Goal: Task Accomplishment & Management: Use online tool/utility

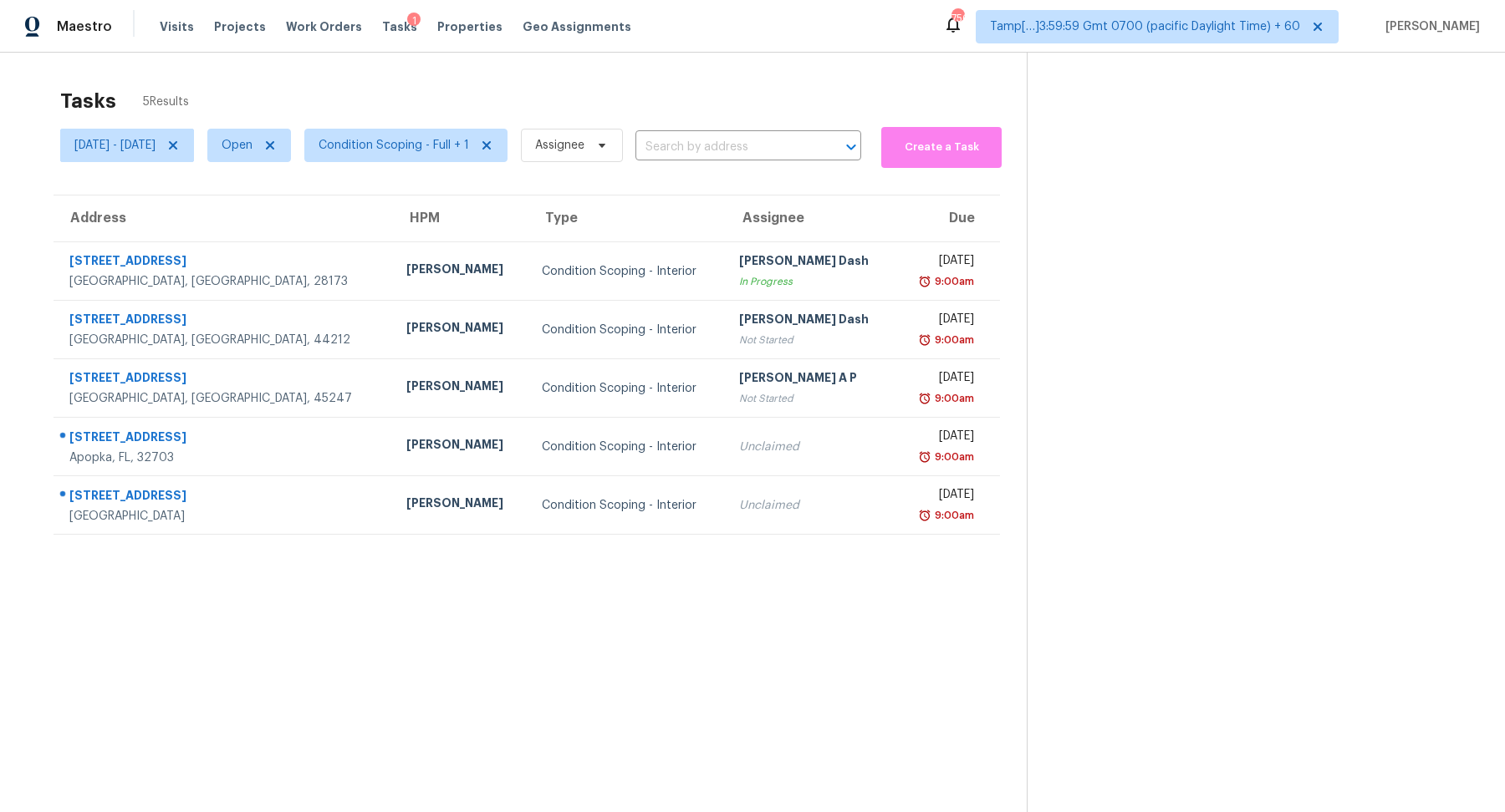
scroll to position [52, 0]
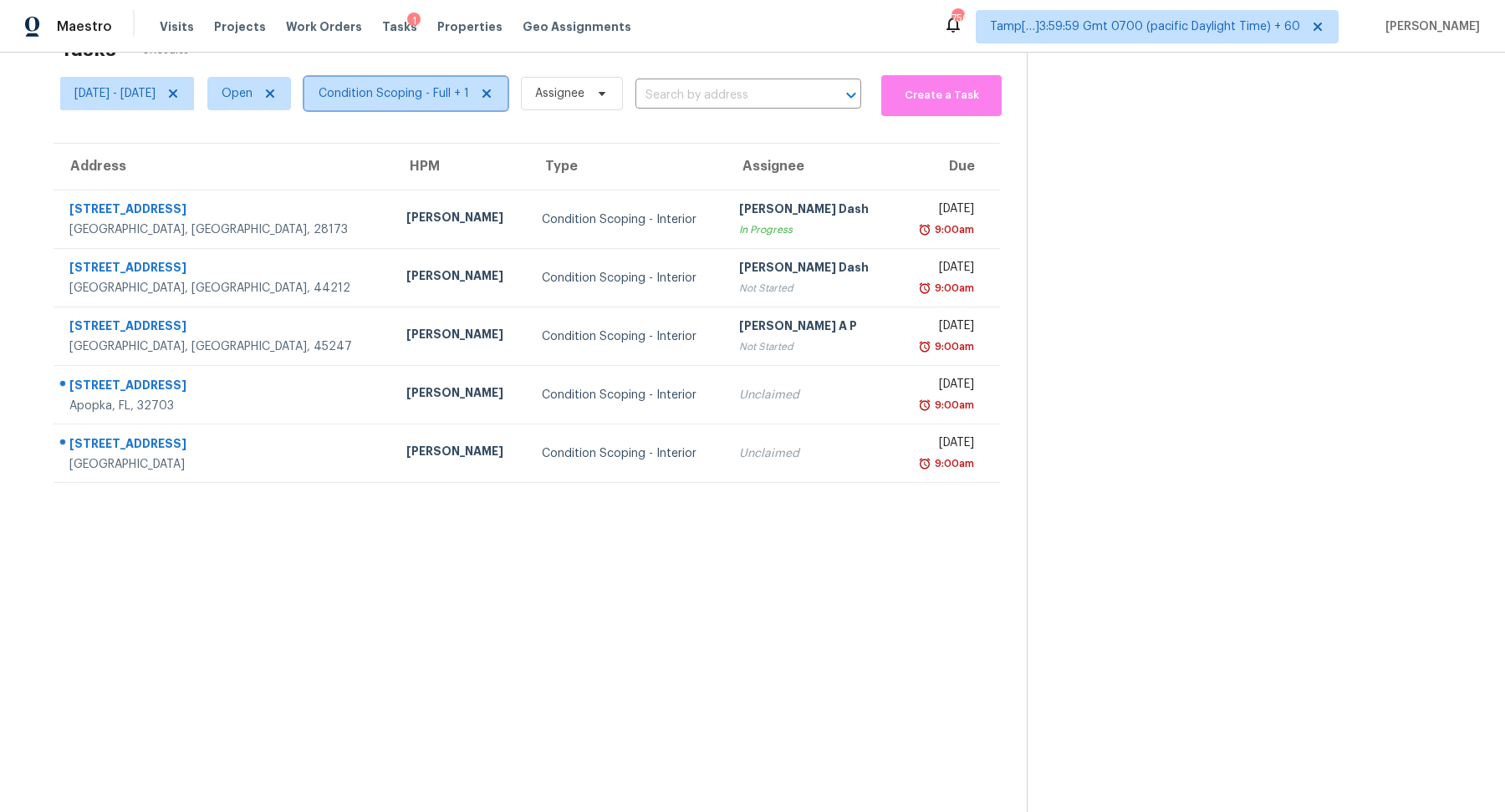
click at [455, 97] on span "Condition Scoping - Full + 1" at bounding box center [394, 93] width 150 height 17
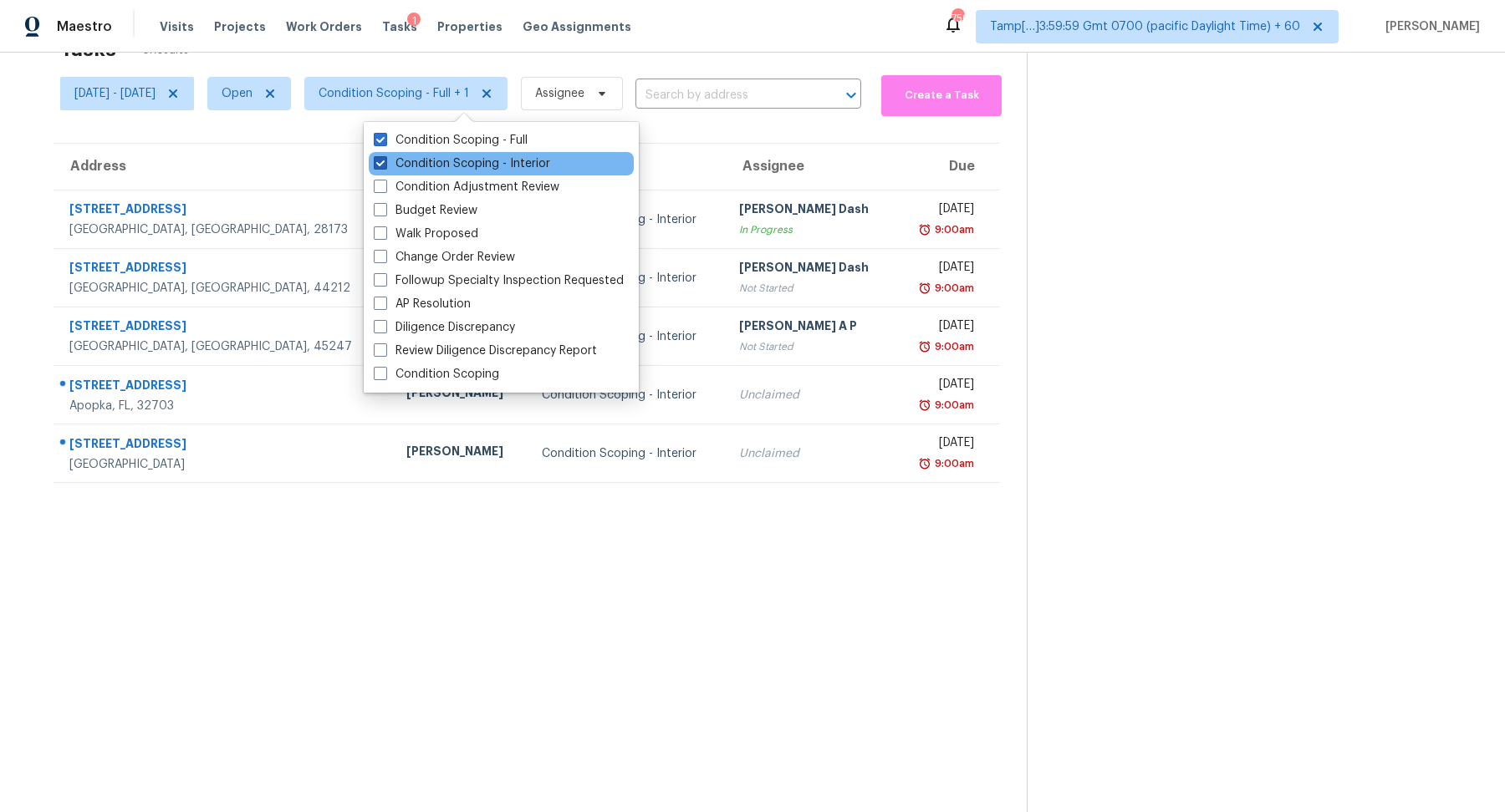
click at [478, 168] on label "Condition Scoping - Interior" at bounding box center [462, 164] width 176 height 17
click at [385, 166] on input "Condition Scoping - Interior" at bounding box center [379, 161] width 11 height 11
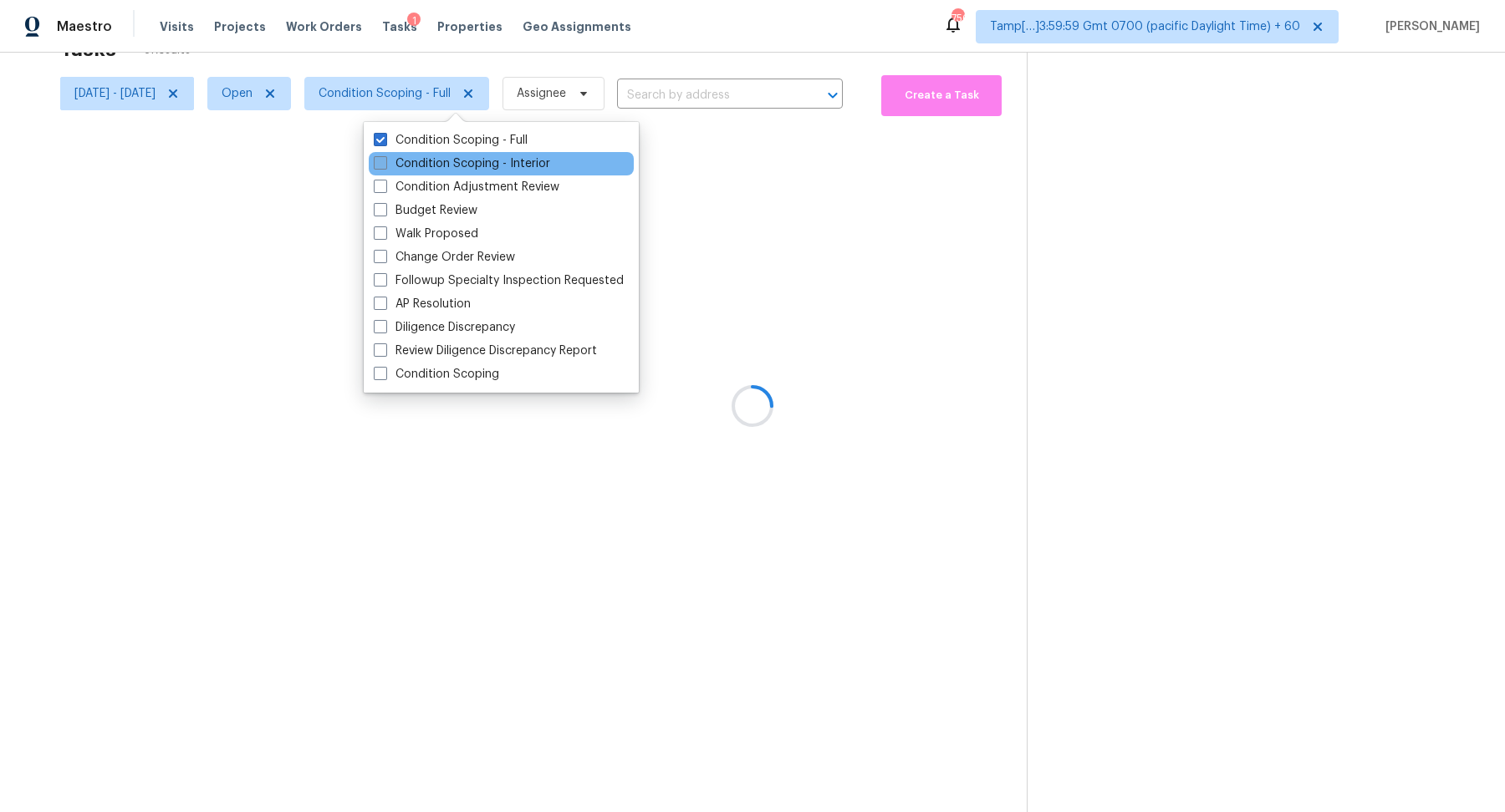
click at [478, 168] on label "Condition Scoping - Interior" at bounding box center [462, 164] width 176 height 17
click at [385, 166] on input "Condition Scoping - Interior" at bounding box center [379, 161] width 11 height 11
checkbox input "true"
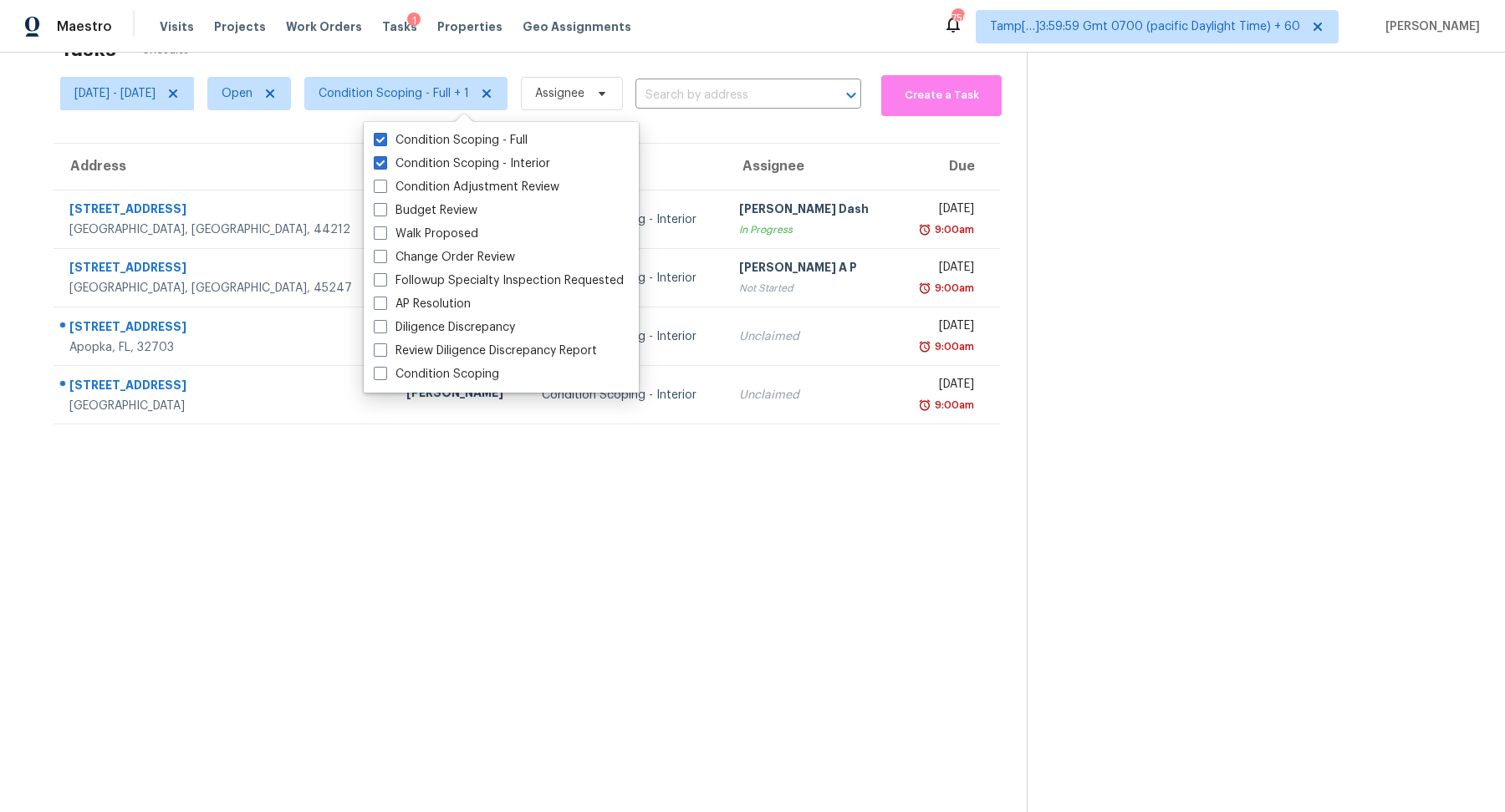
click at [1075, 336] on section at bounding box center [1253, 407] width 452 height 812
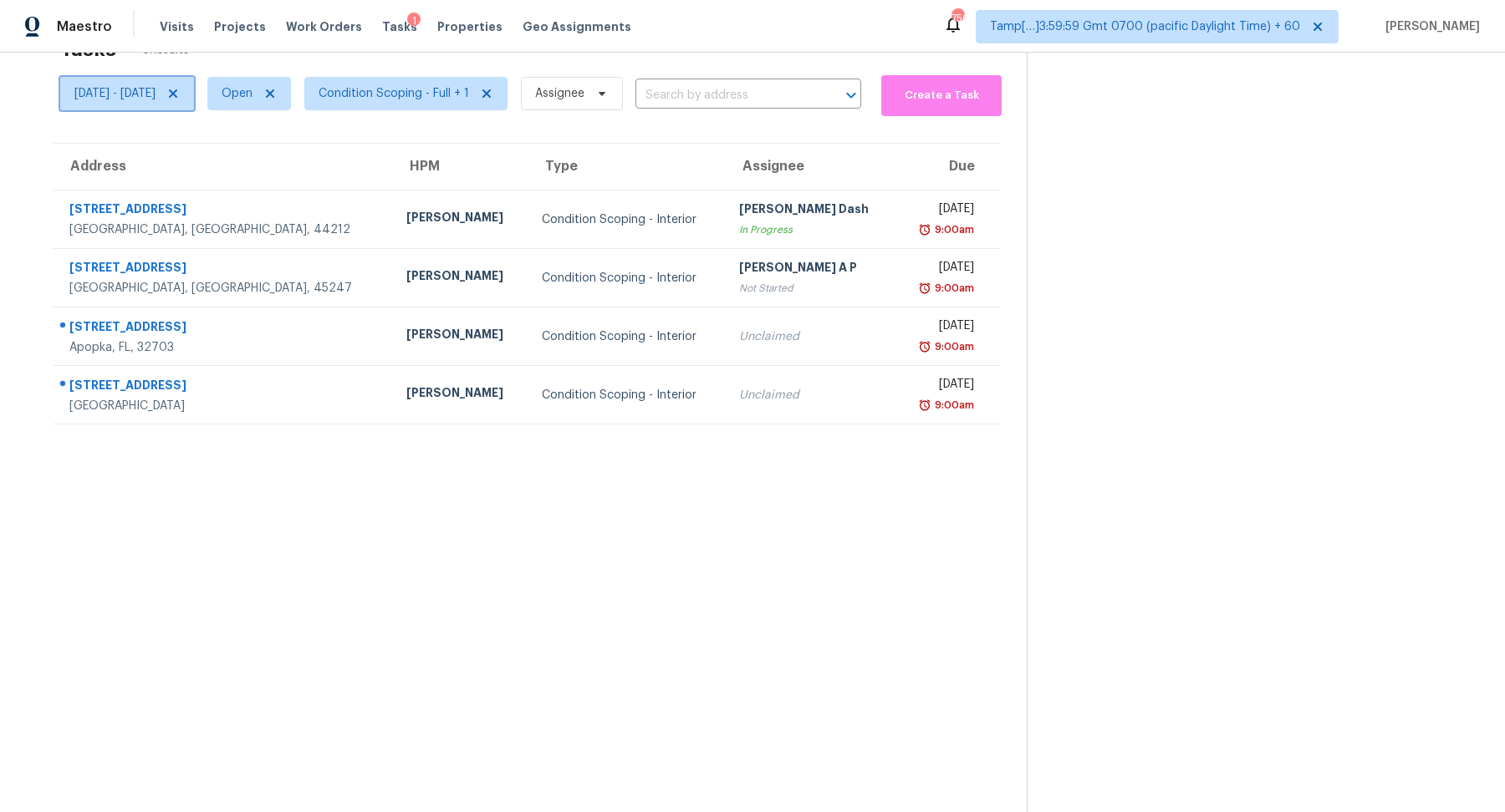
click at [180, 96] on icon at bounding box center [173, 93] width 13 height 13
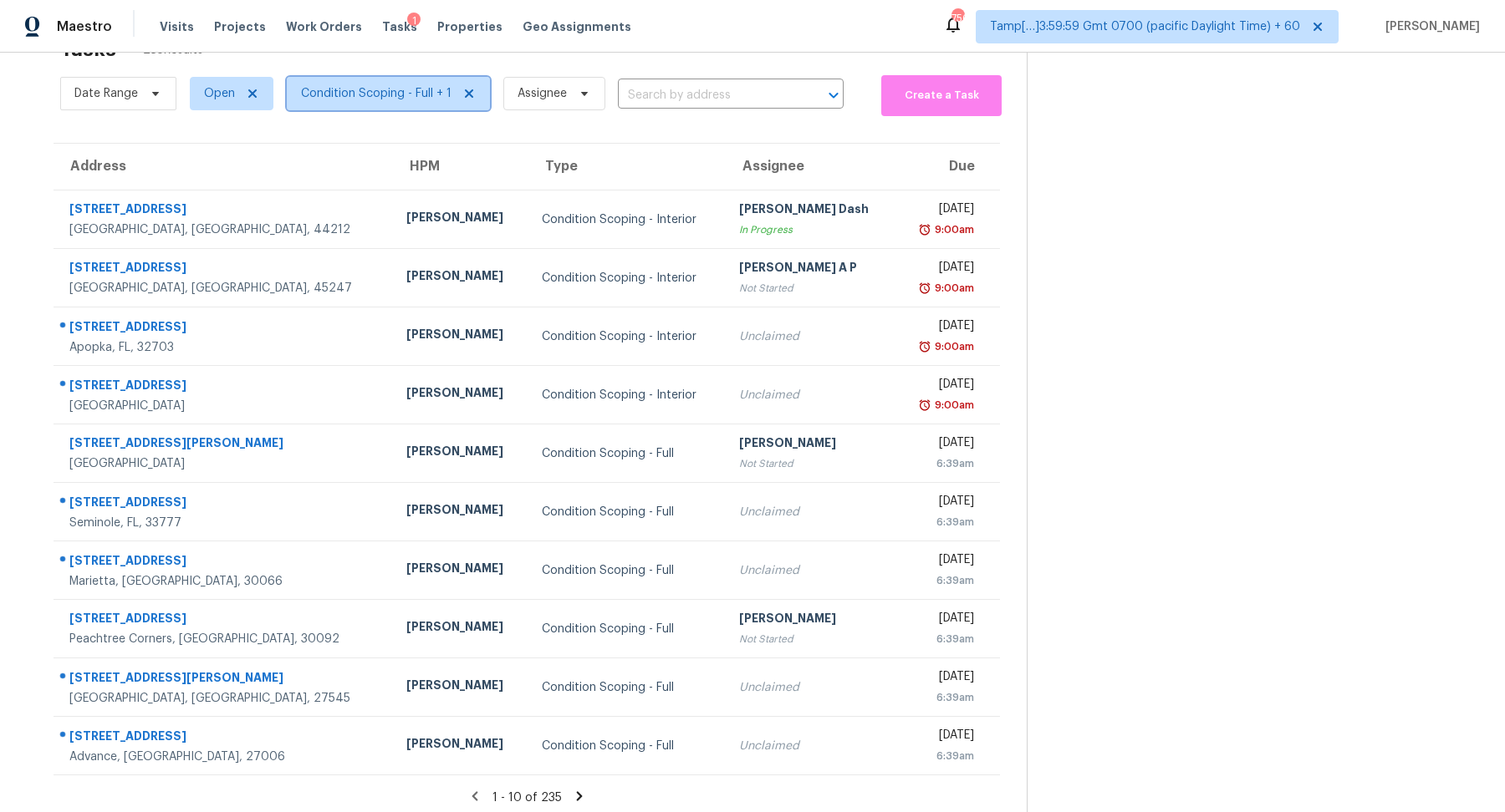
click at [378, 96] on span "Condition Scoping - Full + 1" at bounding box center [376, 93] width 150 height 17
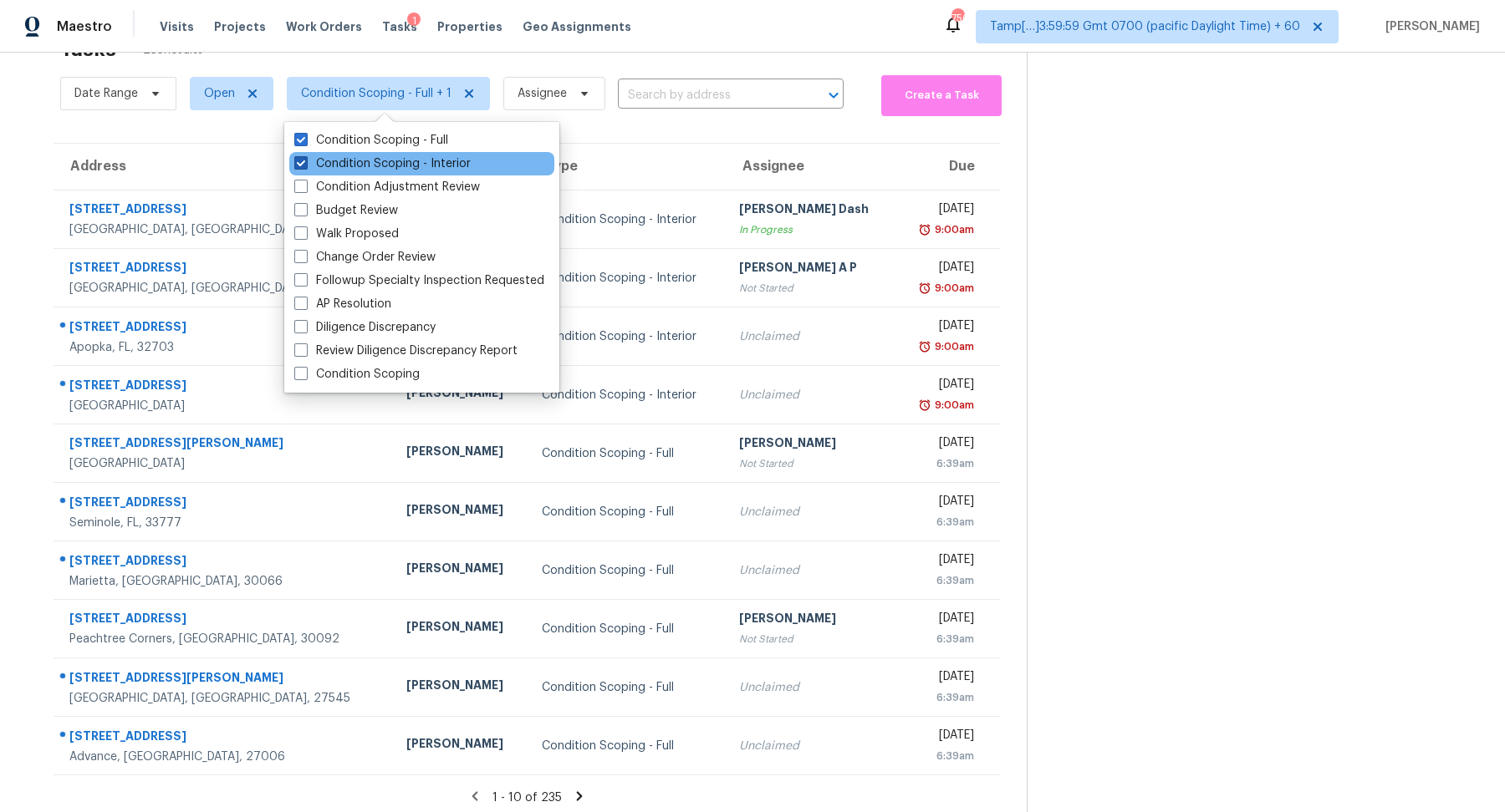
click at [340, 161] on label "Condition Scoping - Interior" at bounding box center [382, 164] width 176 height 17
click at [305, 161] on input "Condition Scoping - Interior" at bounding box center [300, 161] width 11 height 11
checkbox input "false"
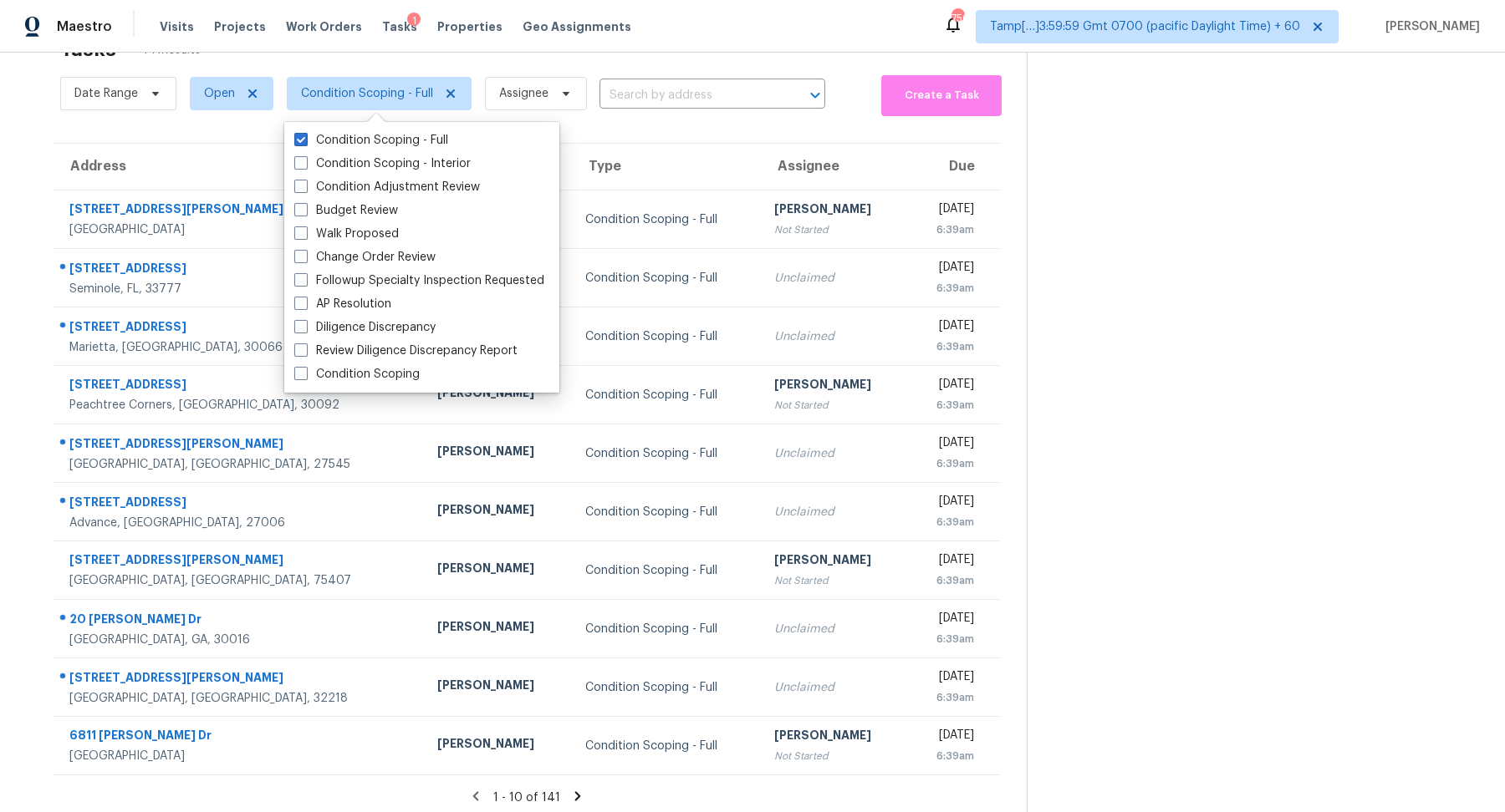
click at [1136, 454] on section at bounding box center [1253, 410] width 452 height 819
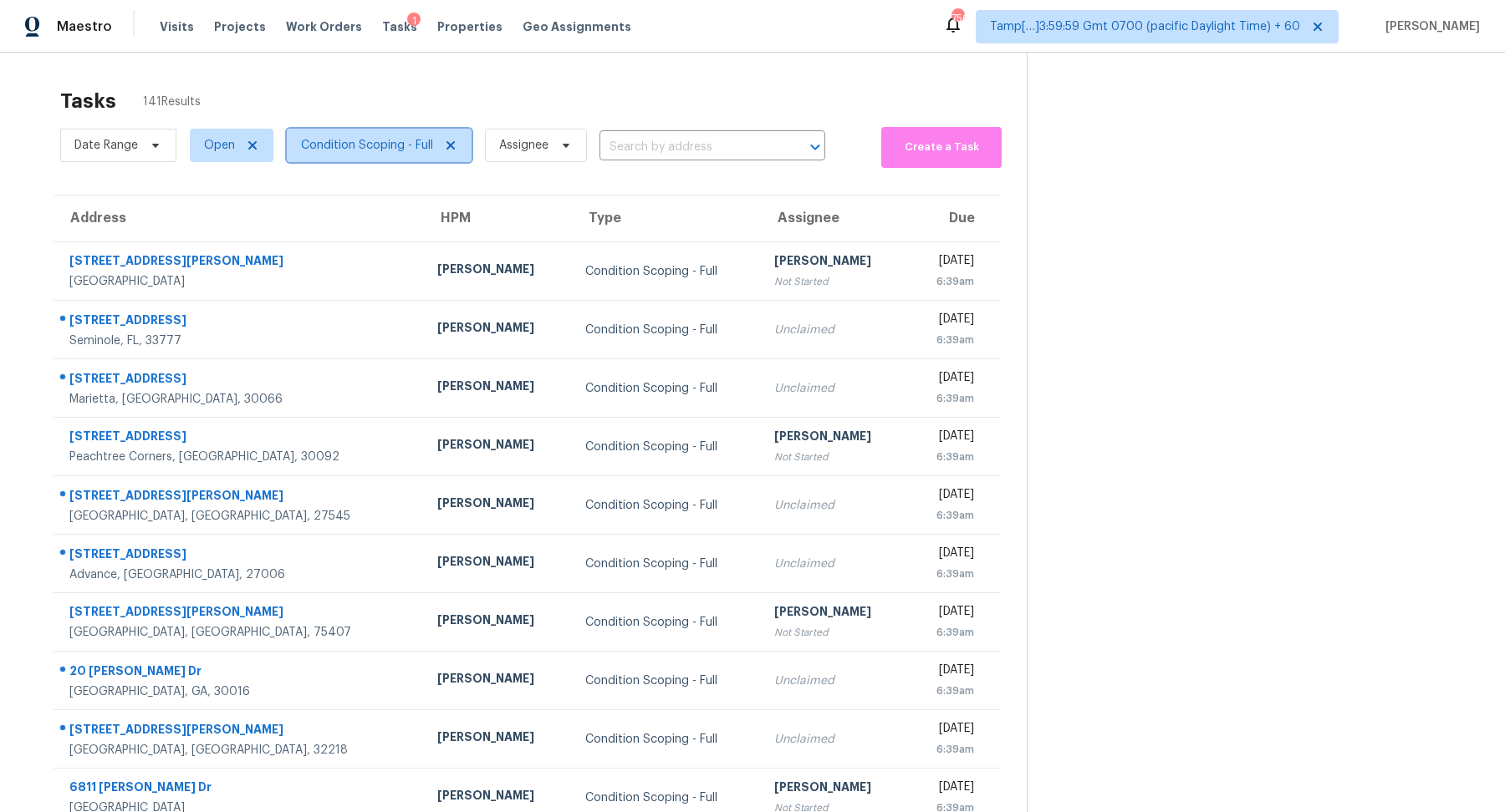
click at [372, 142] on span "Condition Scoping - Full" at bounding box center [367, 145] width 132 height 17
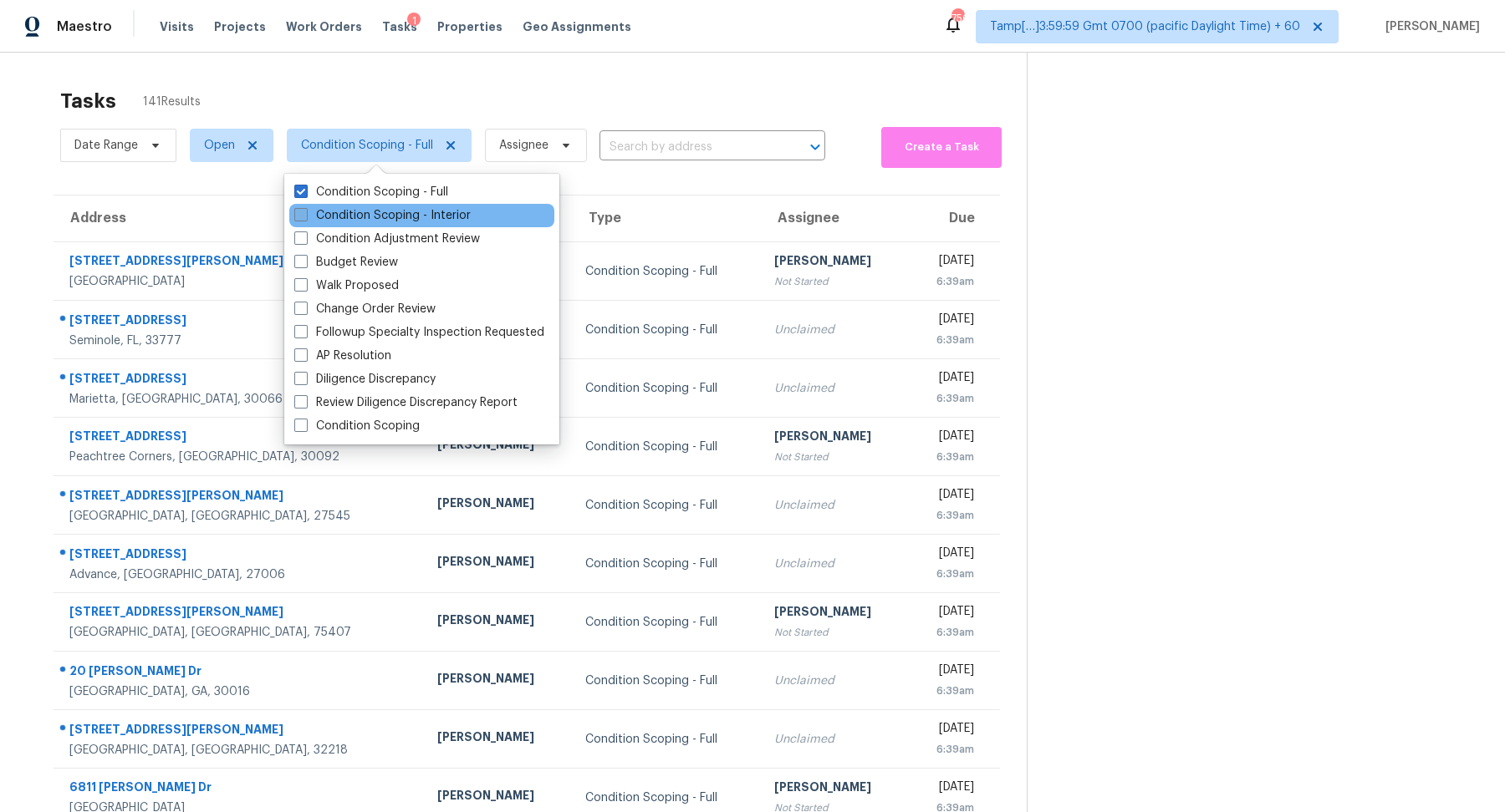
click at [416, 218] on label "Condition Scoping - Interior" at bounding box center [382, 216] width 176 height 17
click at [305, 218] on input "Condition Scoping - Interior" at bounding box center [300, 213] width 11 height 11
checkbox input "true"
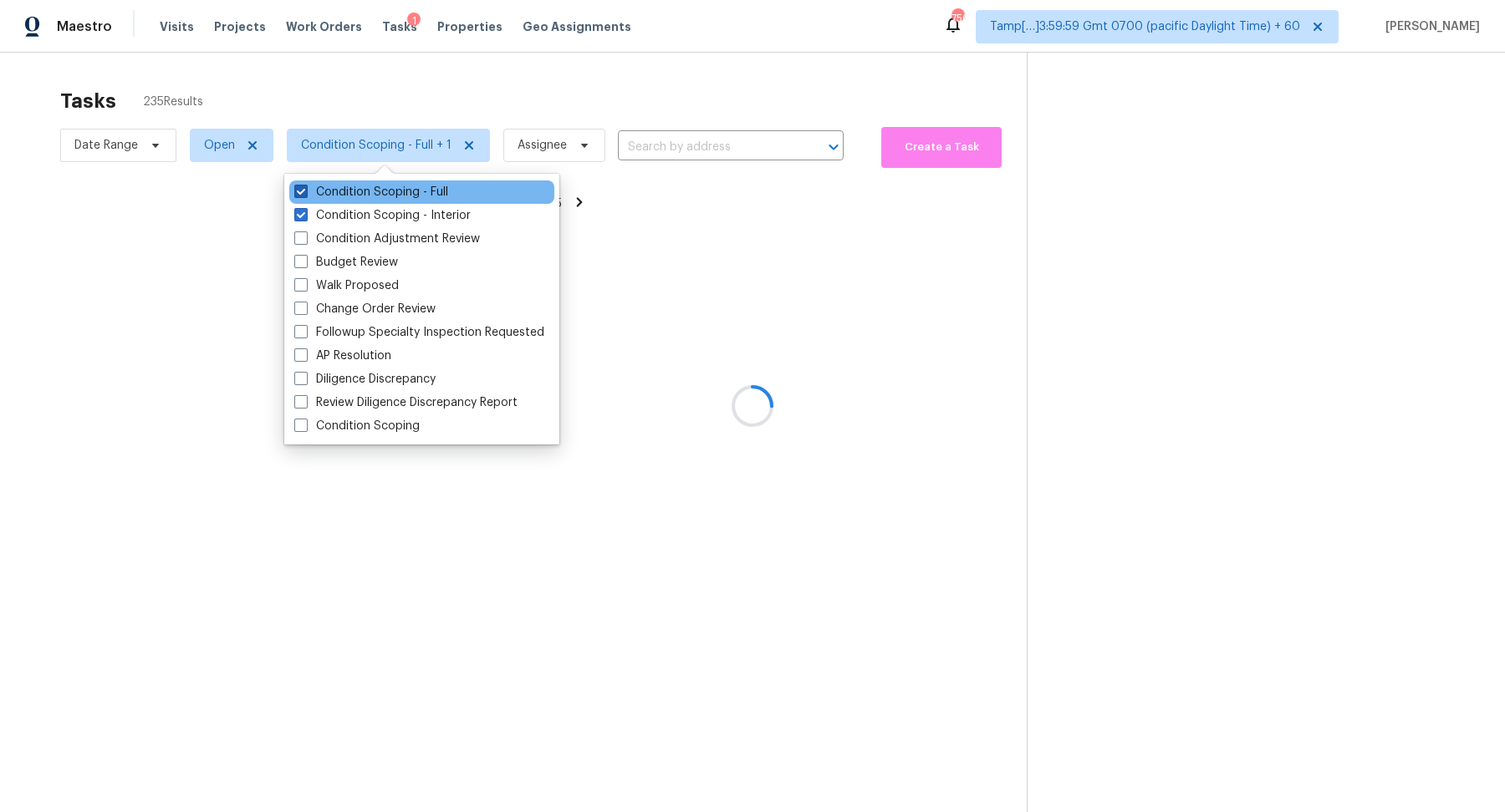
click at [429, 194] on label "Condition Scoping - Full" at bounding box center [371, 192] width 154 height 17
click at [305, 194] on input "Condition Scoping - Full" at bounding box center [300, 190] width 11 height 11
checkbox input "false"
click at [727, 114] on div at bounding box center [752, 406] width 1505 height 812
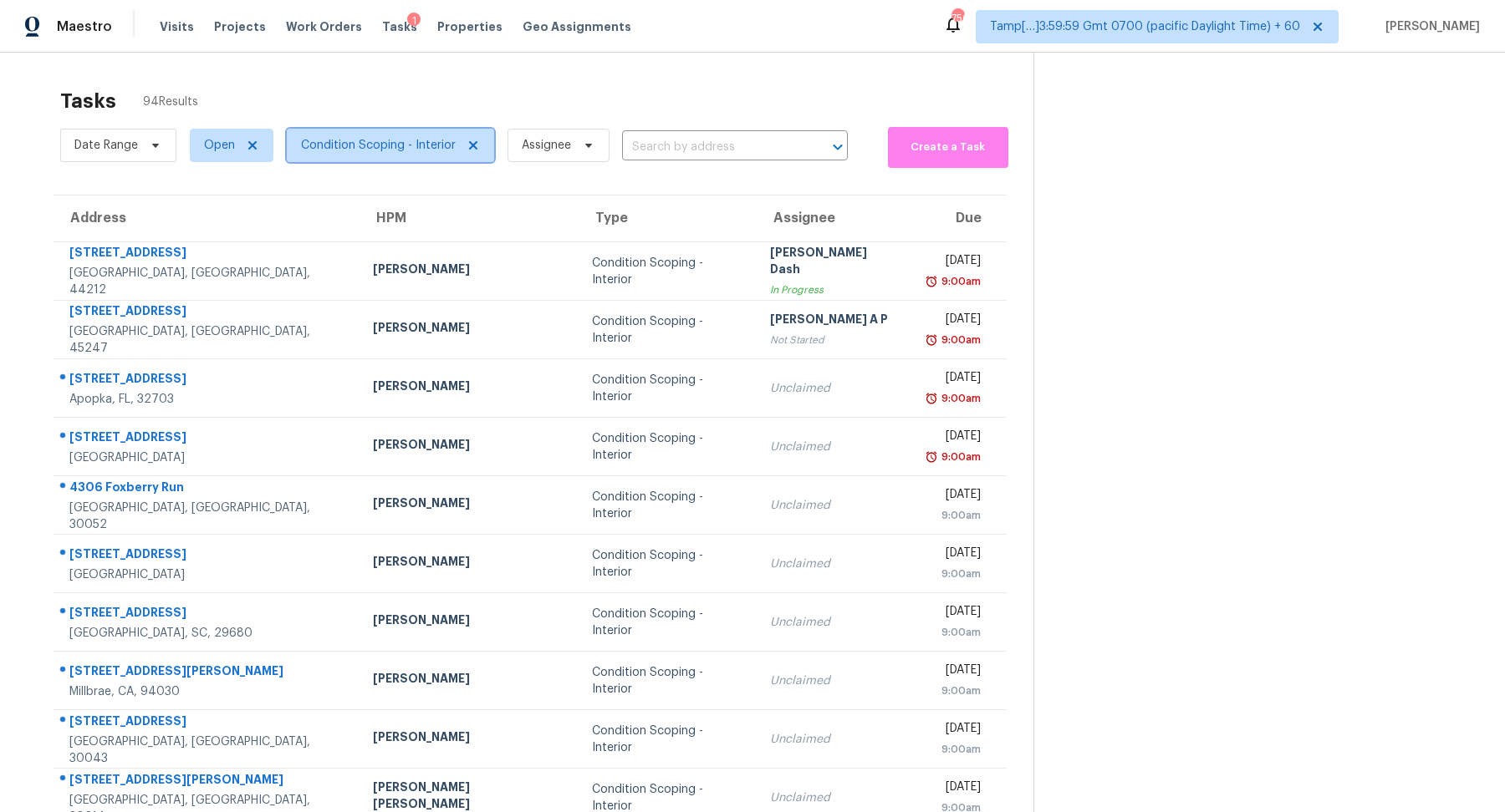
click at [374, 156] on span "Condition Scoping - Interior" at bounding box center [391, 145] width 208 height 33
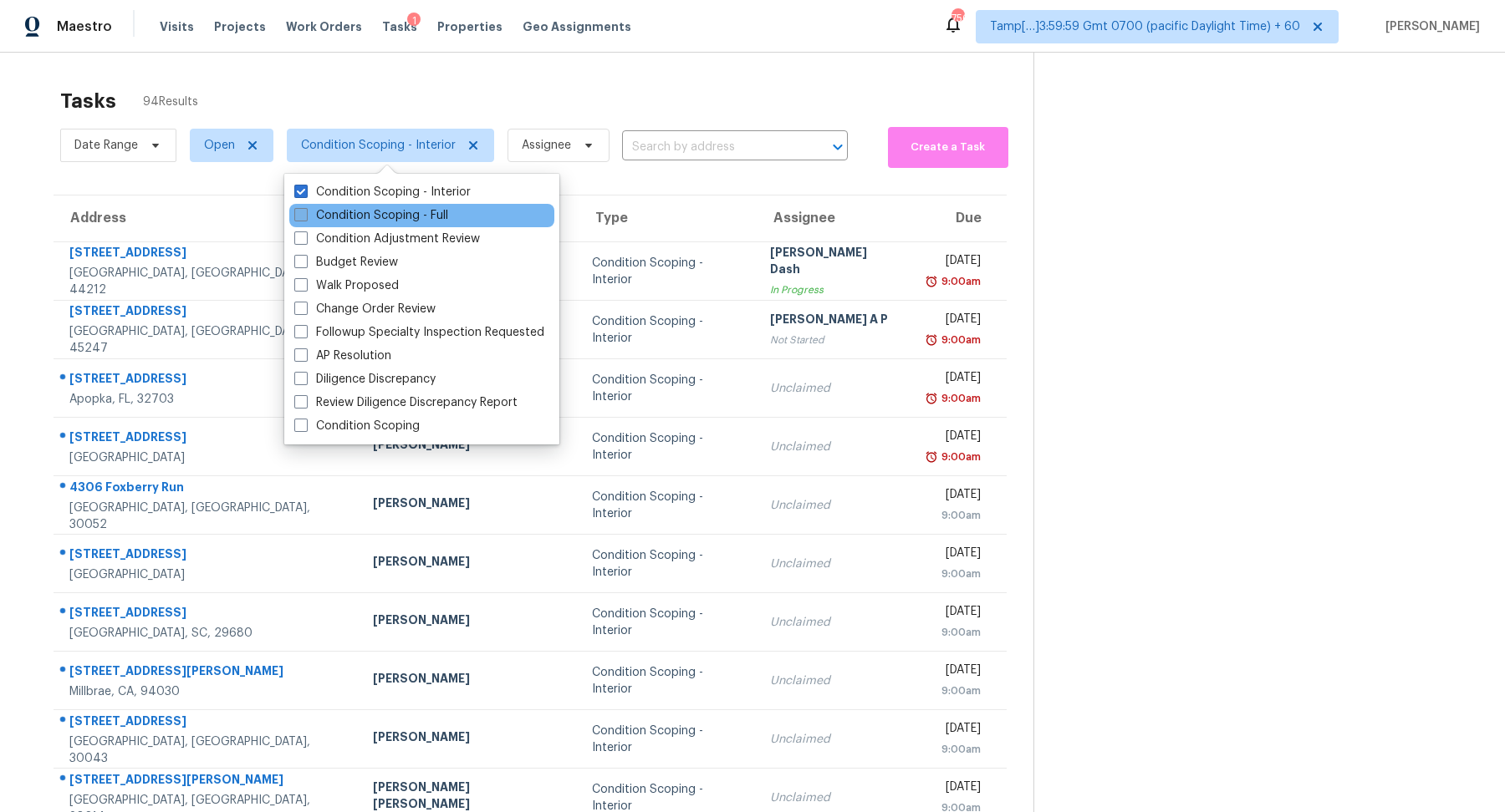
click at [393, 219] on label "Condition Scoping - Full" at bounding box center [371, 216] width 154 height 17
click at [305, 218] on input "Condition Scoping - Full" at bounding box center [300, 213] width 11 height 11
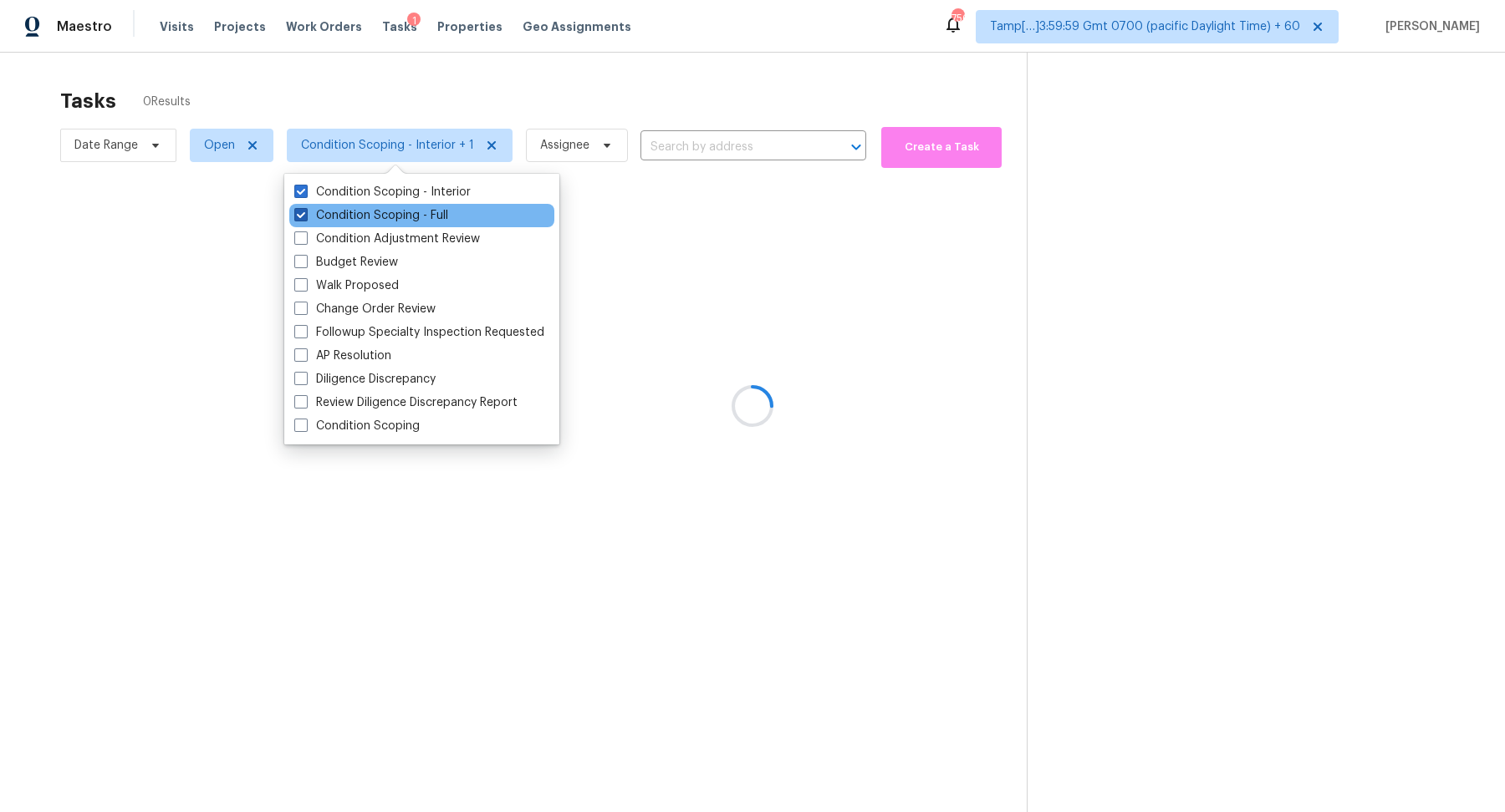
click at [393, 219] on label "Condition Scoping - Full" at bounding box center [371, 216] width 154 height 17
click at [305, 218] on input "Condition Scoping - Full" at bounding box center [300, 213] width 11 height 11
checkbox input "false"
click at [551, 106] on div at bounding box center [752, 406] width 1505 height 812
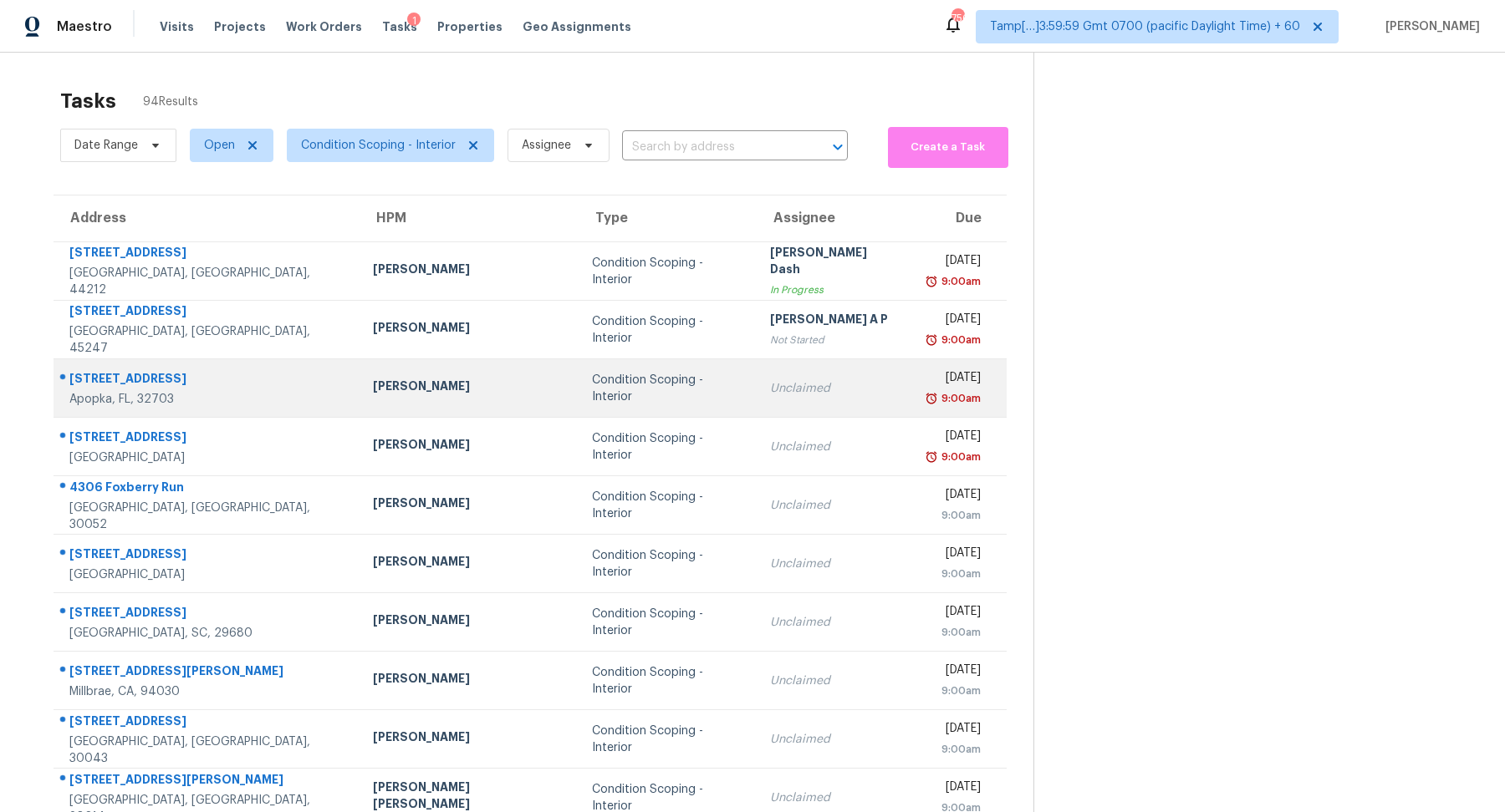
click at [607, 372] on td "Condition Scoping - Interior" at bounding box center [667, 388] width 178 height 58
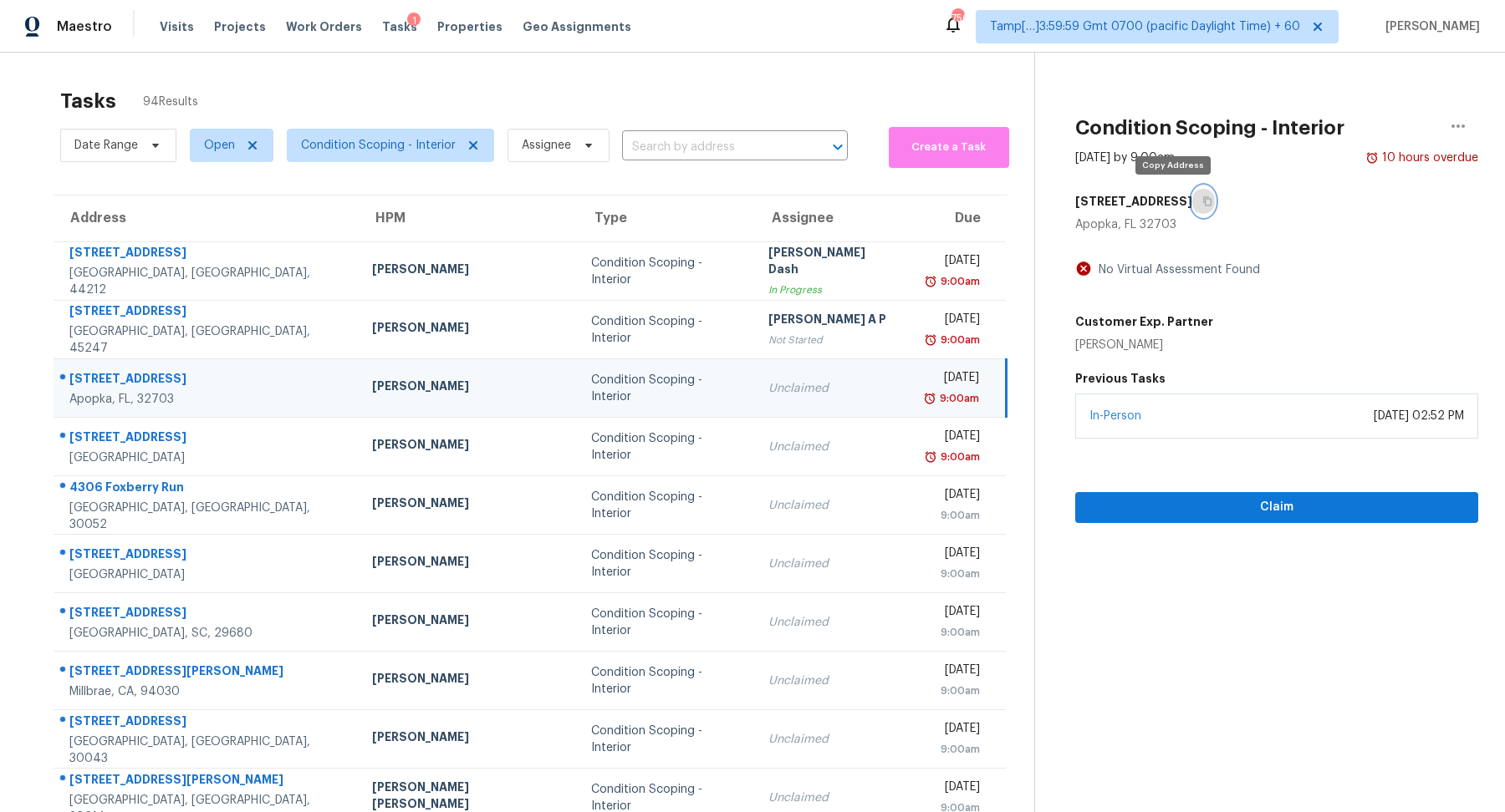
click at [1203, 202] on icon "button" at bounding box center [1207, 201] width 10 height 10
click at [341, 150] on span "Condition Scoping - Interior" at bounding box center [378, 145] width 155 height 17
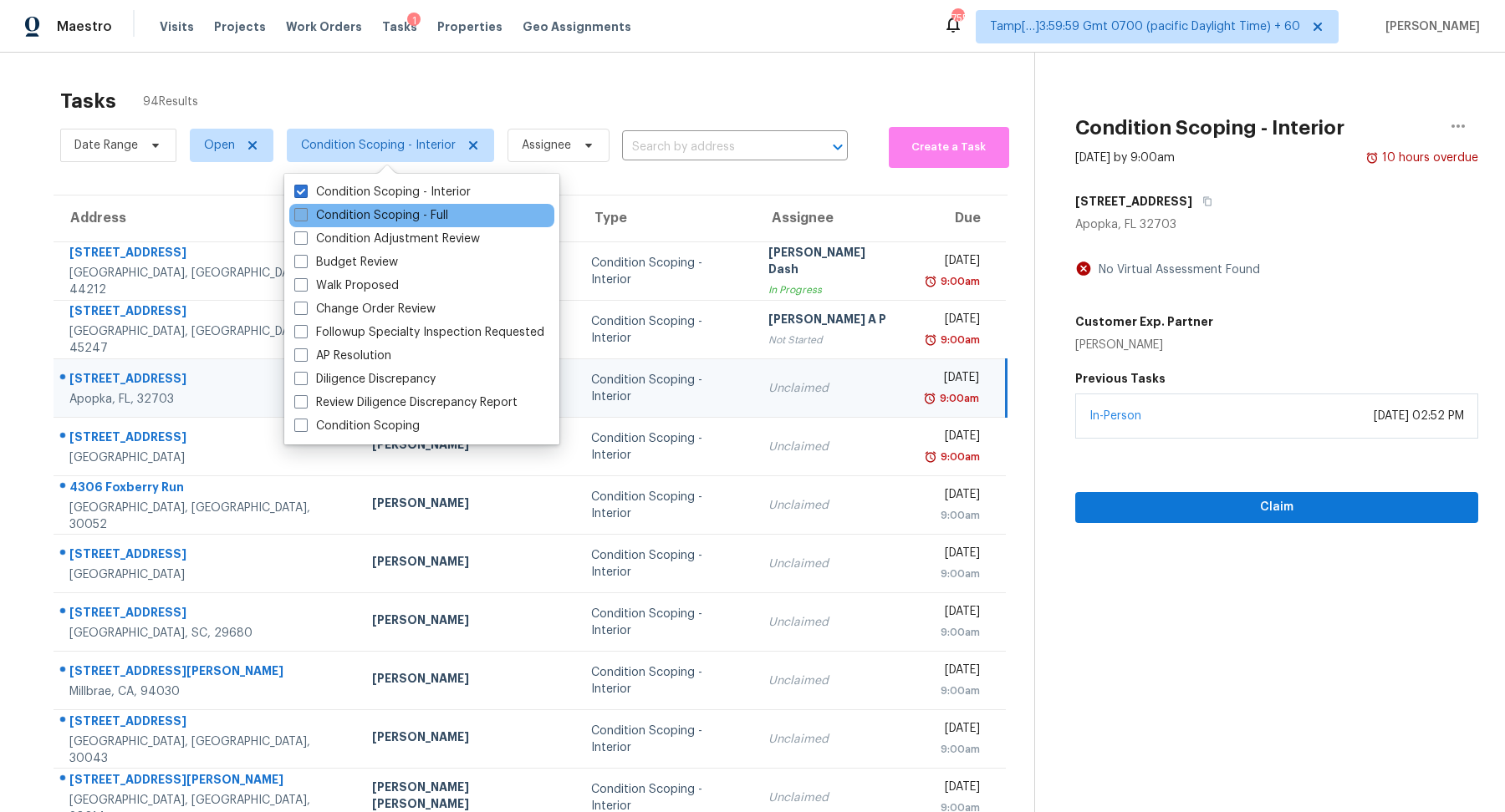
click at [356, 213] on label "Condition Scoping - Full" at bounding box center [371, 216] width 154 height 17
click at [305, 213] on input "Condition Scoping - Full" at bounding box center [300, 213] width 11 height 11
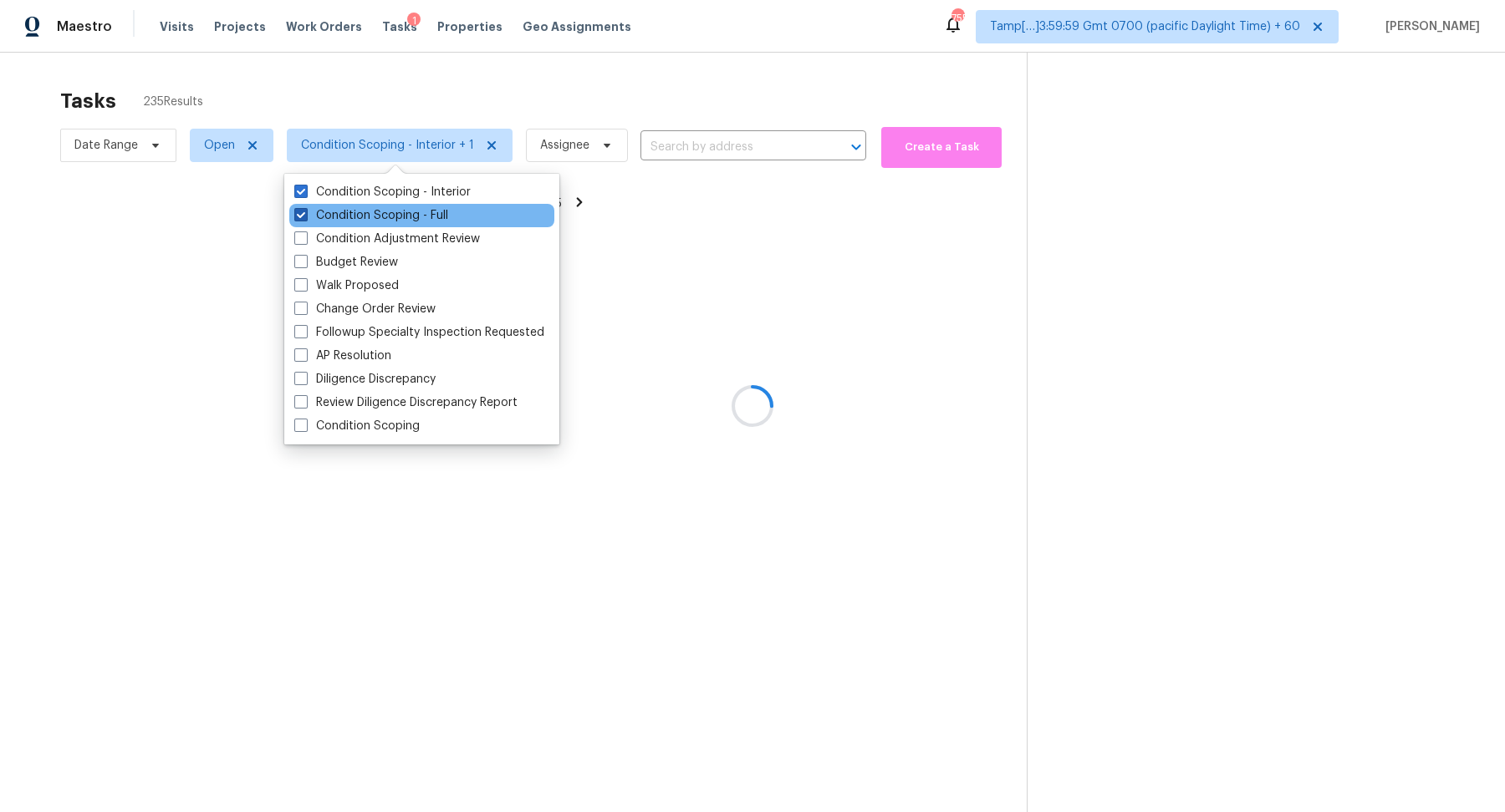
click at [356, 213] on label "Condition Scoping - Full" at bounding box center [371, 216] width 154 height 17
click at [305, 213] on input "Condition Scoping - Full" at bounding box center [300, 213] width 11 height 11
checkbox input "false"
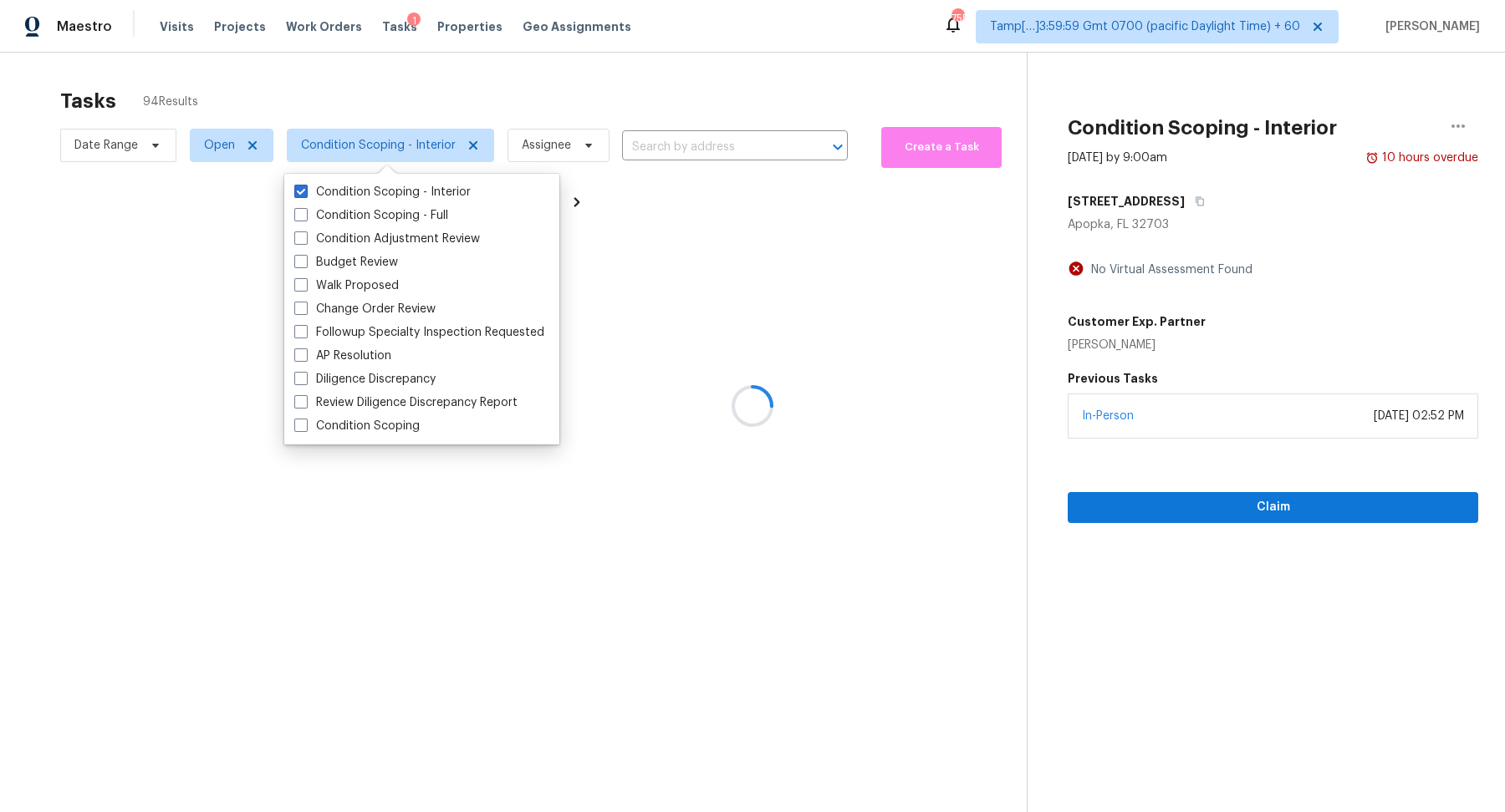
click at [549, 89] on div at bounding box center [752, 406] width 1505 height 812
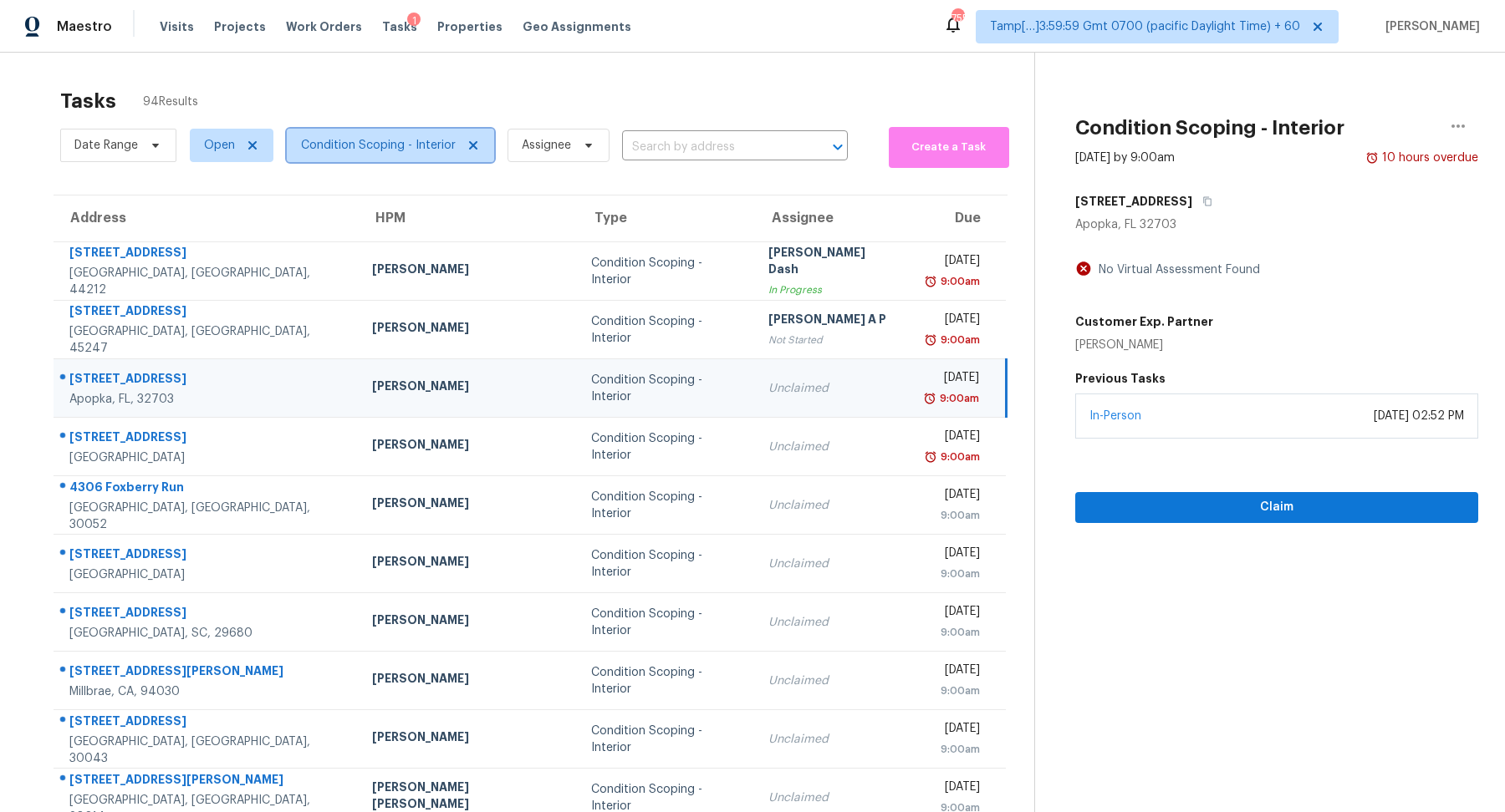
click at [370, 138] on span "Condition Scoping - Interior" at bounding box center [378, 145] width 155 height 17
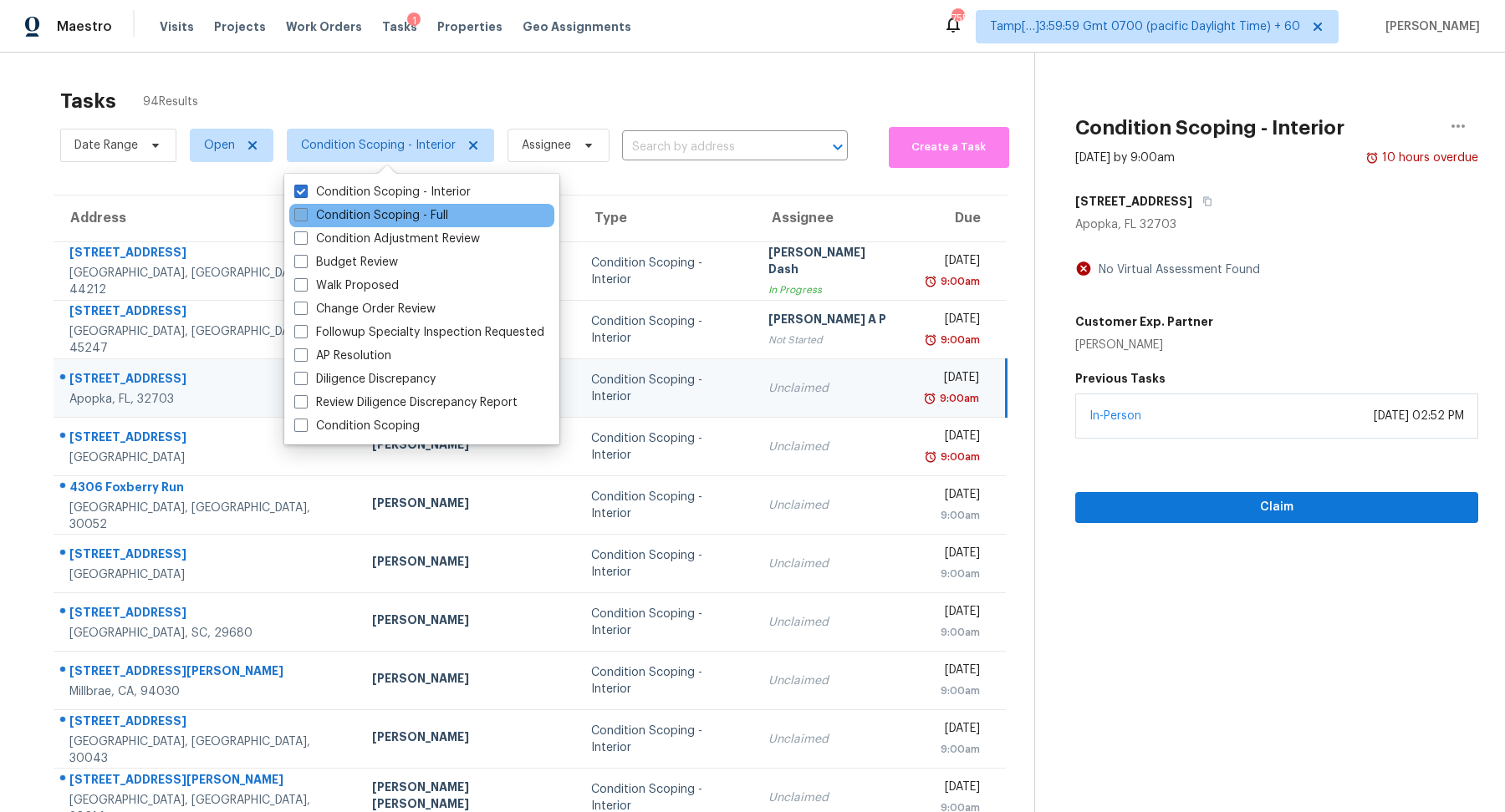
click at [373, 213] on label "Condition Scoping - Full" at bounding box center [371, 216] width 154 height 17
click at [305, 213] on input "Condition Scoping - Full" at bounding box center [300, 213] width 11 height 11
checkbox input "true"
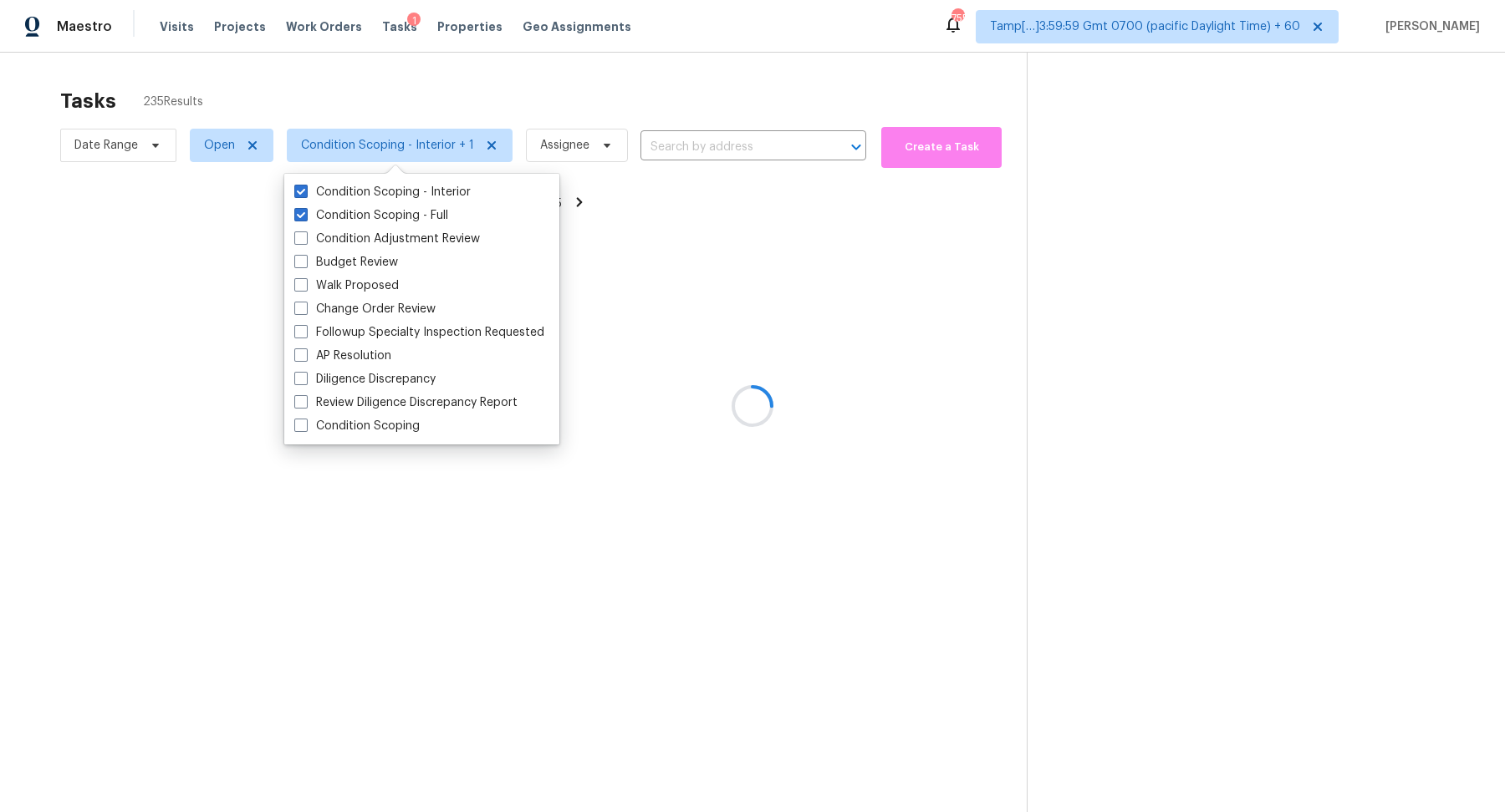
click at [546, 83] on div at bounding box center [752, 406] width 1505 height 812
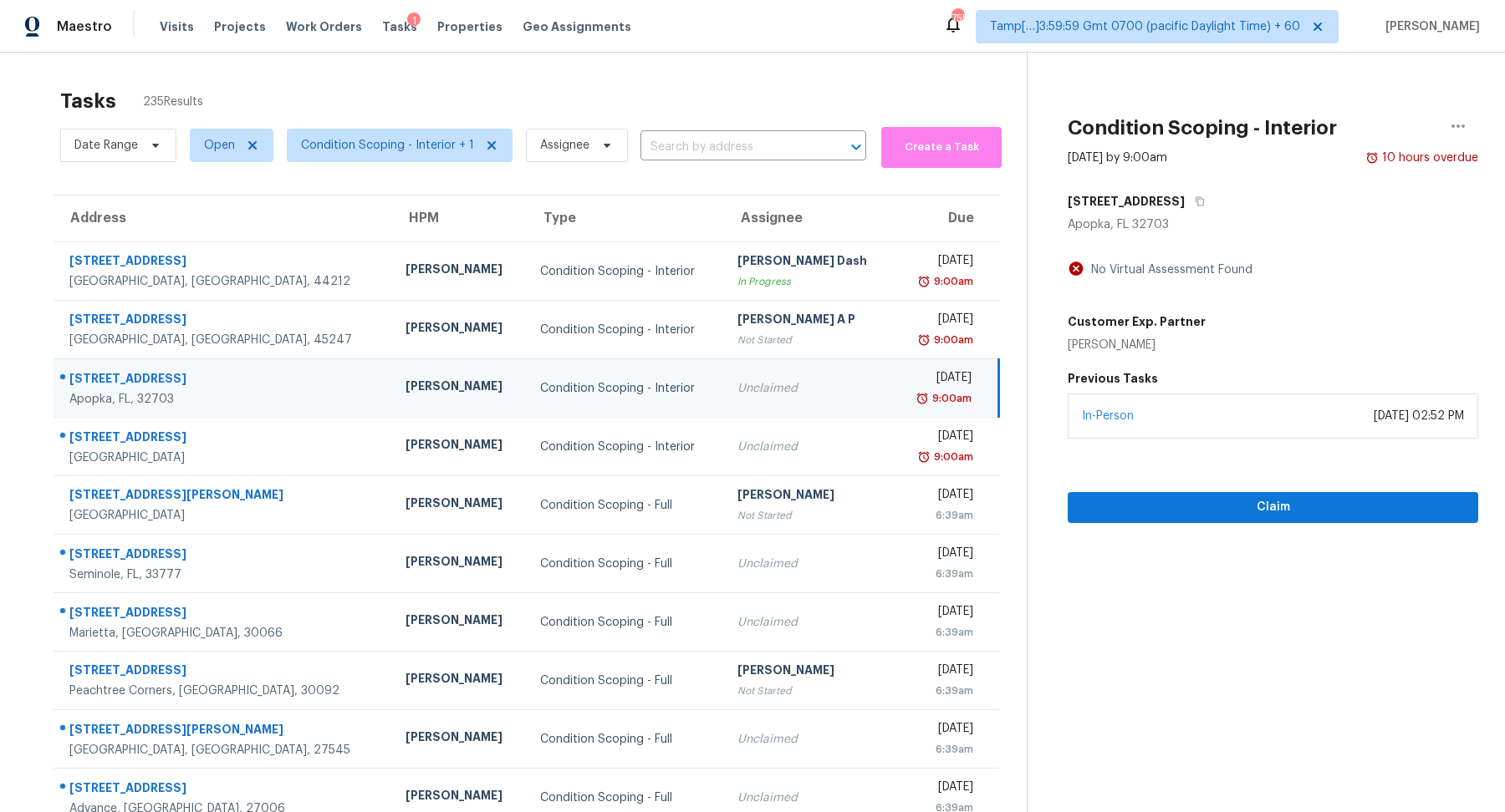
click at [553, 100] on div "Tasks 235 Results" at bounding box center [543, 101] width 966 height 44
click at [1185, 209] on button "button" at bounding box center [1195, 201] width 22 height 30
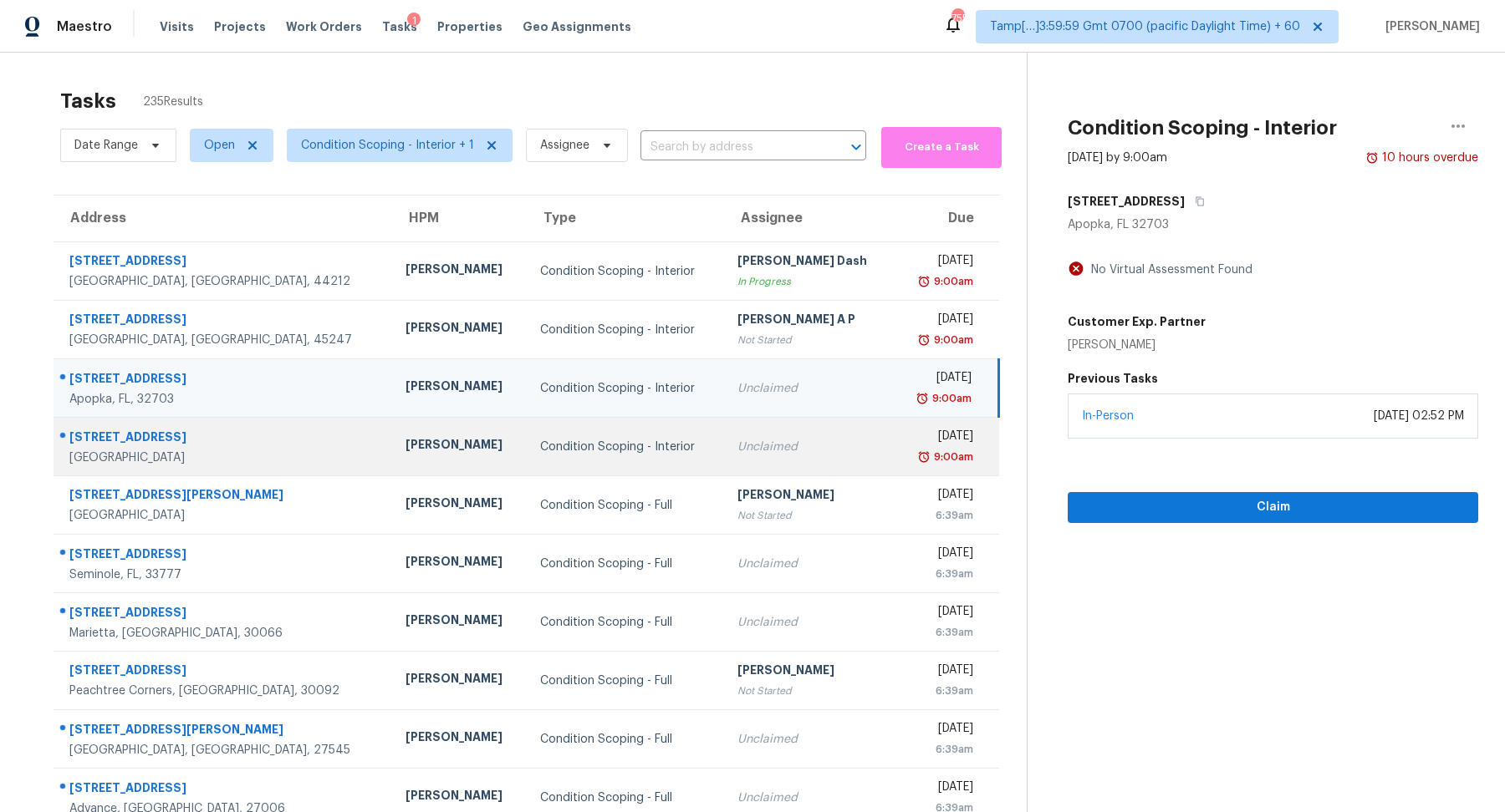
click at [768, 470] on td "Unclaimed" at bounding box center [809, 446] width 170 height 58
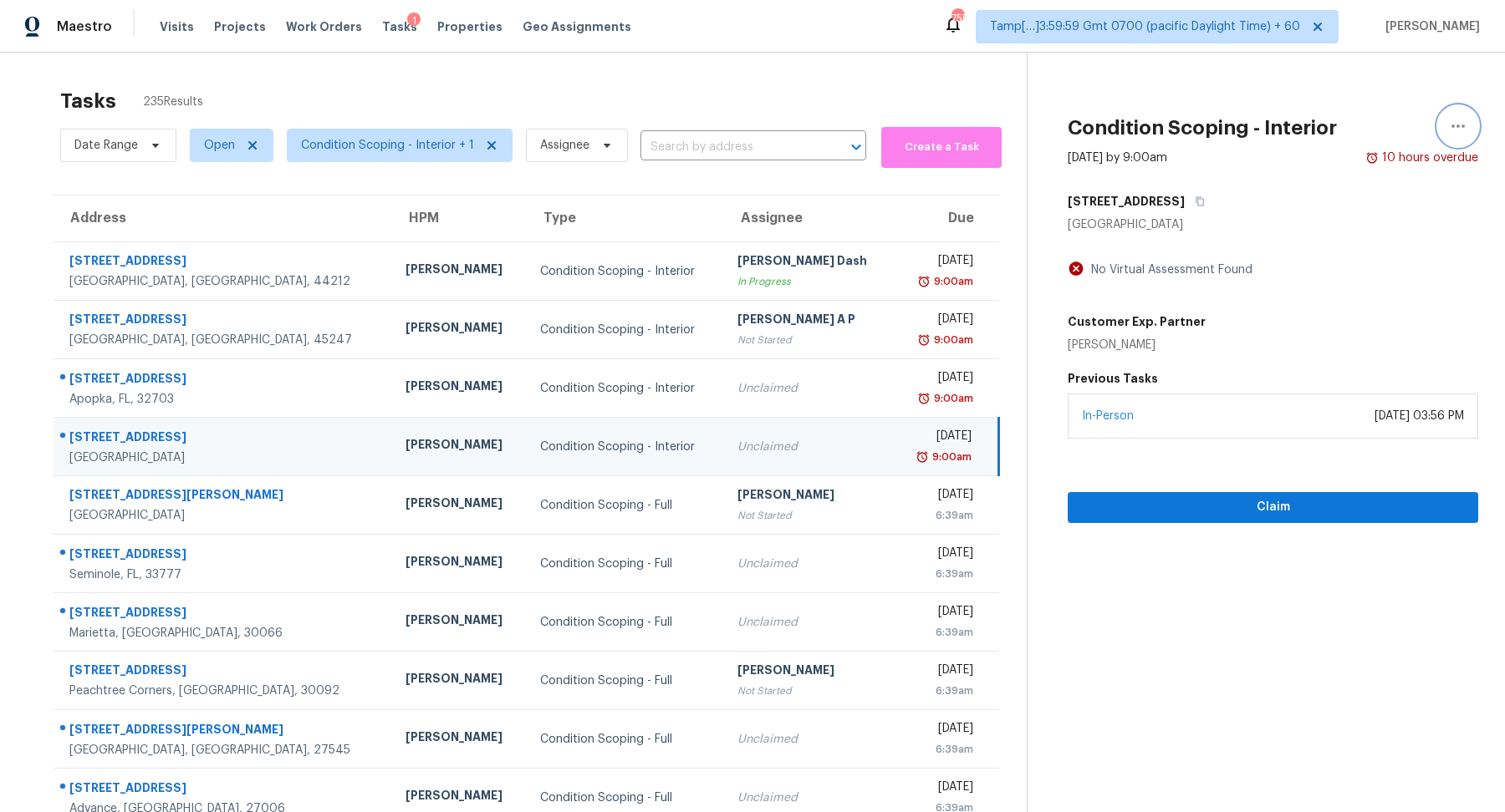
click at [1462, 129] on icon "button" at bounding box center [1458, 126] width 20 height 20
click at [1178, 199] on h5 "[STREET_ADDRESS]" at bounding box center [1127, 201] width 117 height 17
click at [1204, 199] on icon "button" at bounding box center [1200, 202] width 8 height 9
click at [396, 144] on span "Condition Scoping - Interior + 1" at bounding box center [387, 145] width 173 height 17
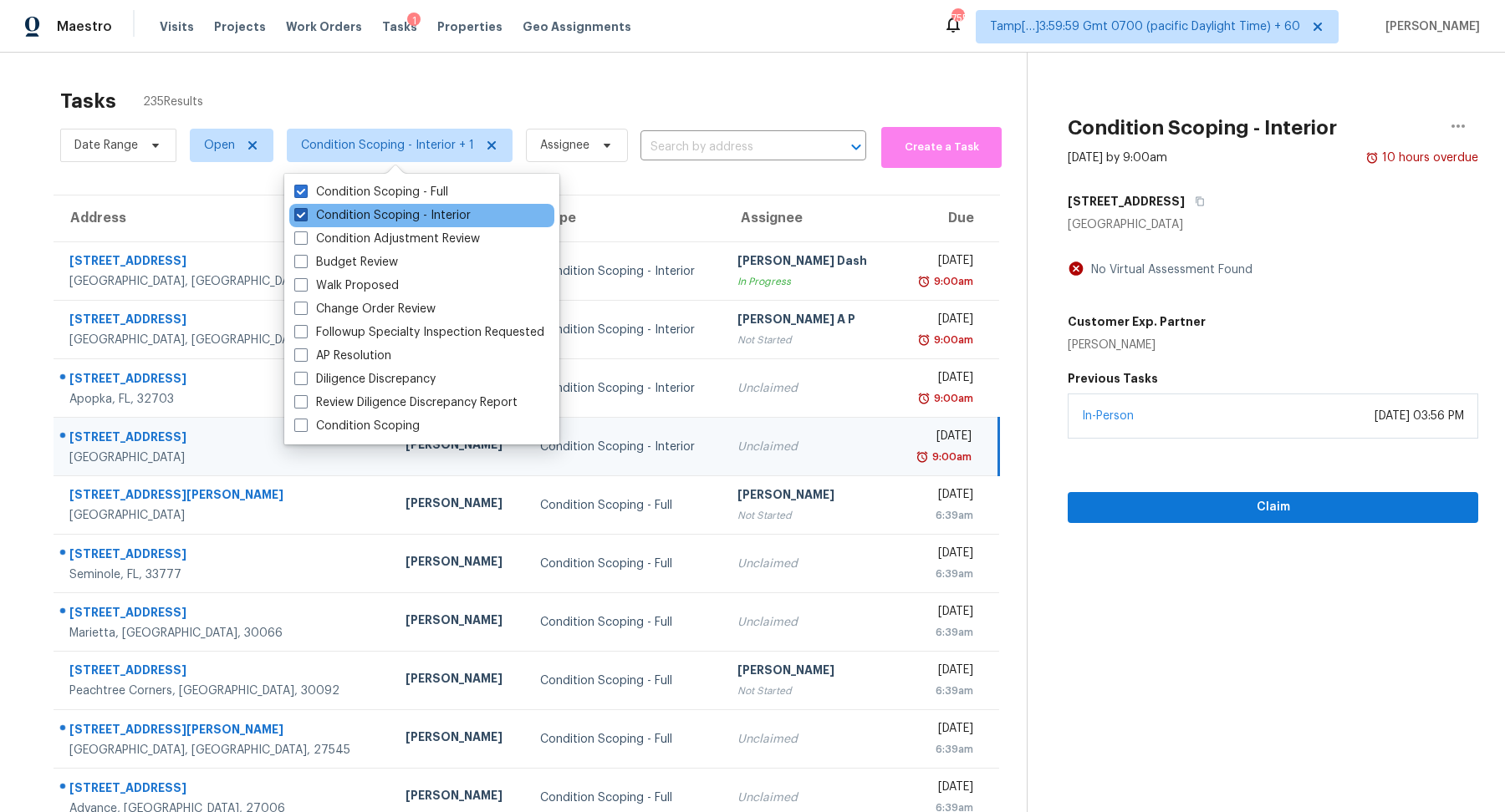
click at [398, 211] on label "Condition Scoping - Interior" at bounding box center [382, 216] width 176 height 17
click at [305, 211] on input "Condition Scoping - Interior" at bounding box center [300, 213] width 11 height 11
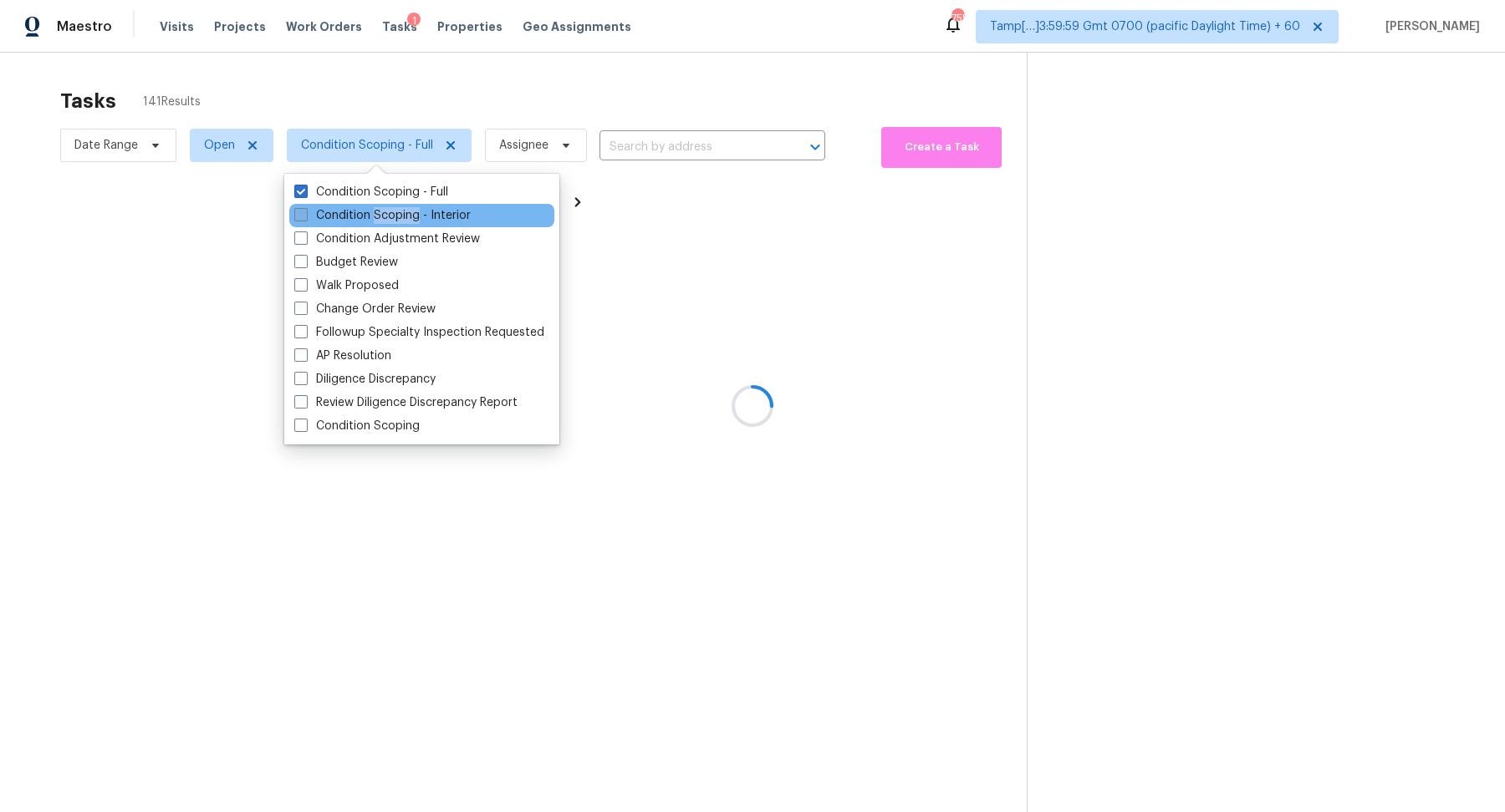
click at [398, 211] on label "Condition Scoping - Interior" at bounding box center [382, 216] width 176 height 17
click at [305, 211] on input "Condition Scoping - Interior" at bounding box center [300, 213] width 11 height 11
checkbox input "true"
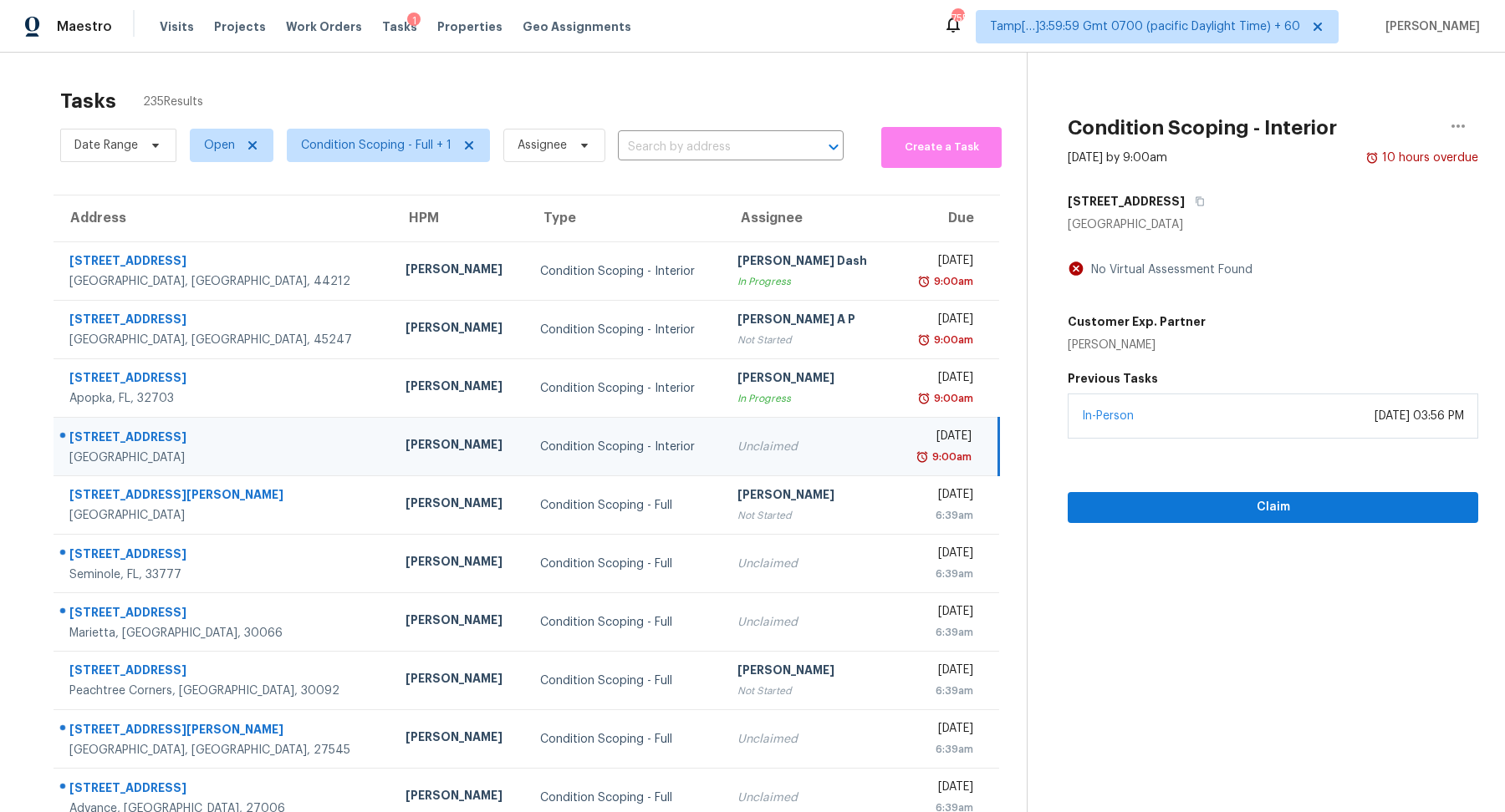
click at [611, 106] on div "Tasks 235 Results" at bounding box center [543, 101] width 966 height 44
click at [409, 154] on span "Condition Scoping - Full + 1" at bounding box center [388, 145] width 203 height 33
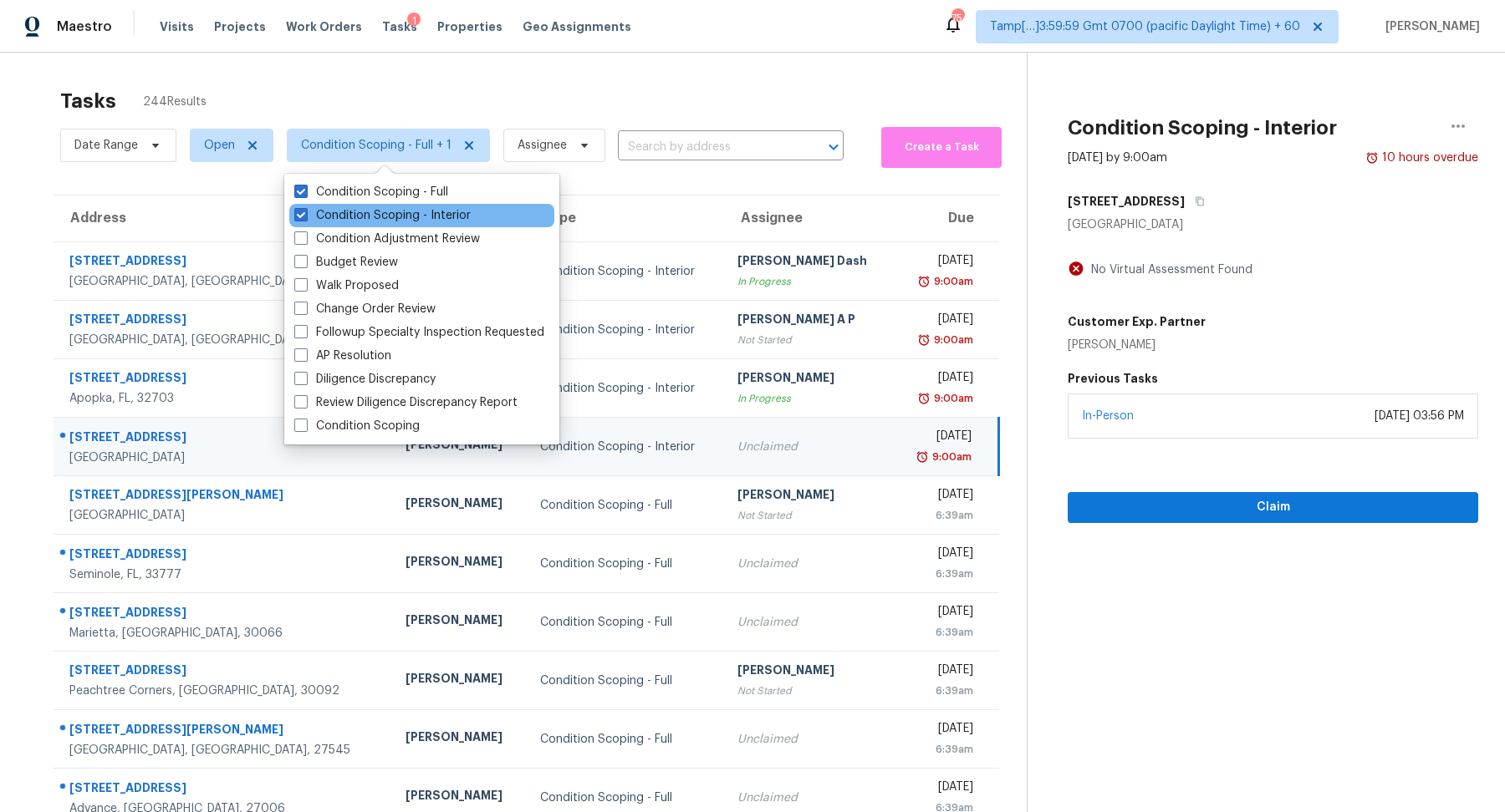
click at [411, 205] on div "Condition Scoping - Interior" at bounding box center [421, 216] width 265 height 23
click at [412, 217] on label "Condition Scoping - Interior" at bounding box center [382, 216] width 176 height 17
click at [305, 217] on input "Condition Scoping - Interior" at bounding box center [300, 213] width 11 height 11
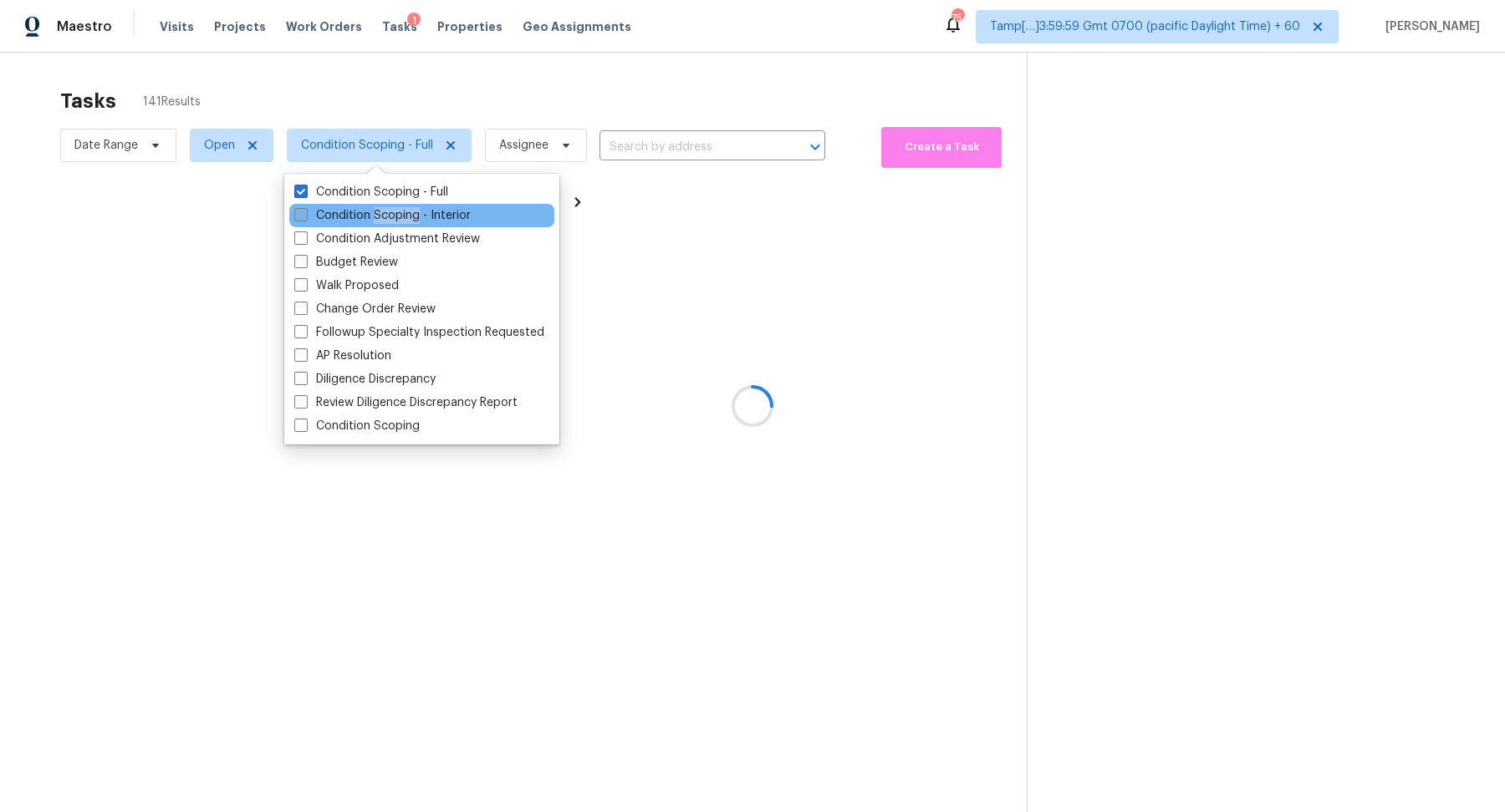
click at [412, 217] on label "Condition Scoping - Interior" at bounding box center [382, 216] width 176 height 17
click at [305, 217] on input "Condition Scoping - Interior" at bounding box center [300, 213] width 11 height 11
checkbox input "true"
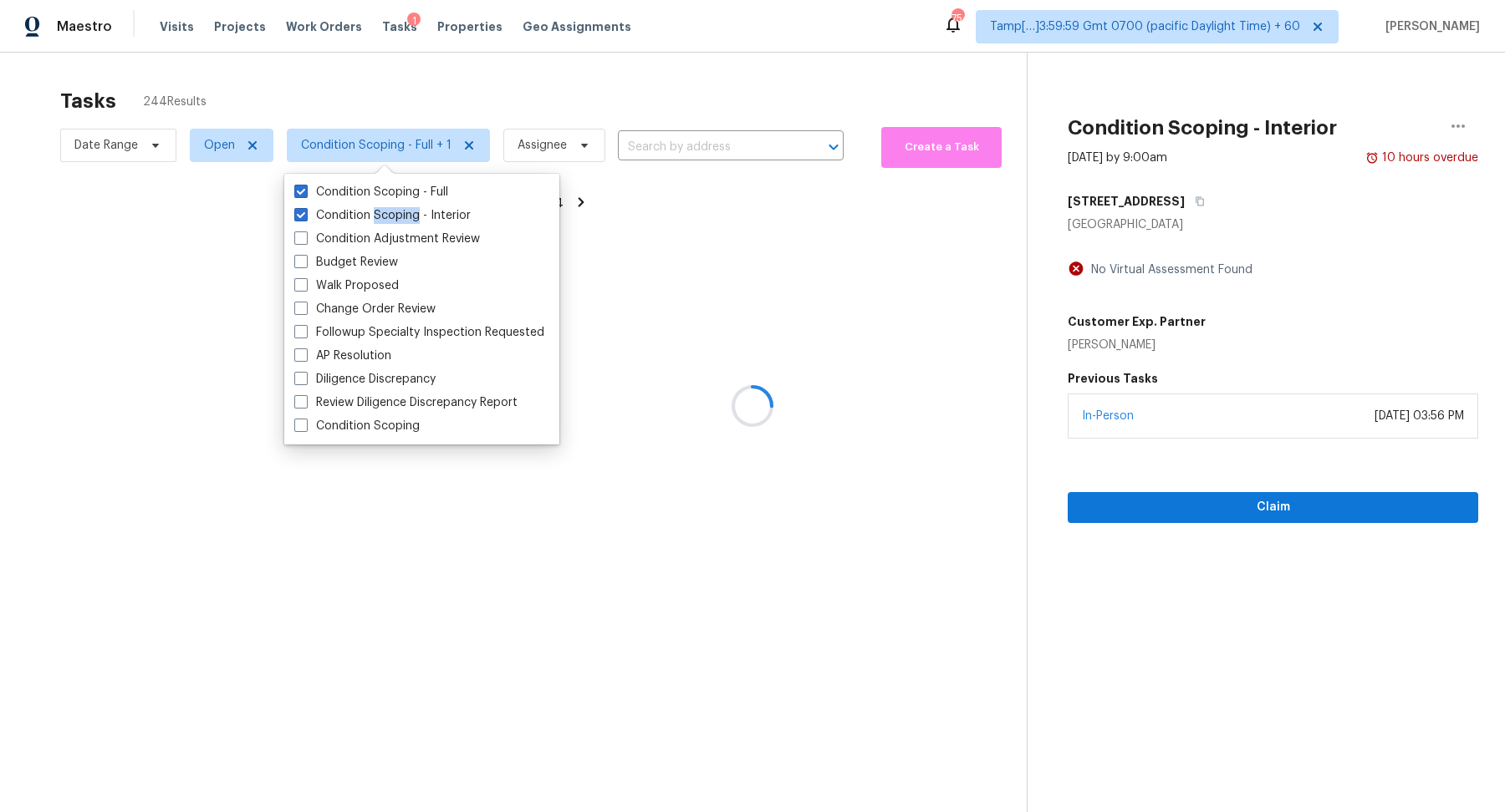
click at [620, 109] on div at bounding box center [752, 406] width 1505 height 812
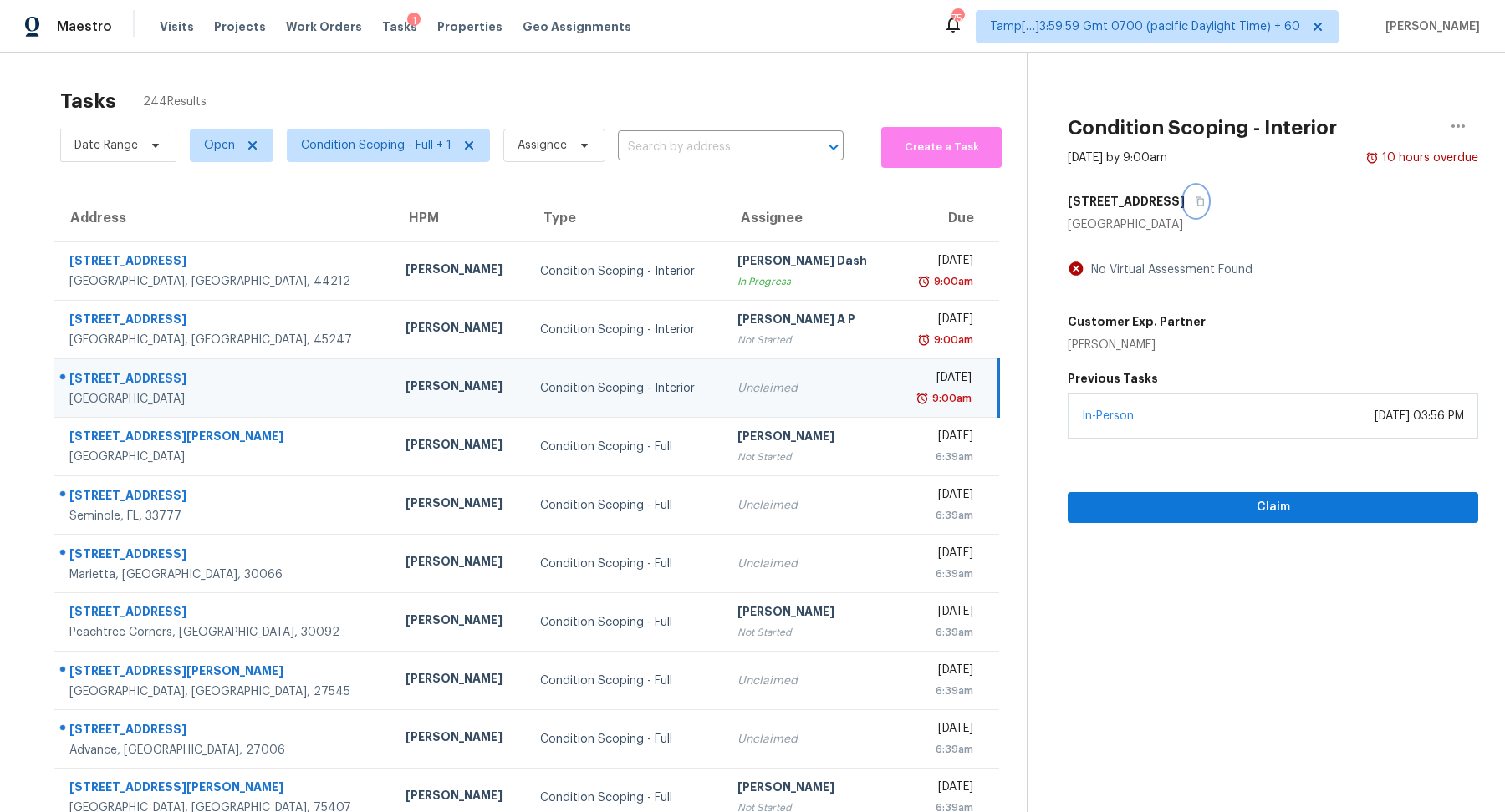
click at [1208, 205] on button "button" at bounding box center [1195, 201] width 22 height 30
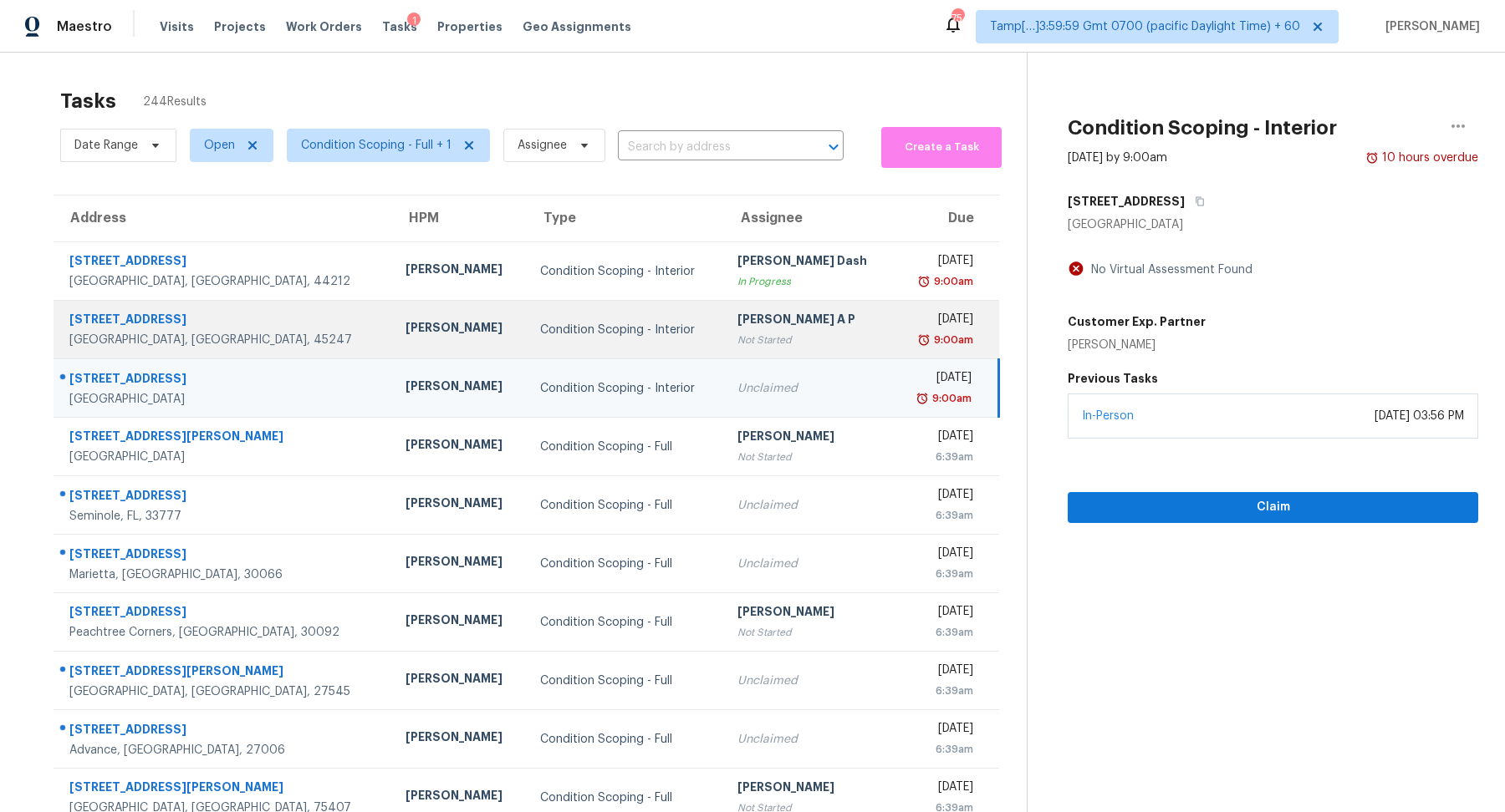
click at [769, 334] on div "Not Started" at bounding box center [809, 340] width 143 height 17
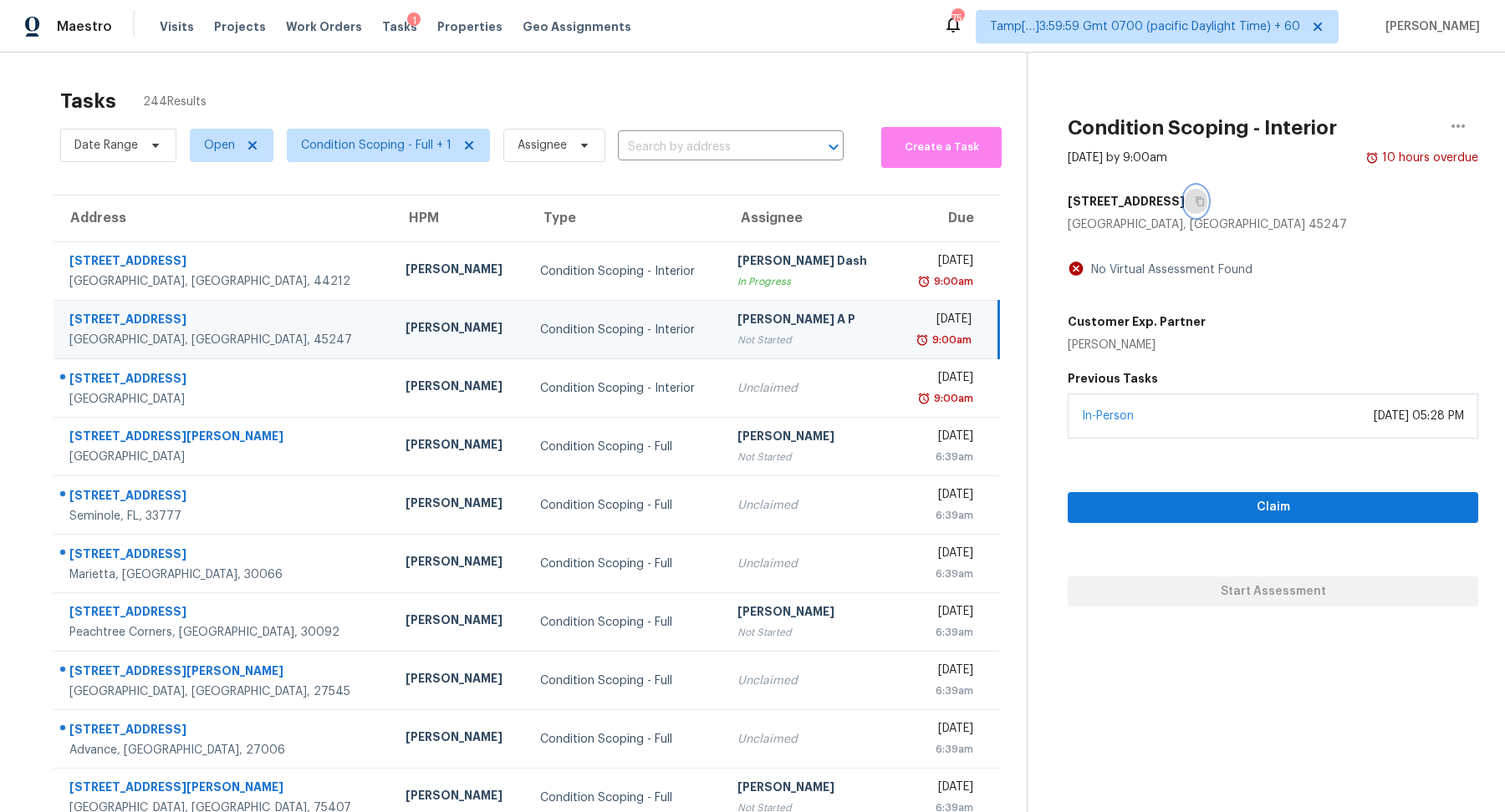
click at [1195, 201] on icon "button" at bounding box center [1200, 201] width 10 height 10
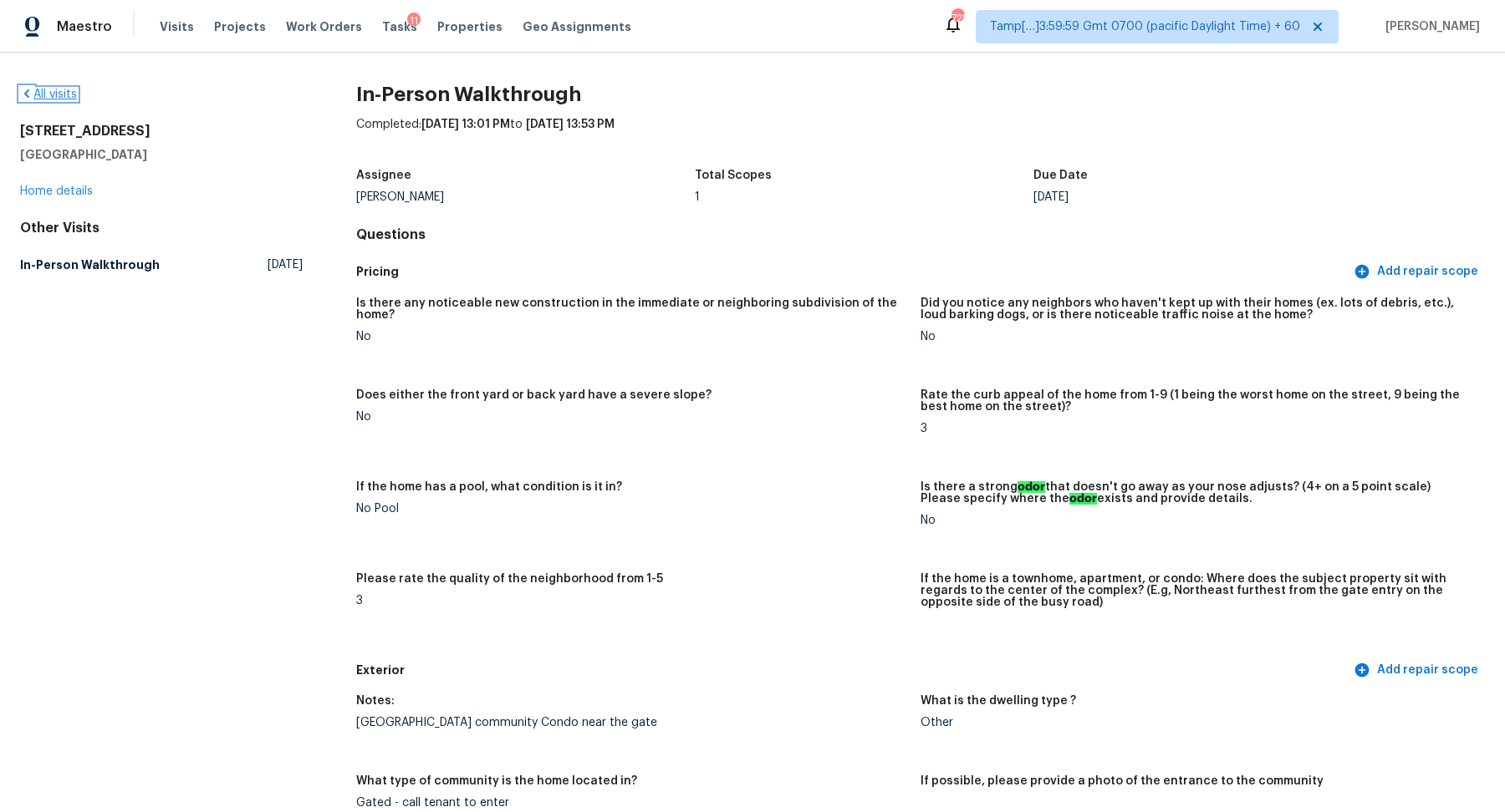
click at [33, 95] on link "All visits" at bounding box center [48, 94] width 57 height 12
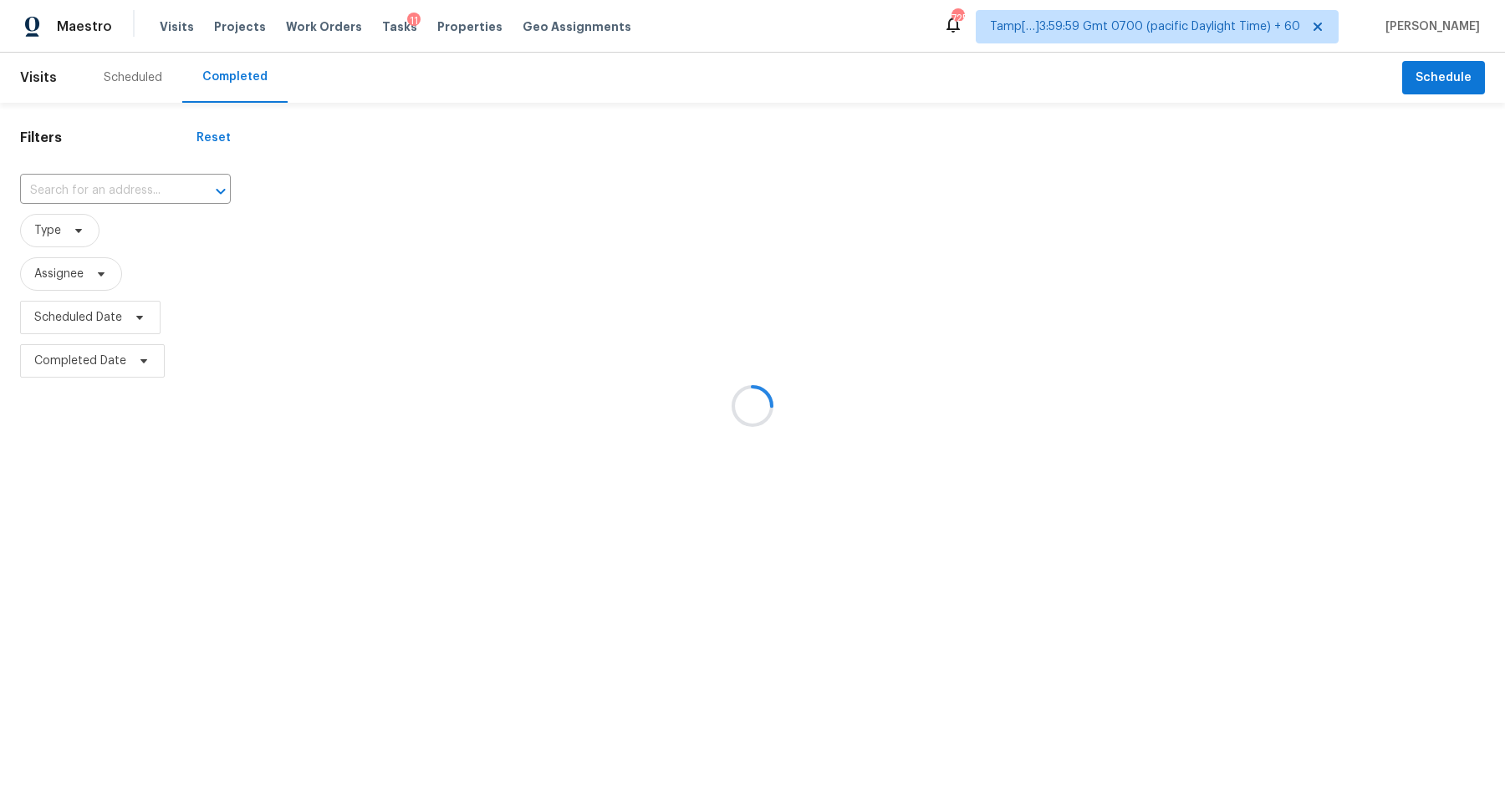
click at [93, 199] on div at bounding box center [752, 406] width 1505 height 812
click at [126, 183] on div at bounding box center [752, 406] width 1505 height 812
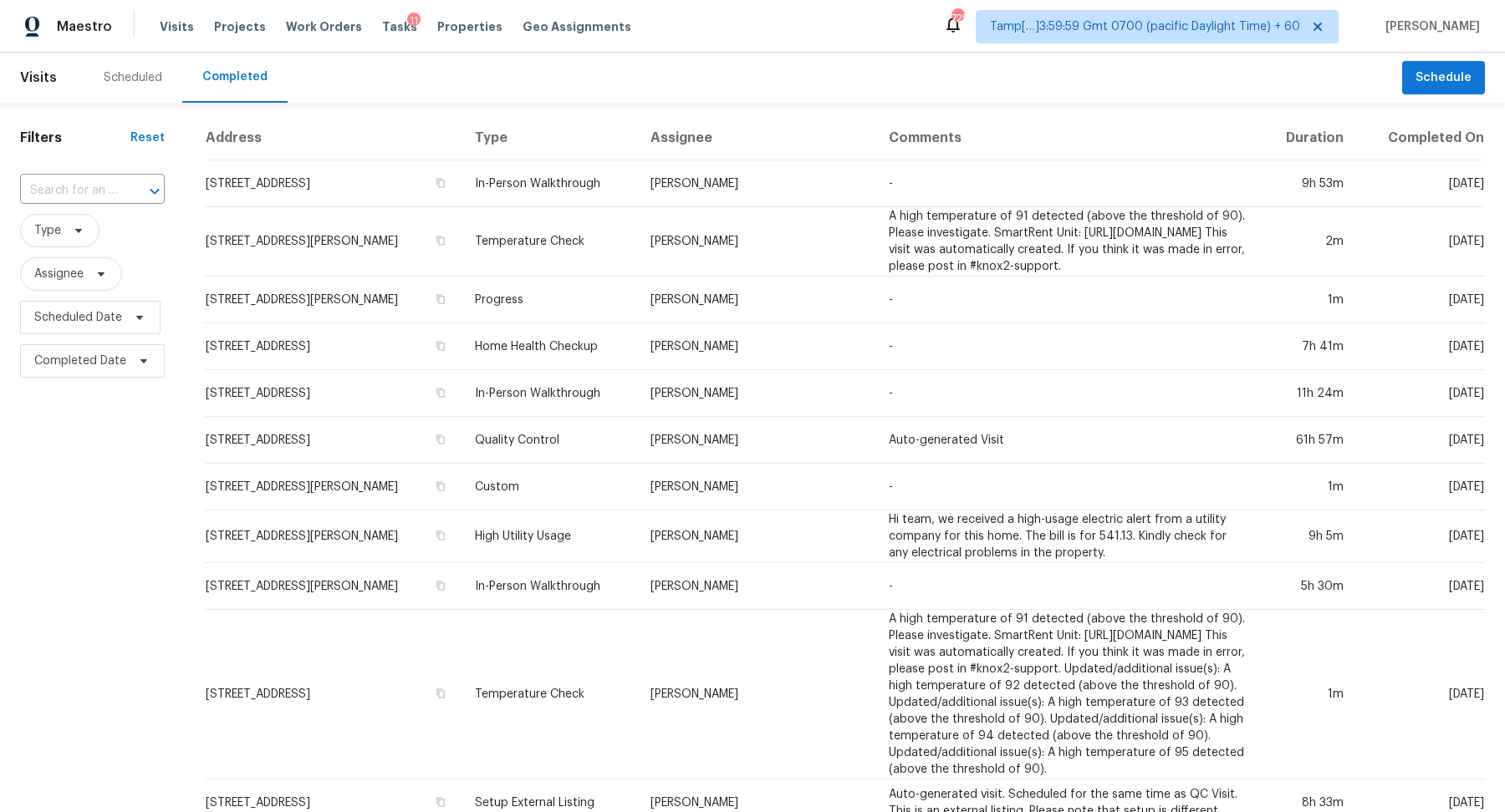
click at [126, 183] on div at bounding box center [143, 191] width 44 height 23
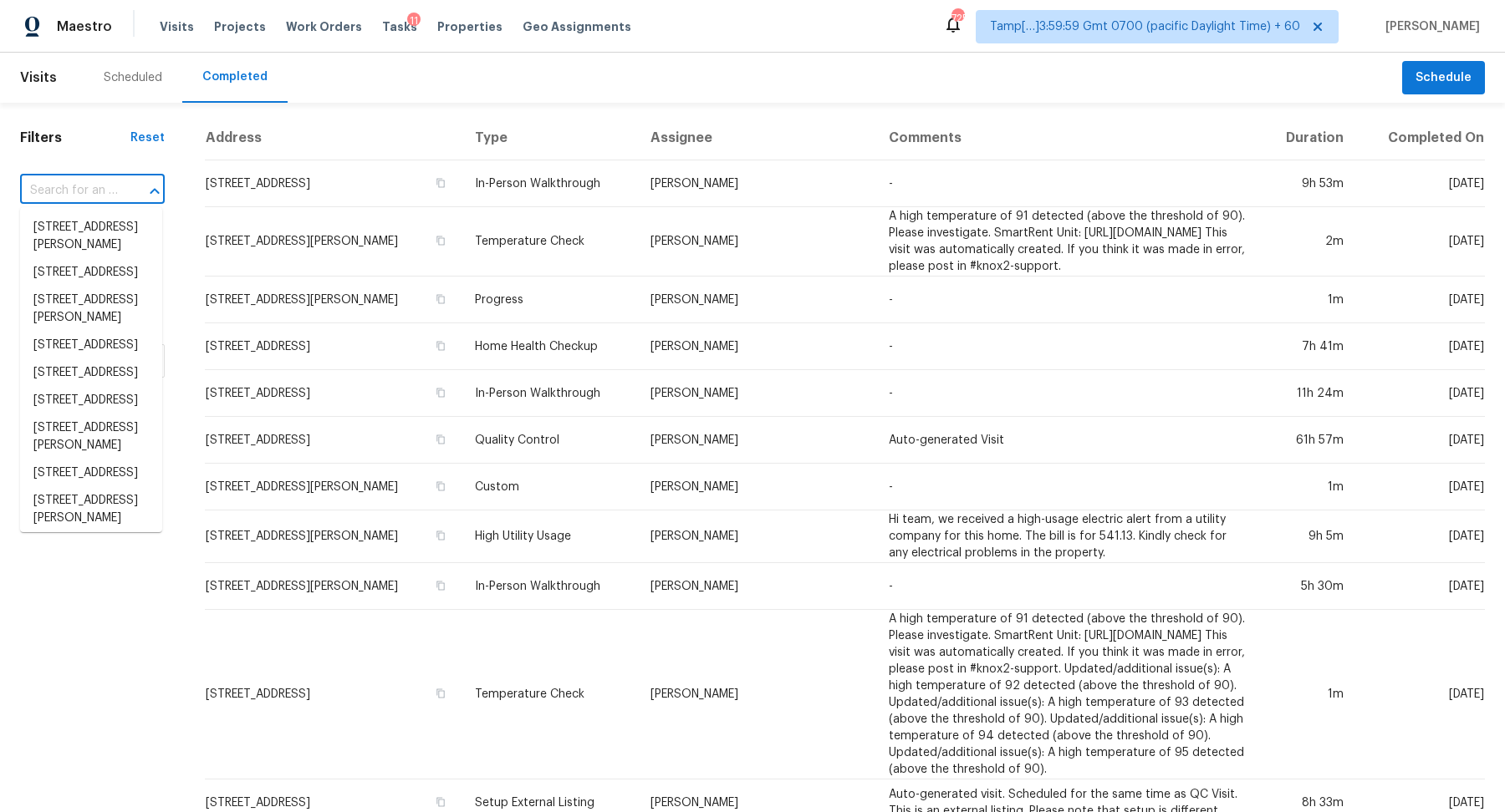
paste input "352 Sesame Ave, Apopka, FL 32703"
type input "352 Sesame Ave, Apopka, FL 32703"
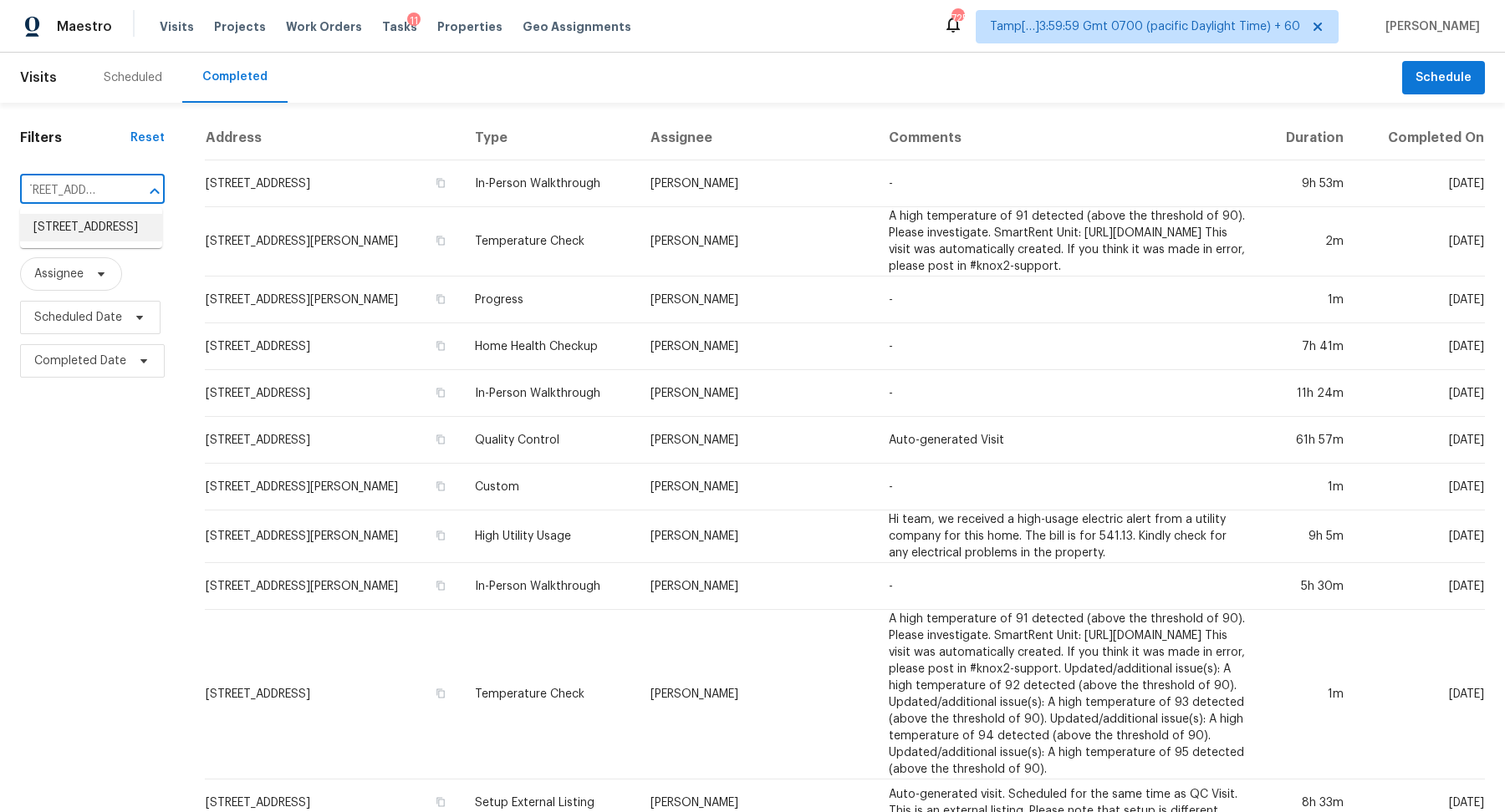
click at [110, 241] on li "352 Sesame Ave, Apopka, FL 32703" at bounding box center [90, 227] width 142 height 28
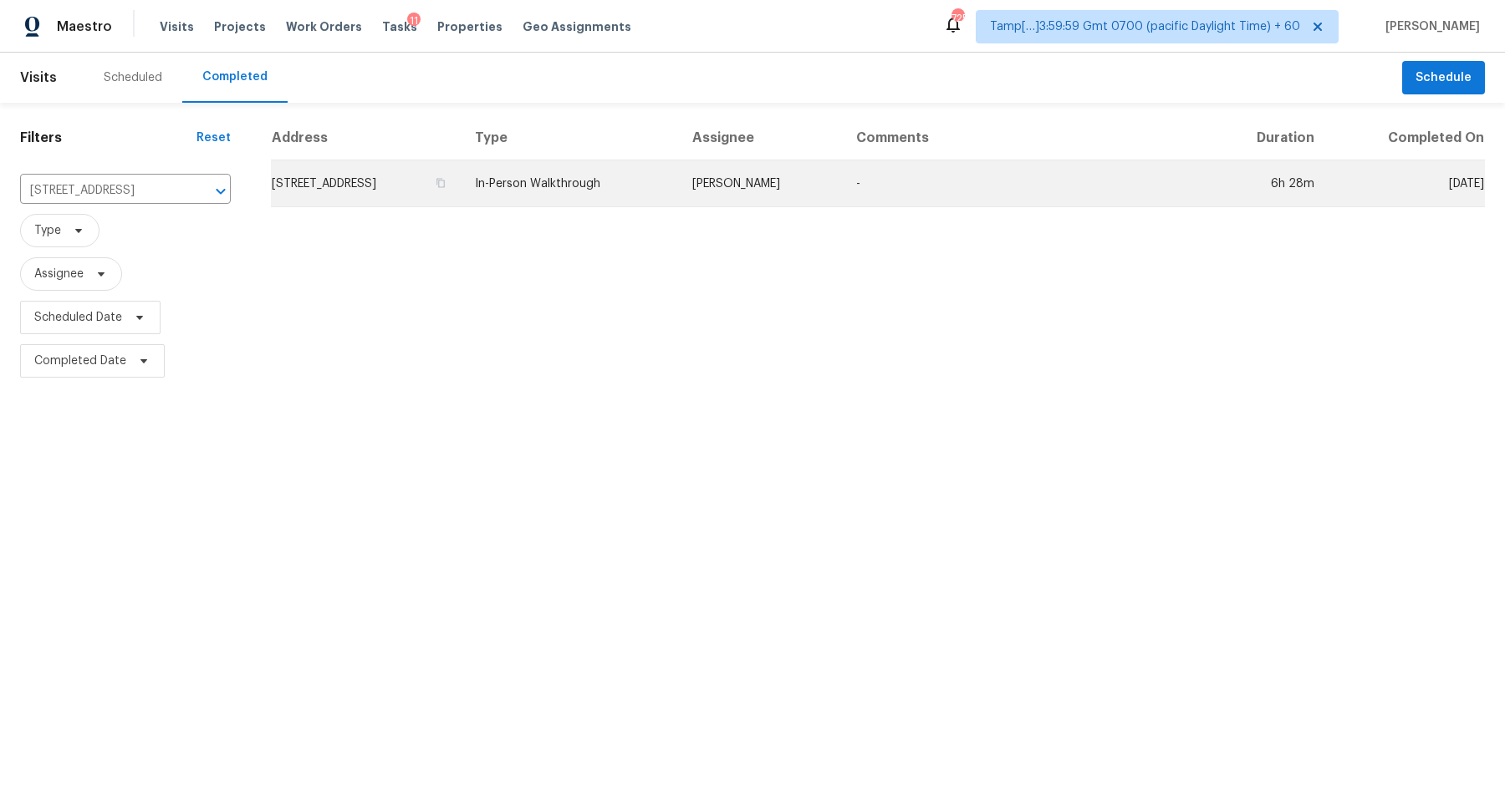
click at [344, 195] on td "352 Sesame Ave, Apopka, FL 32703" at bounding box center [366, 183] width 191 height 47
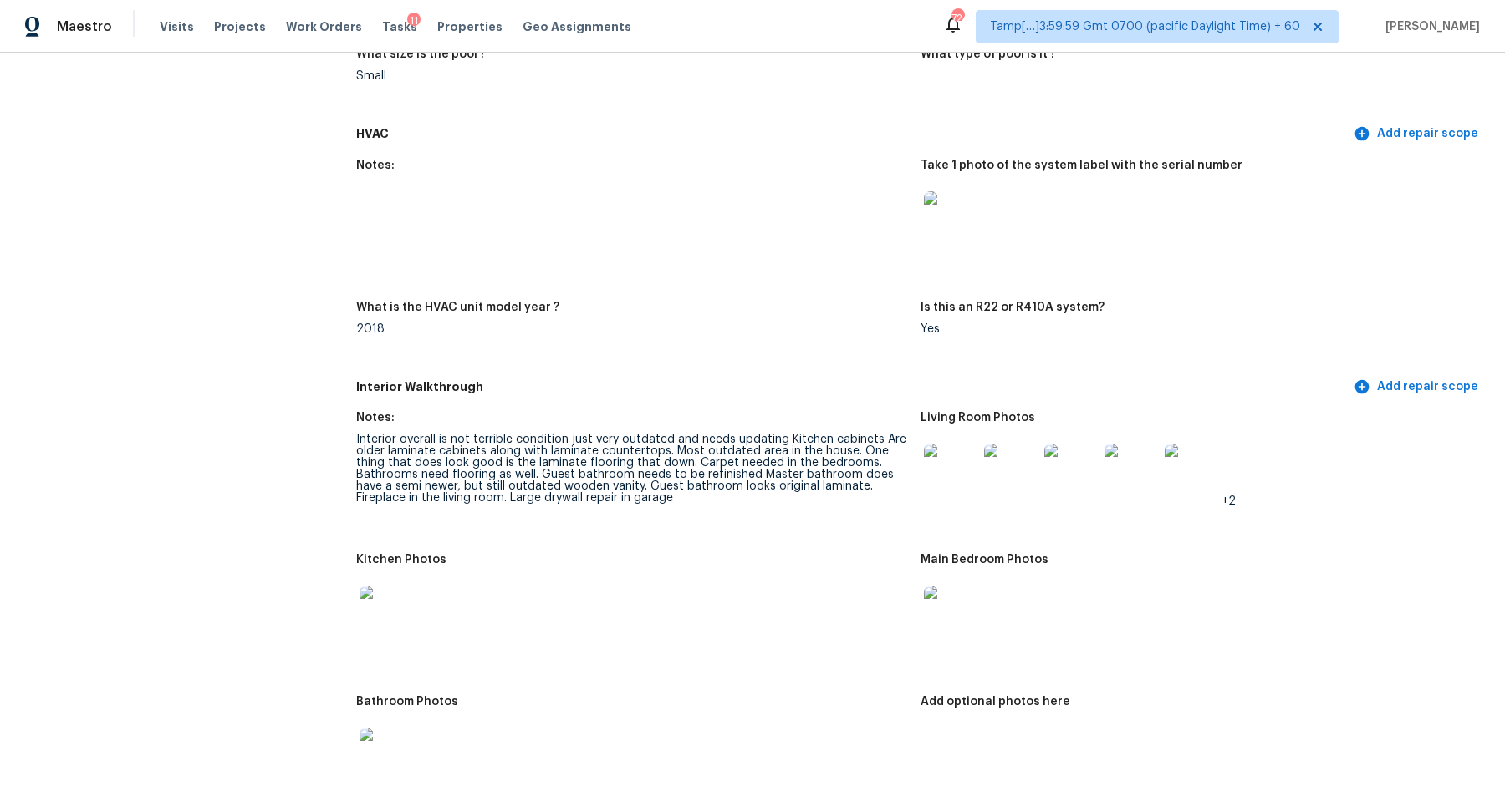
scroll to position [1425, 0]
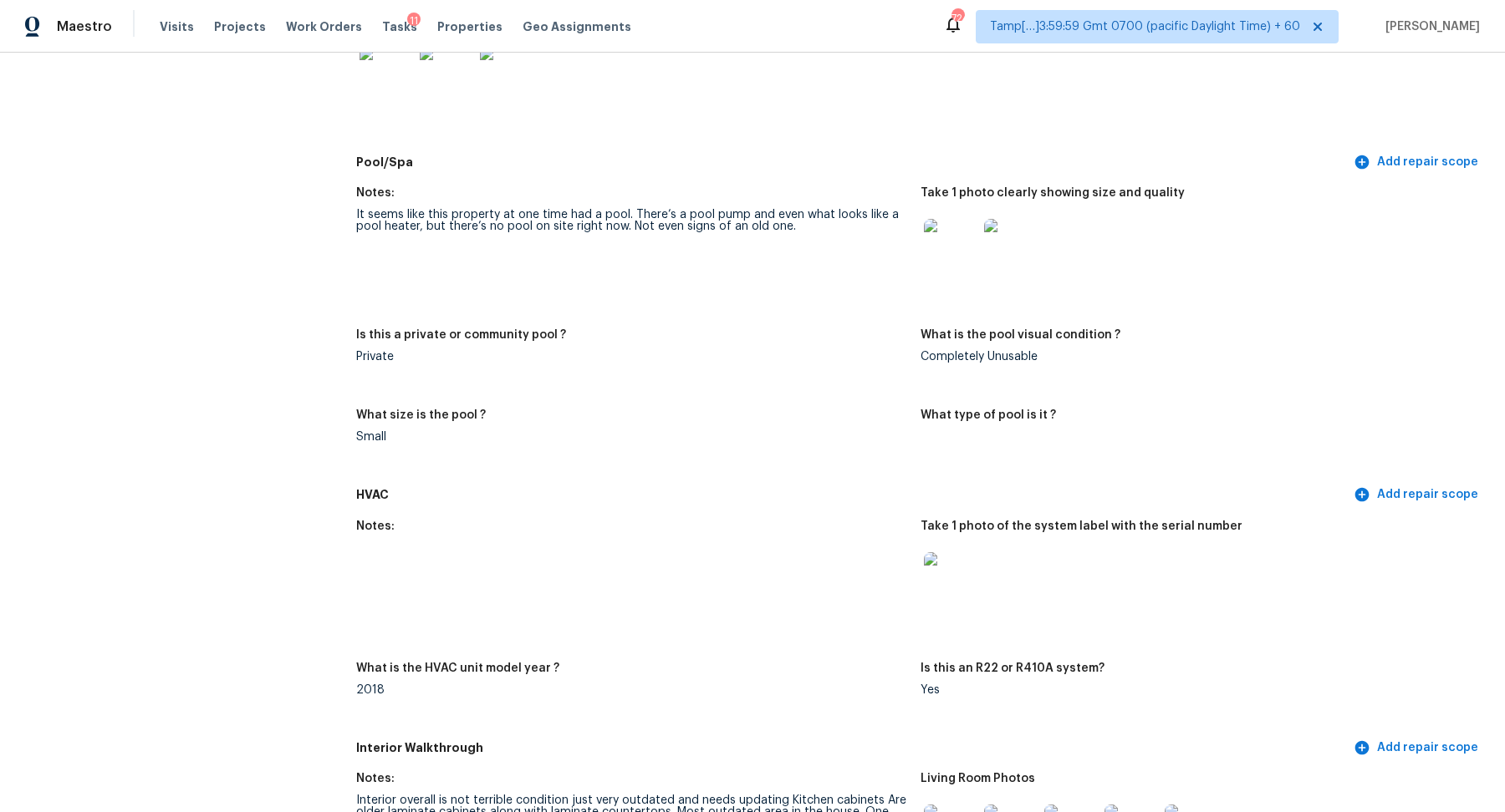
click at [969, 584] on img at bounding box center [951, 579] width 54 height 54
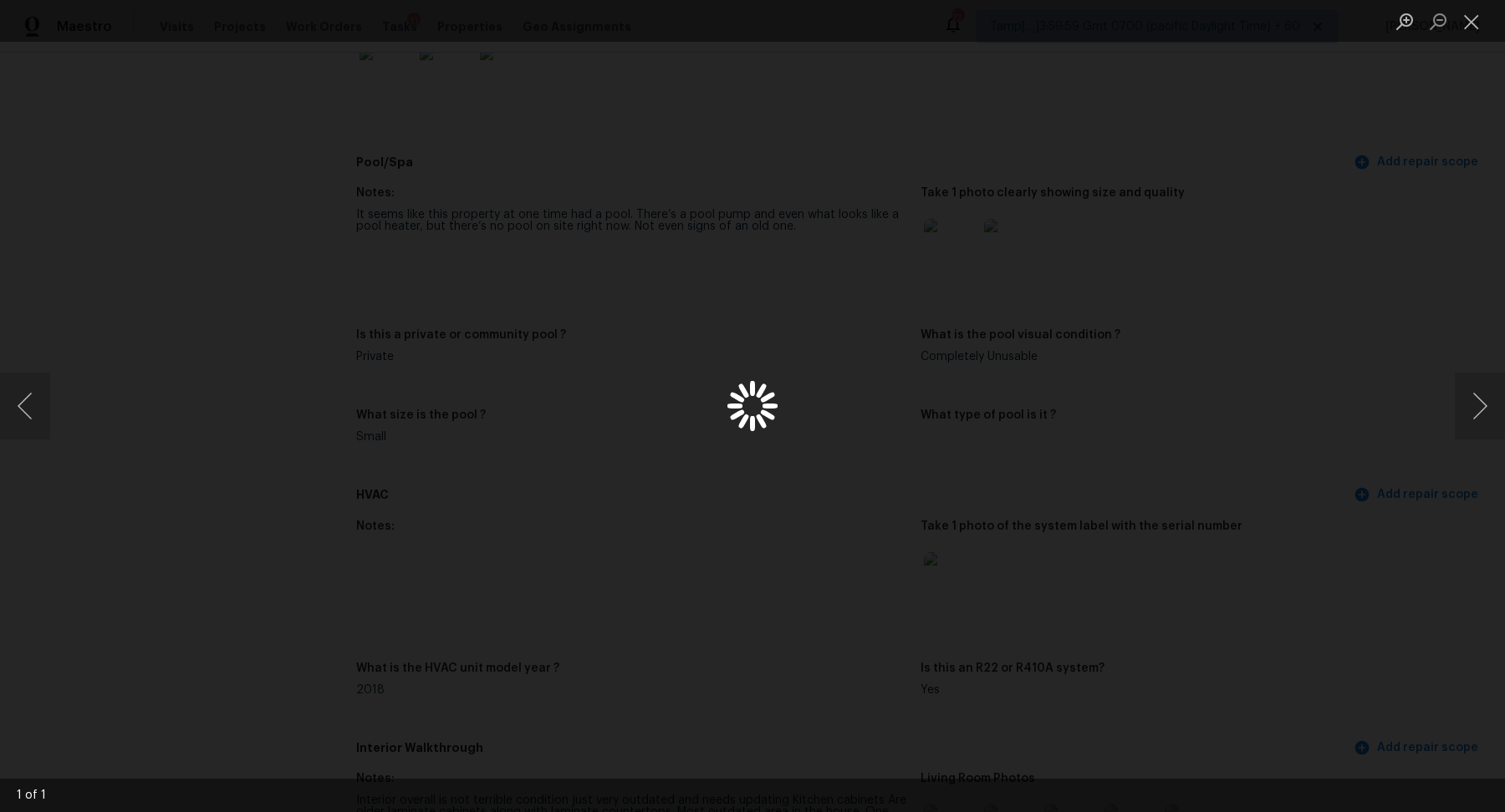
click at [1122, 573] on div "Lightbox" at bounding box center [752, 406] width 1505 height 812
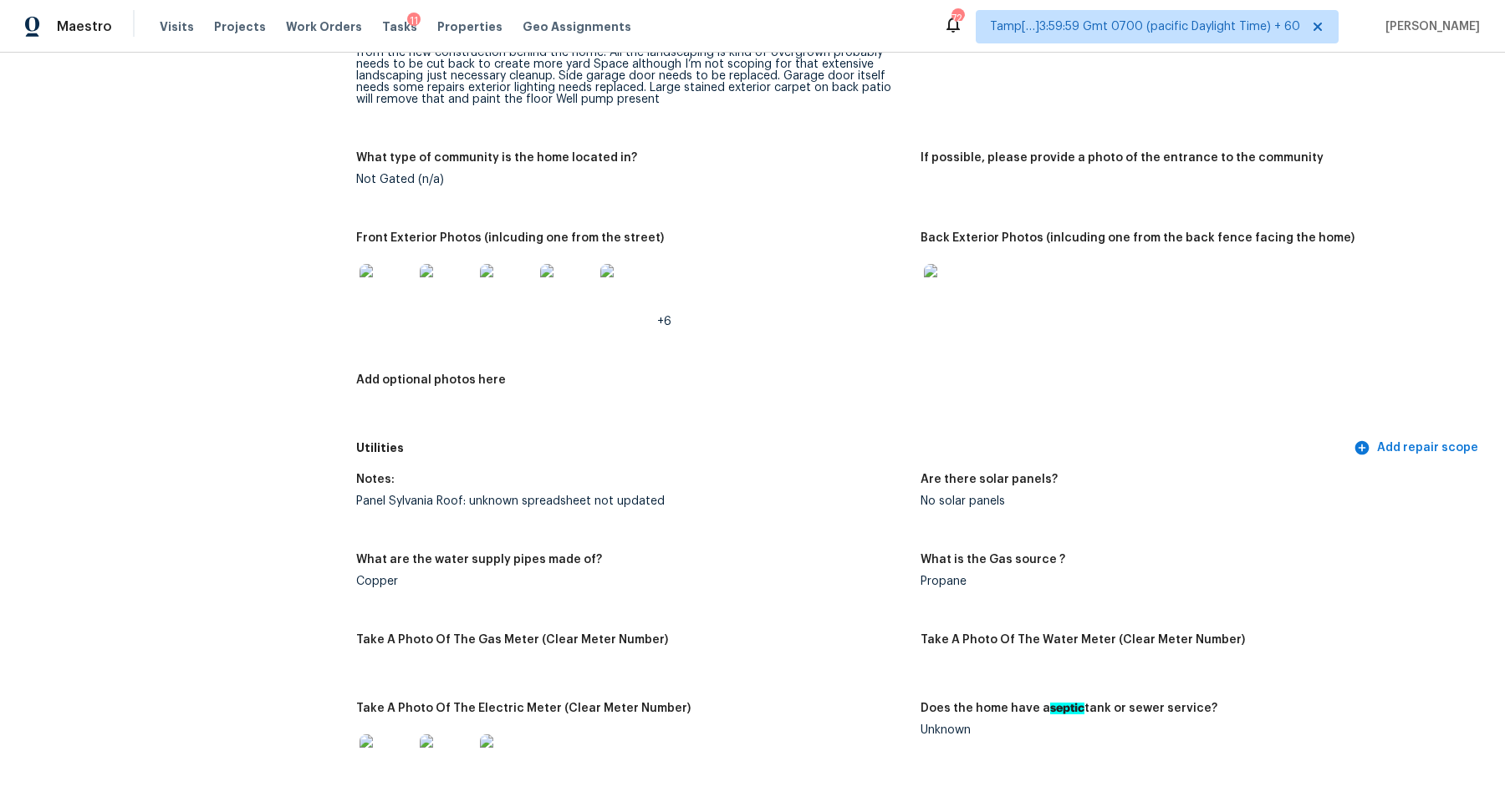
scroll to position [725, 0]
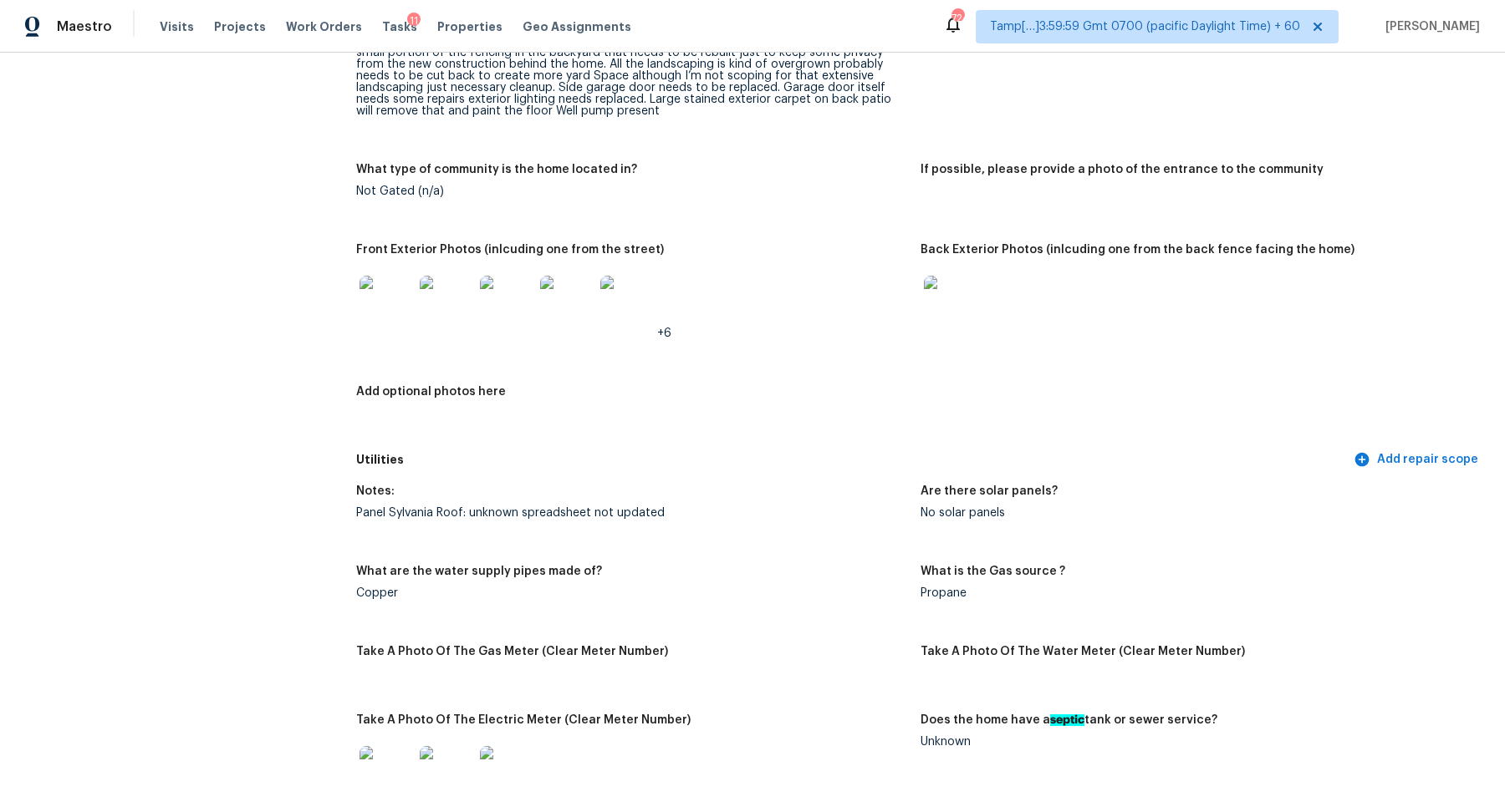
click at [398, 314] on img at bounding box center [387, 302] width 54 height 54
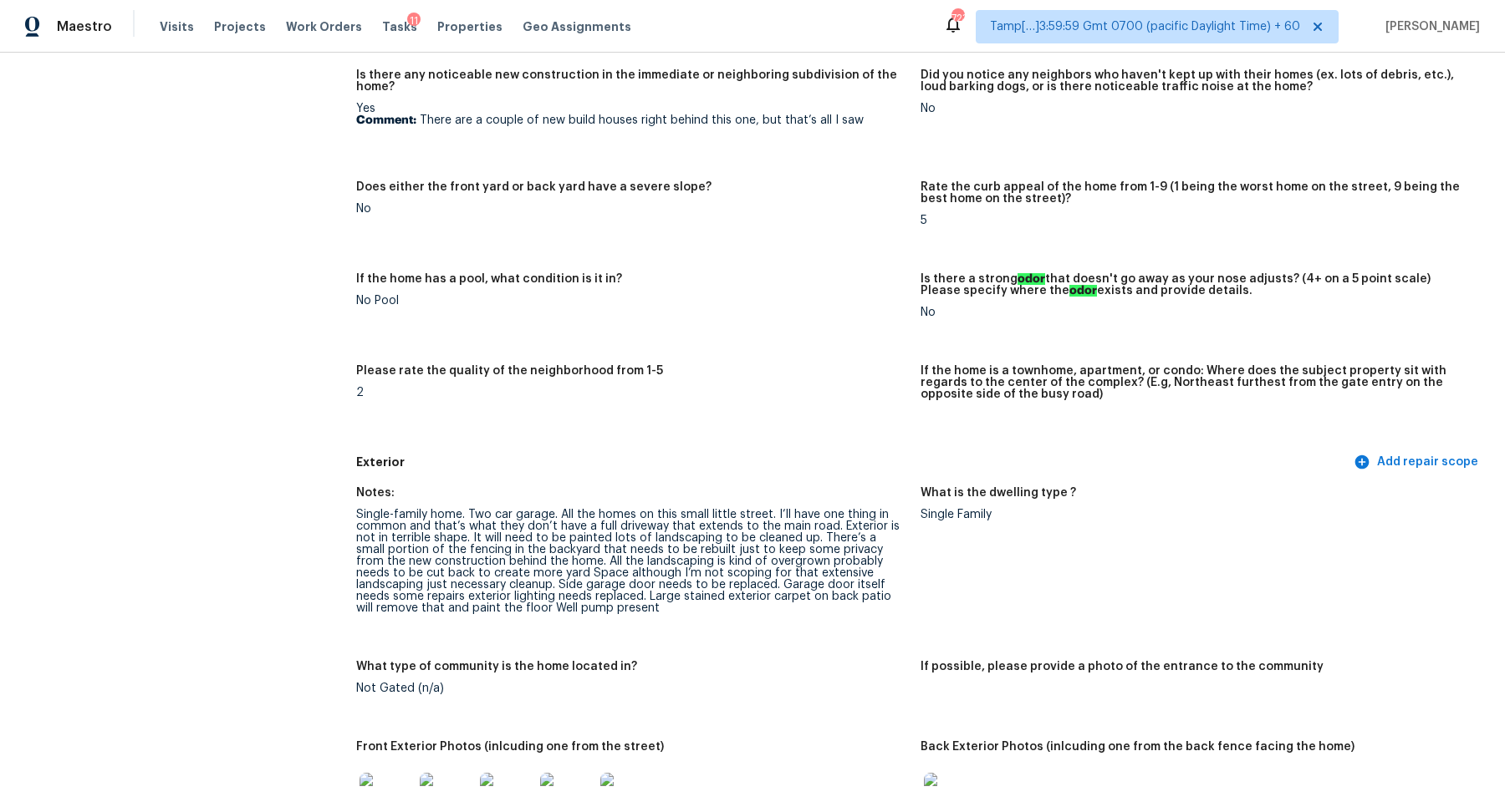
scroll to position [0, 0]
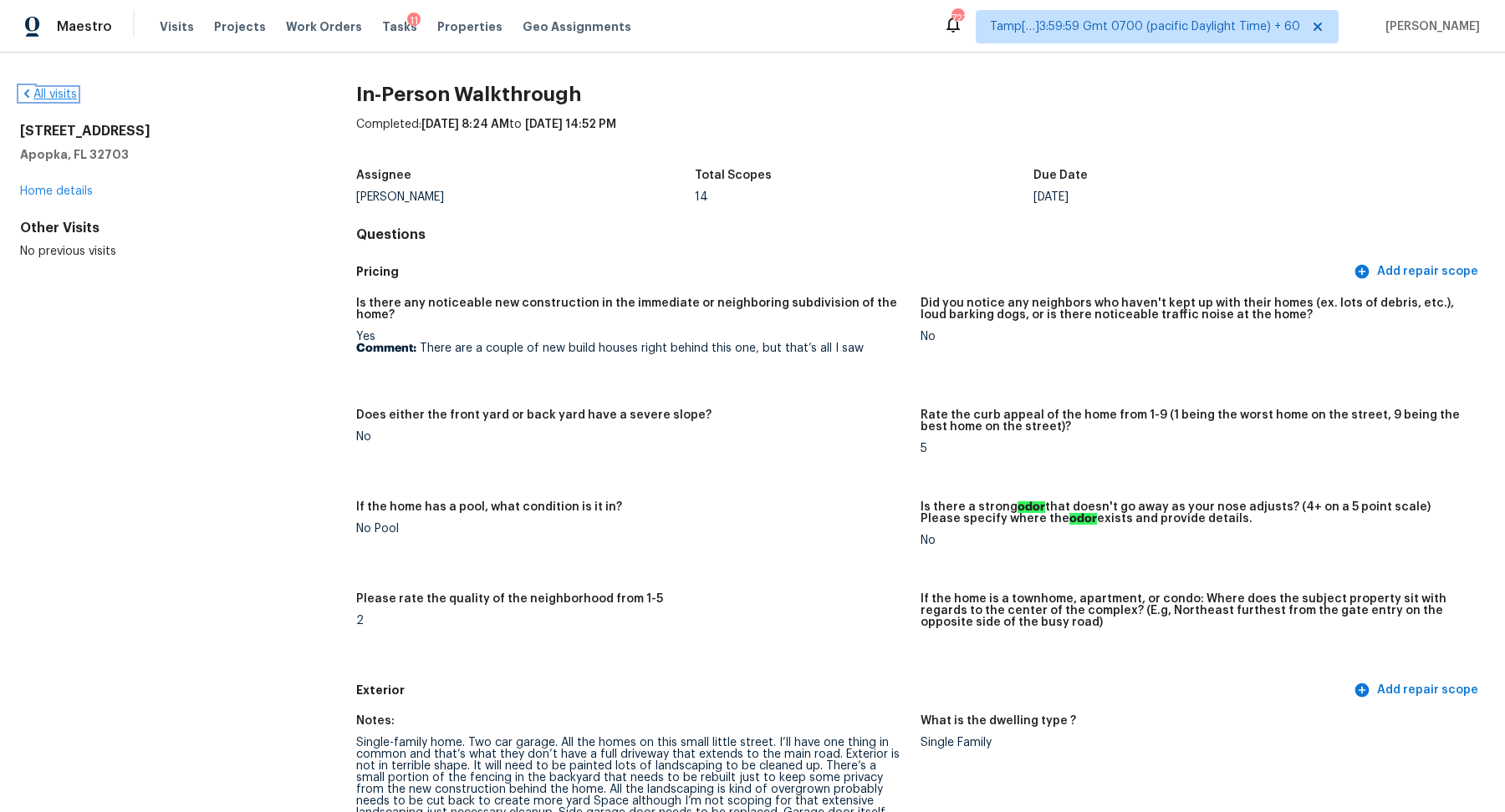
click at [51, 98] on link "All visits" at bounding box center [48, 94] width 57 height 12
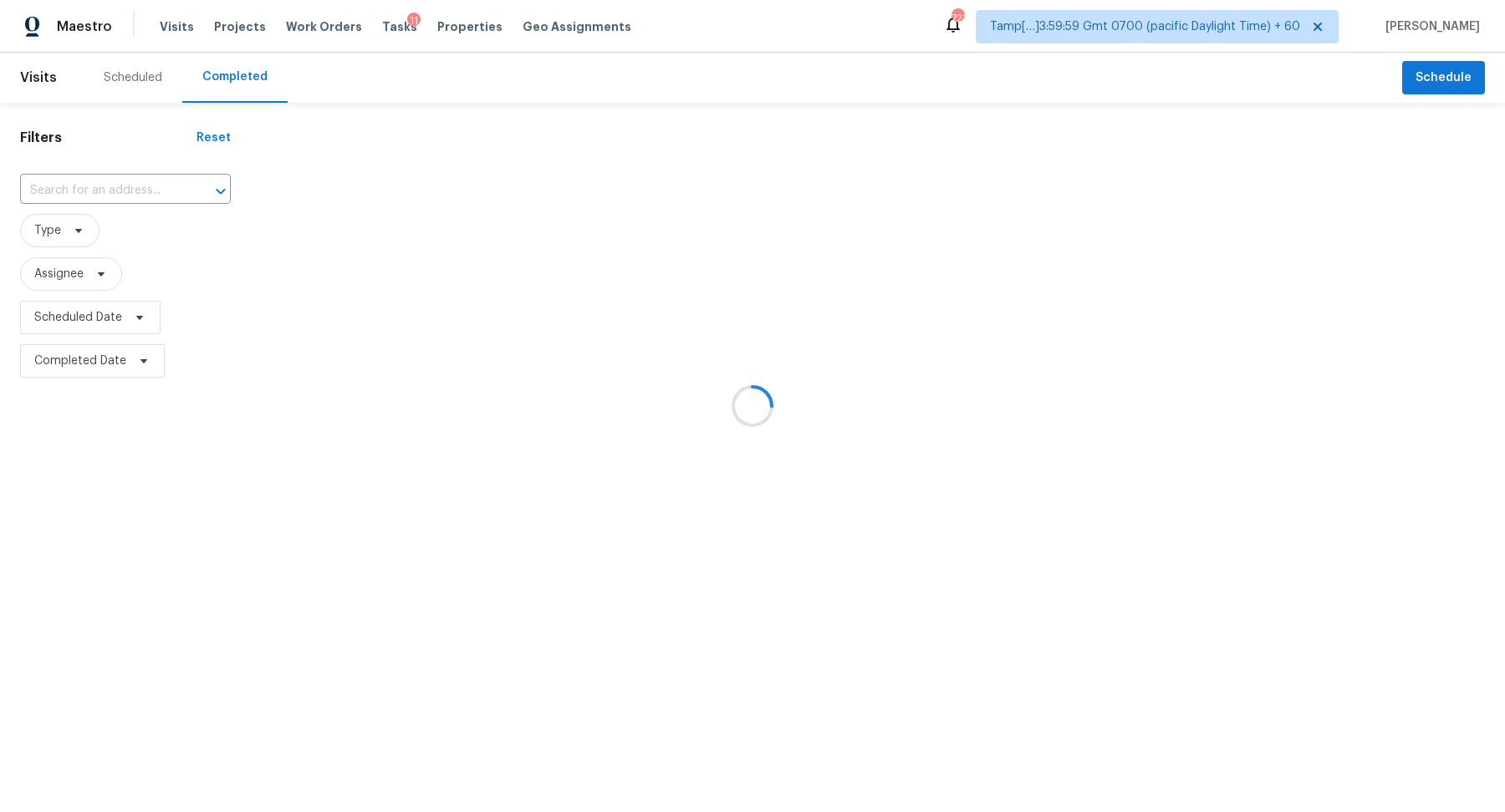
click at [145, 187] on div at bounding box center [752, 406] width 1505 height 812
click at [109, 190] on div at bounding box center [752, 406] width 1505 height 812
click at [135, 190] on div at bounding box center [752, 406] width 1505 height 812
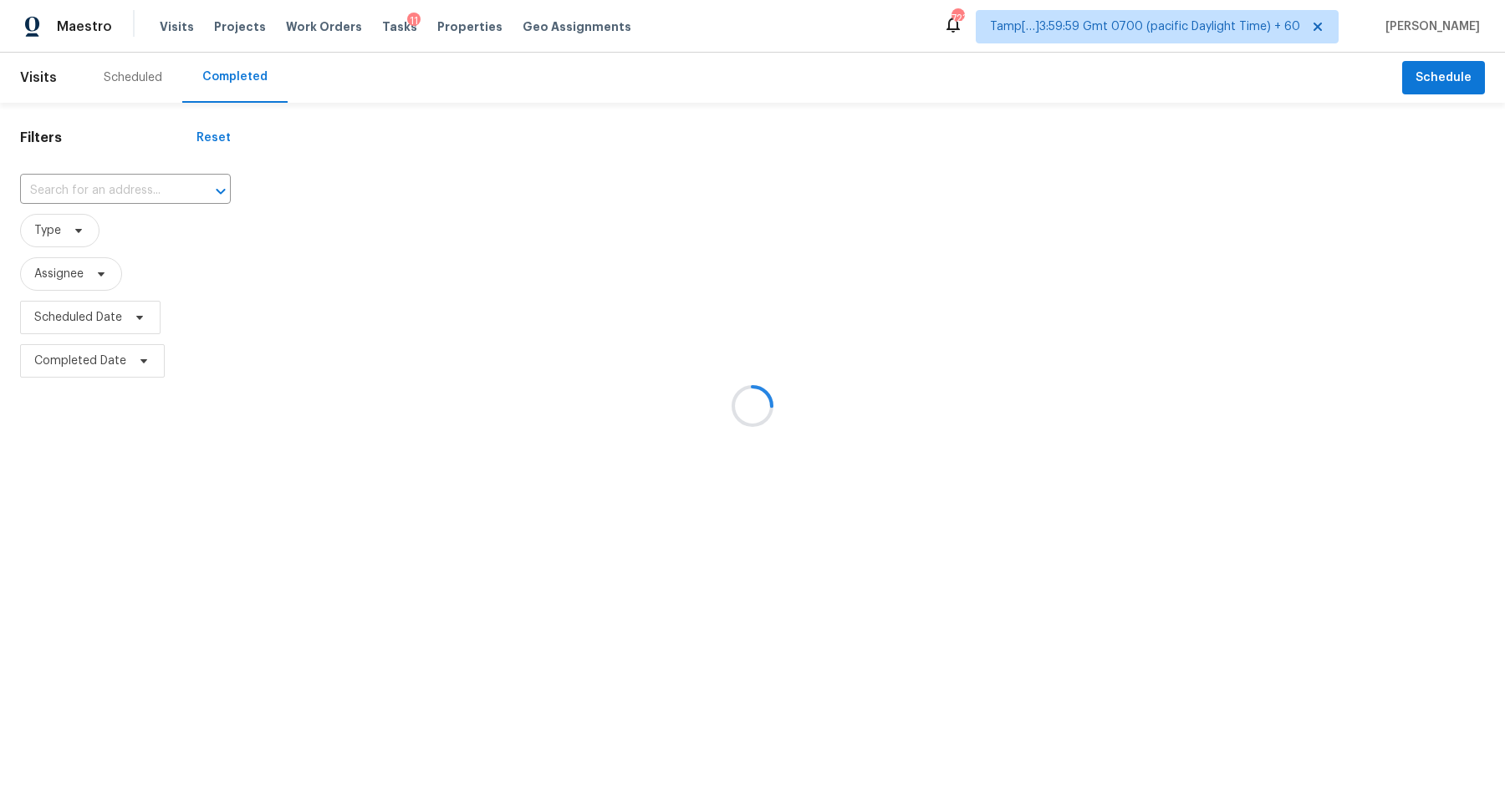
click at [135, 190] on div at bounding box center [752, 406] width 1505 height 812
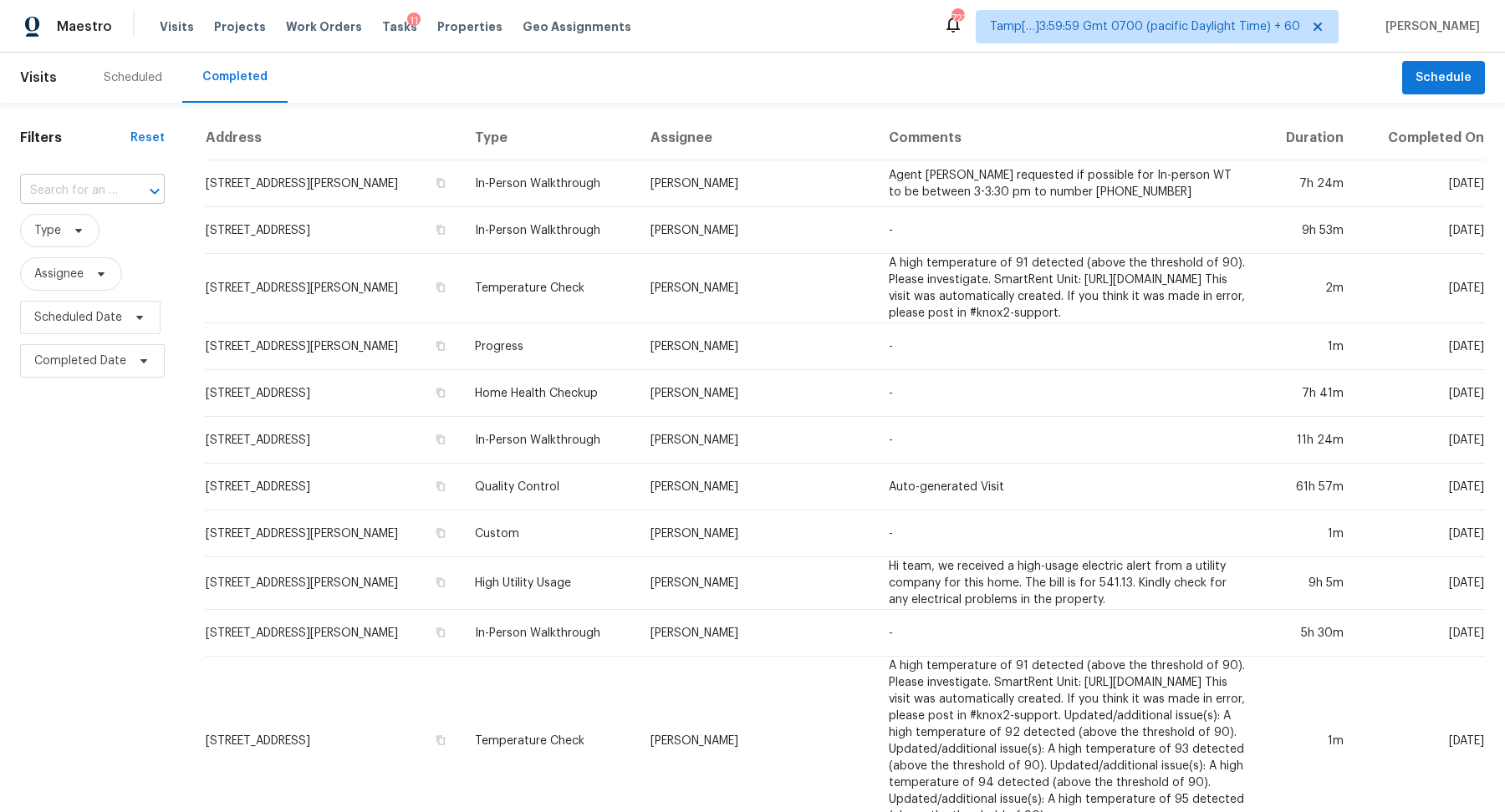
click at [122, 190] on div at bounding box center [143, 191] width 44 height 23
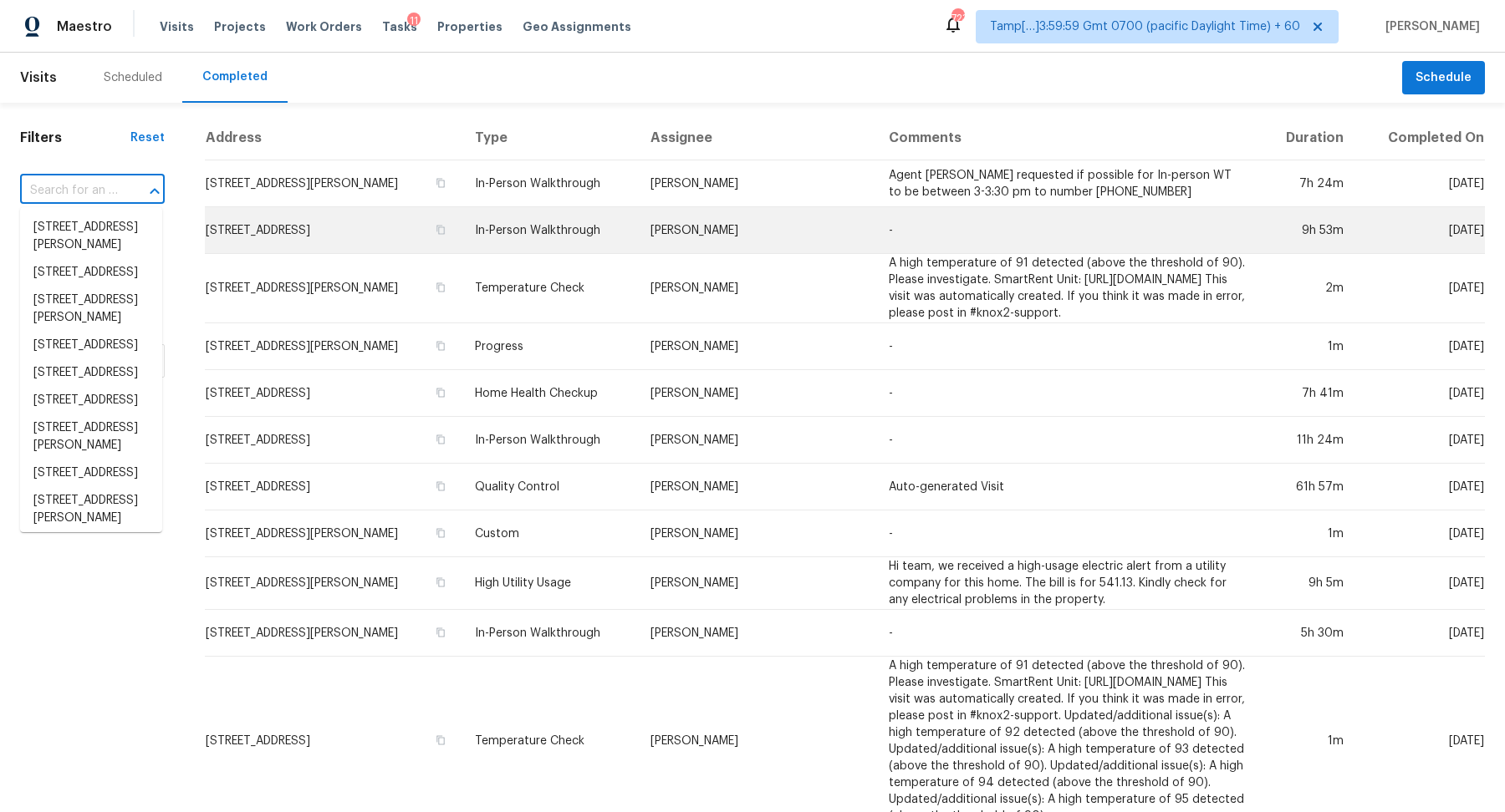
paste input "5286 Lakefront Dr, Cincinnati, OH 45247"
type input "5286 Lakefront Dr, Cincinnati, OH 45247"
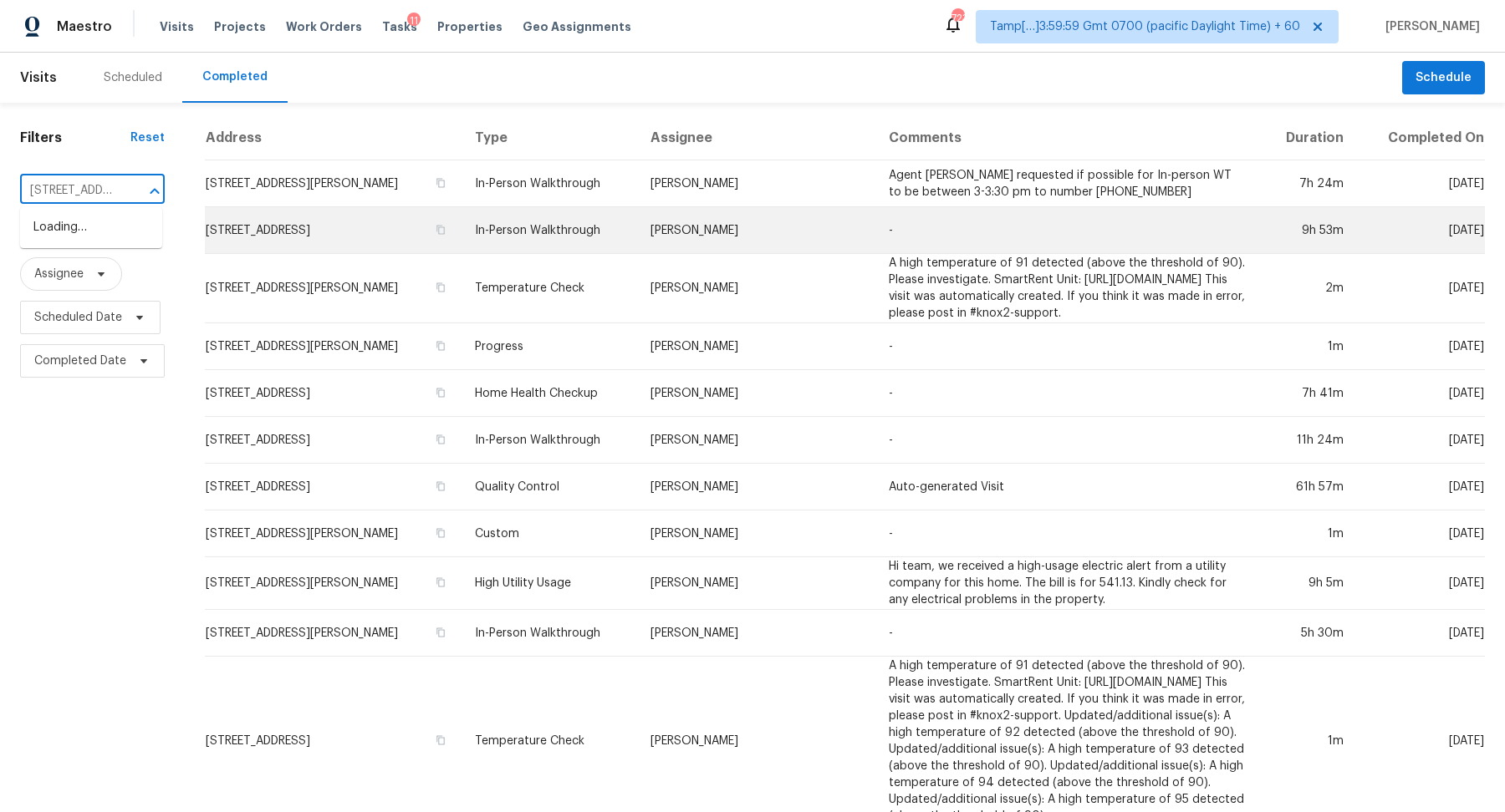
scroll to position [0, 134]
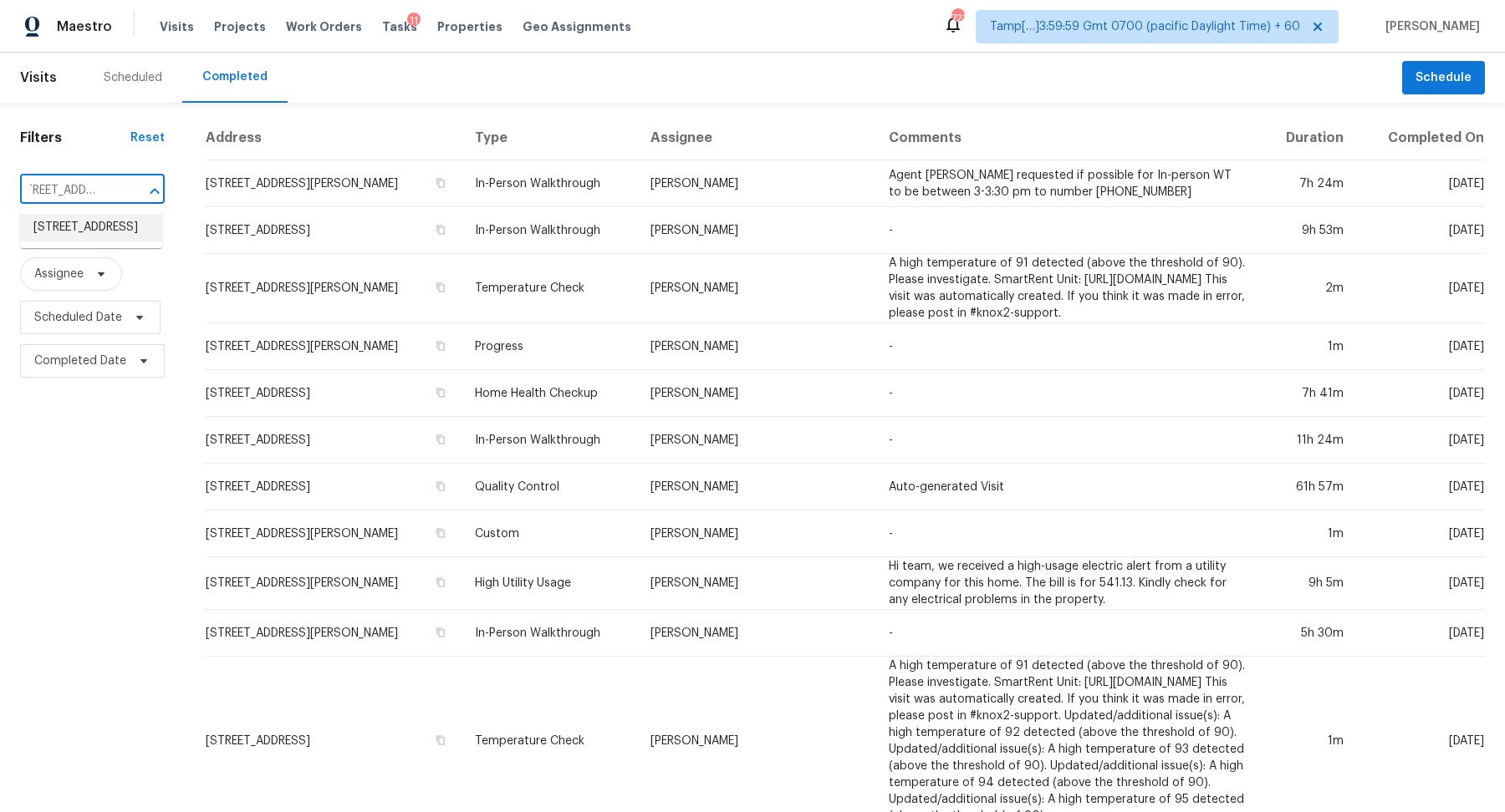
click at [71, 241] on li "5286 Lakefront Dr, Cincinnati, OH 45247" at bounding box center [90, 227] width 142 height 28
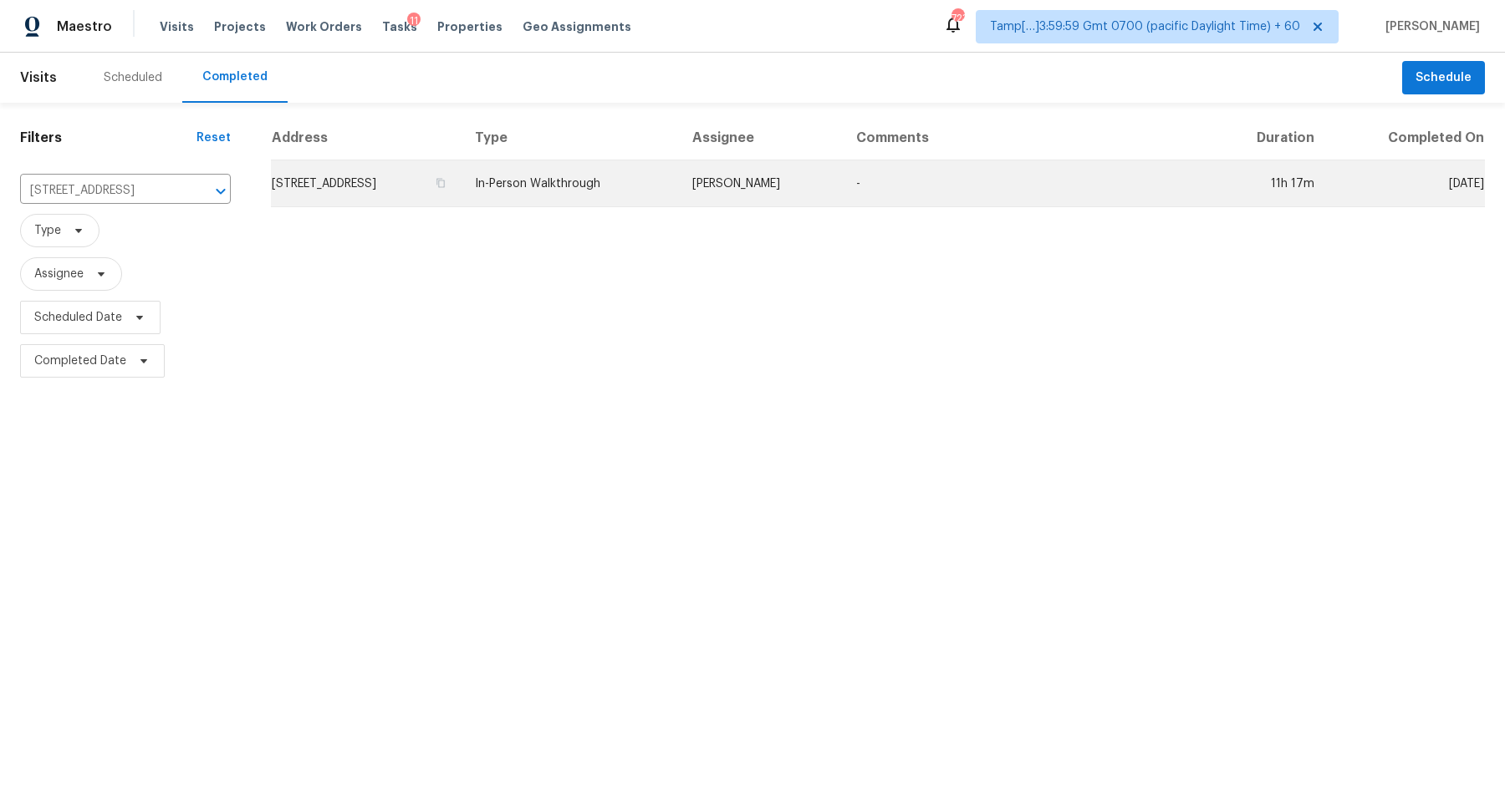
click at [368, 190] on td "5286 Lakefront Dr, Cincinnati, OH 45247" at bounding box center [366, 183] width 191 height 47
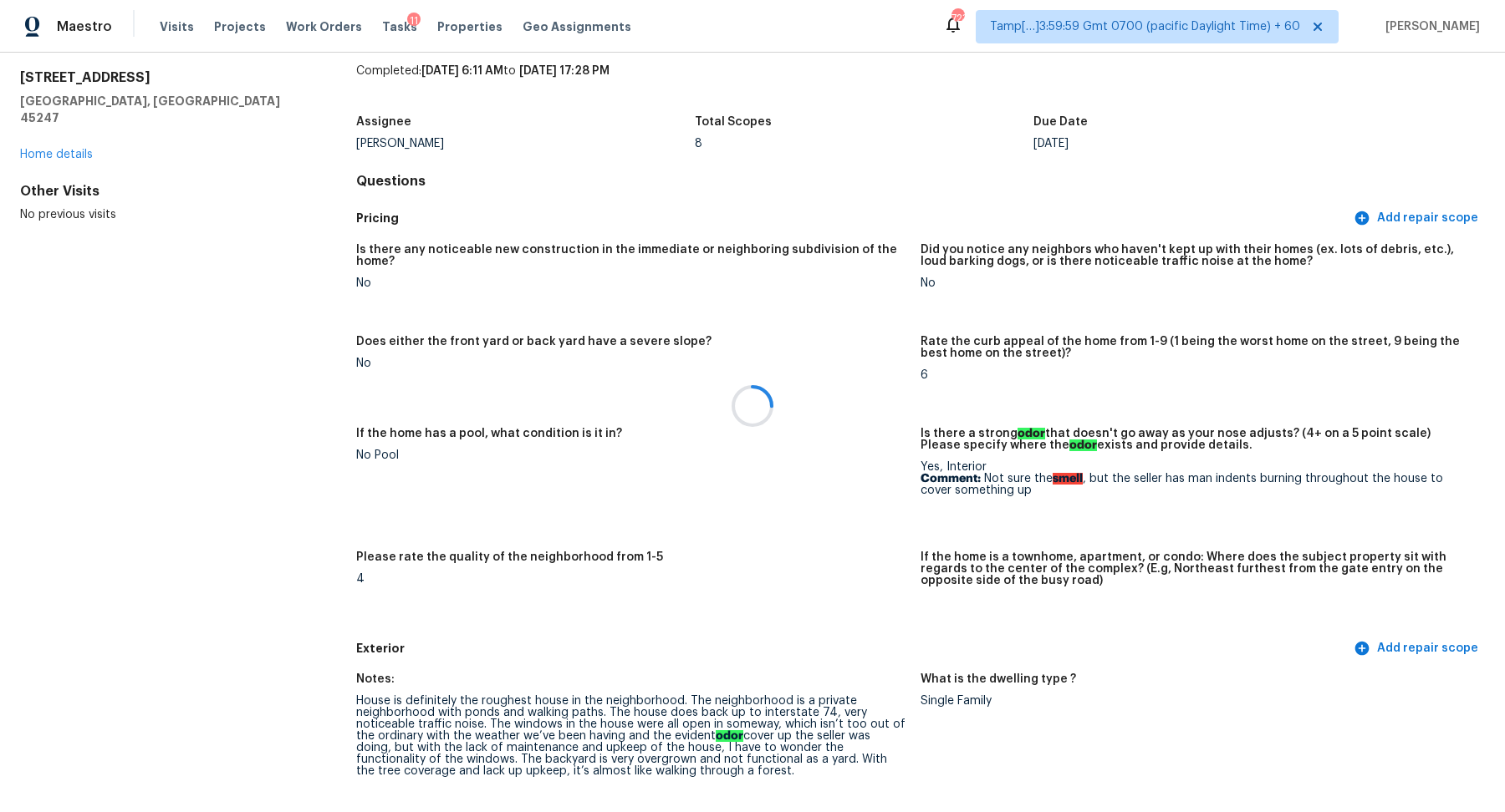
scroll to position [1810, 0]
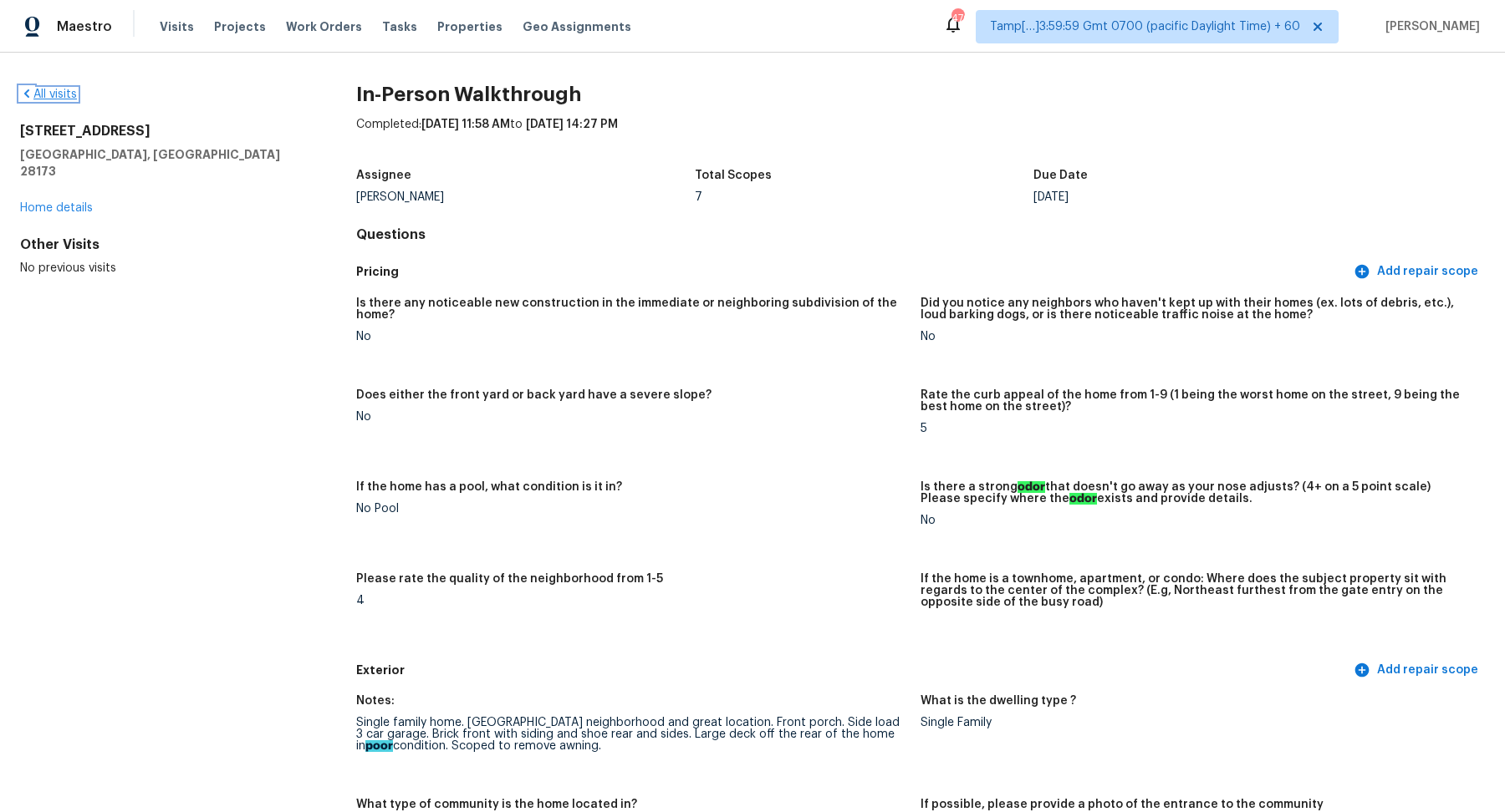
click at [35, 93] on link "All visits" at bounding box center [48, 94] width 57 height 12
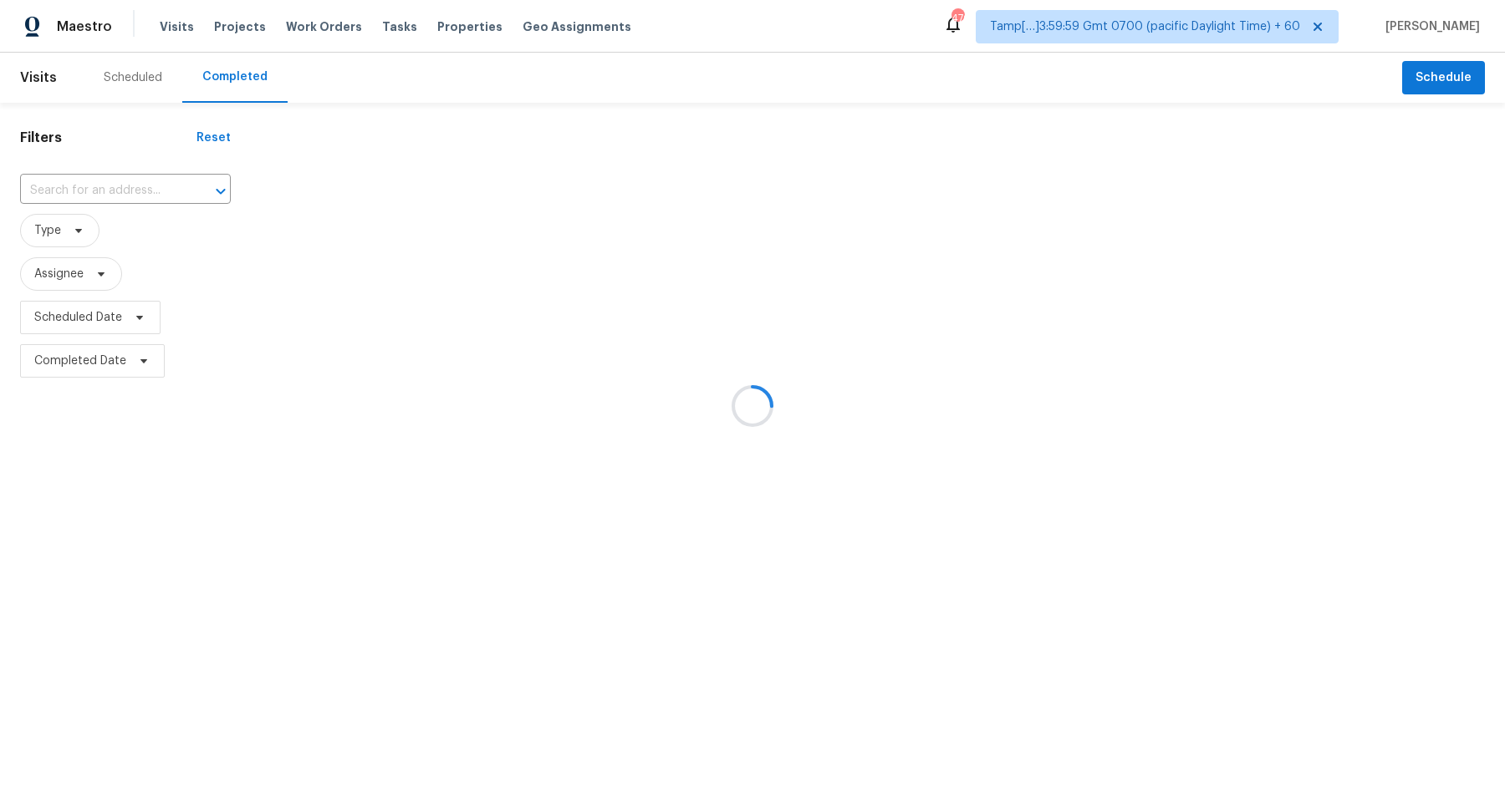
click at [159, 172] on div at bounding box center [752, 406] width 1505 height 812
click at [132, 186] on div at bounding box center [752, 406] width 1505 height 812
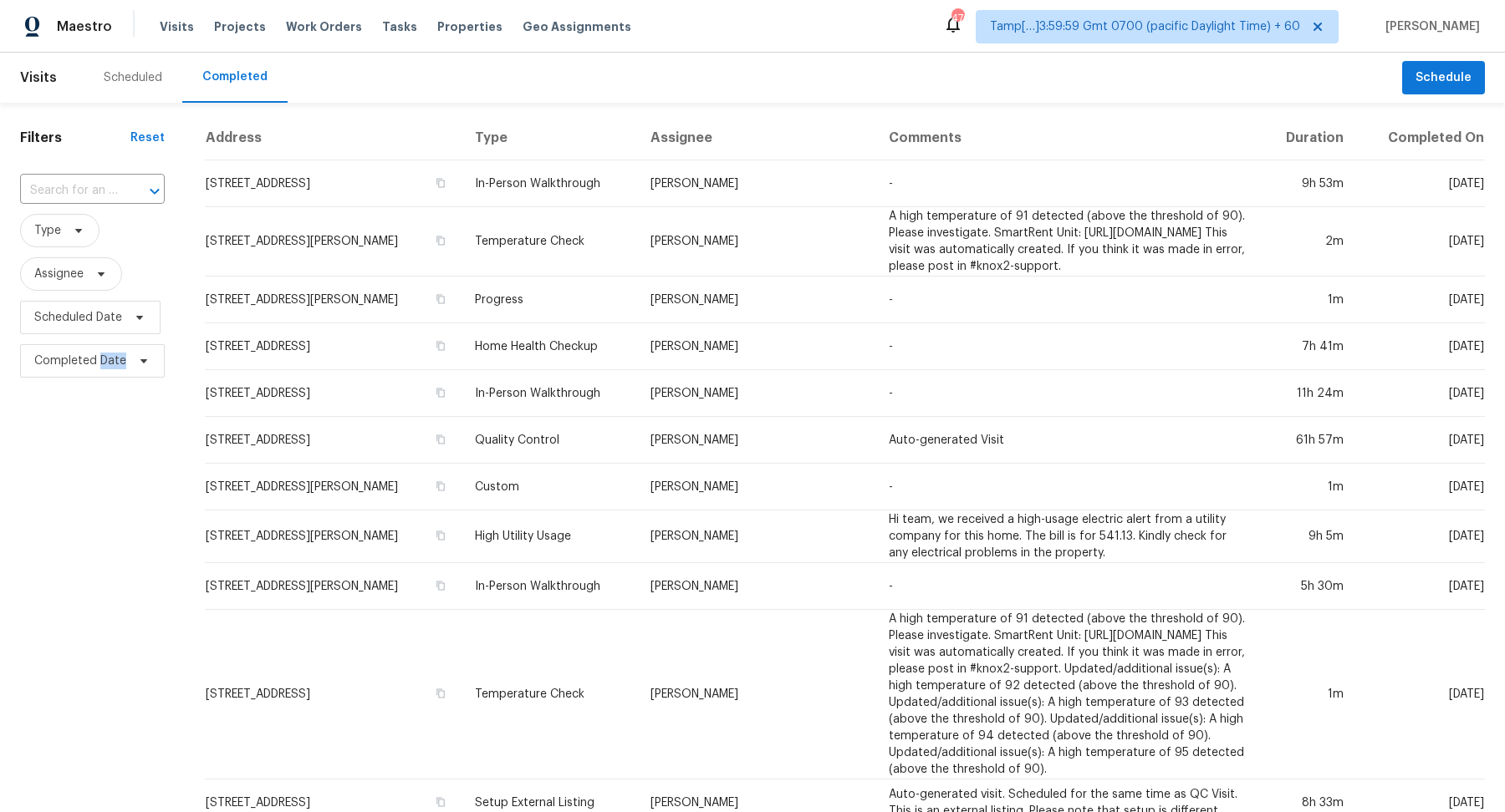
click at [132, 186] on div at bounding box center [143, 191] width 44 height 23
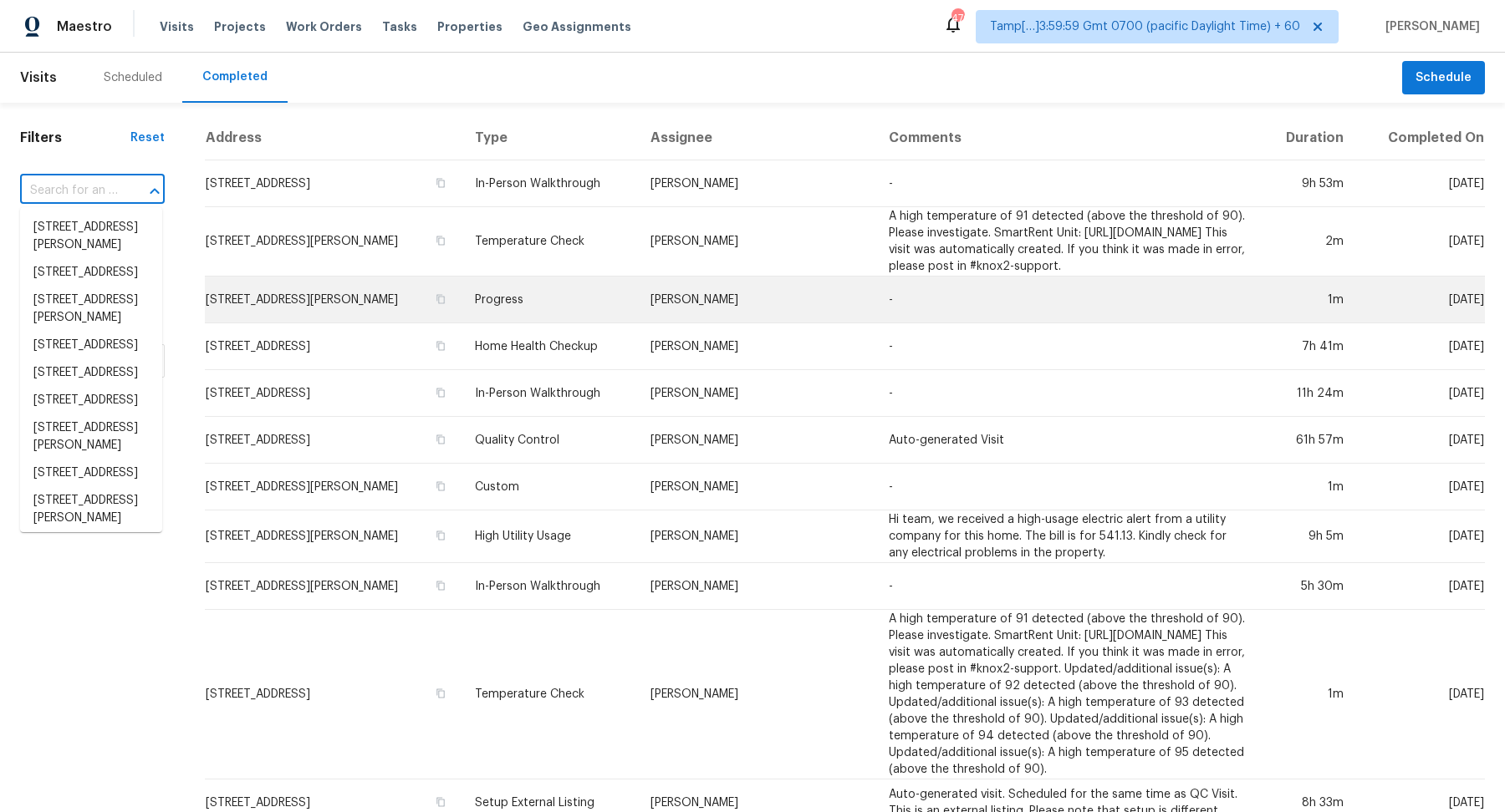
paste input "[STREET_ADDRESS]"
type input "[STREET_ADDRESS]"
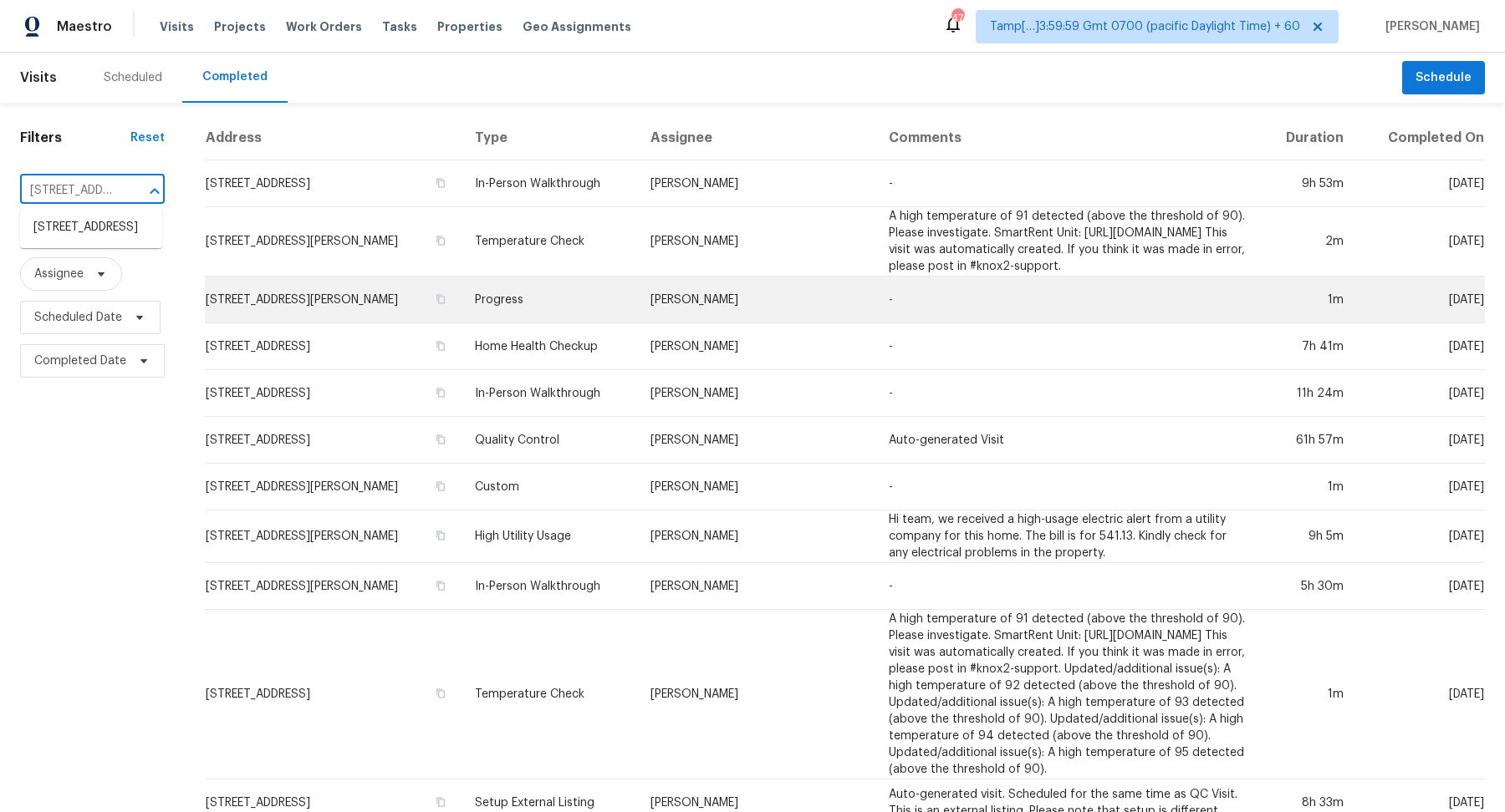
scroll to position [0, 221]
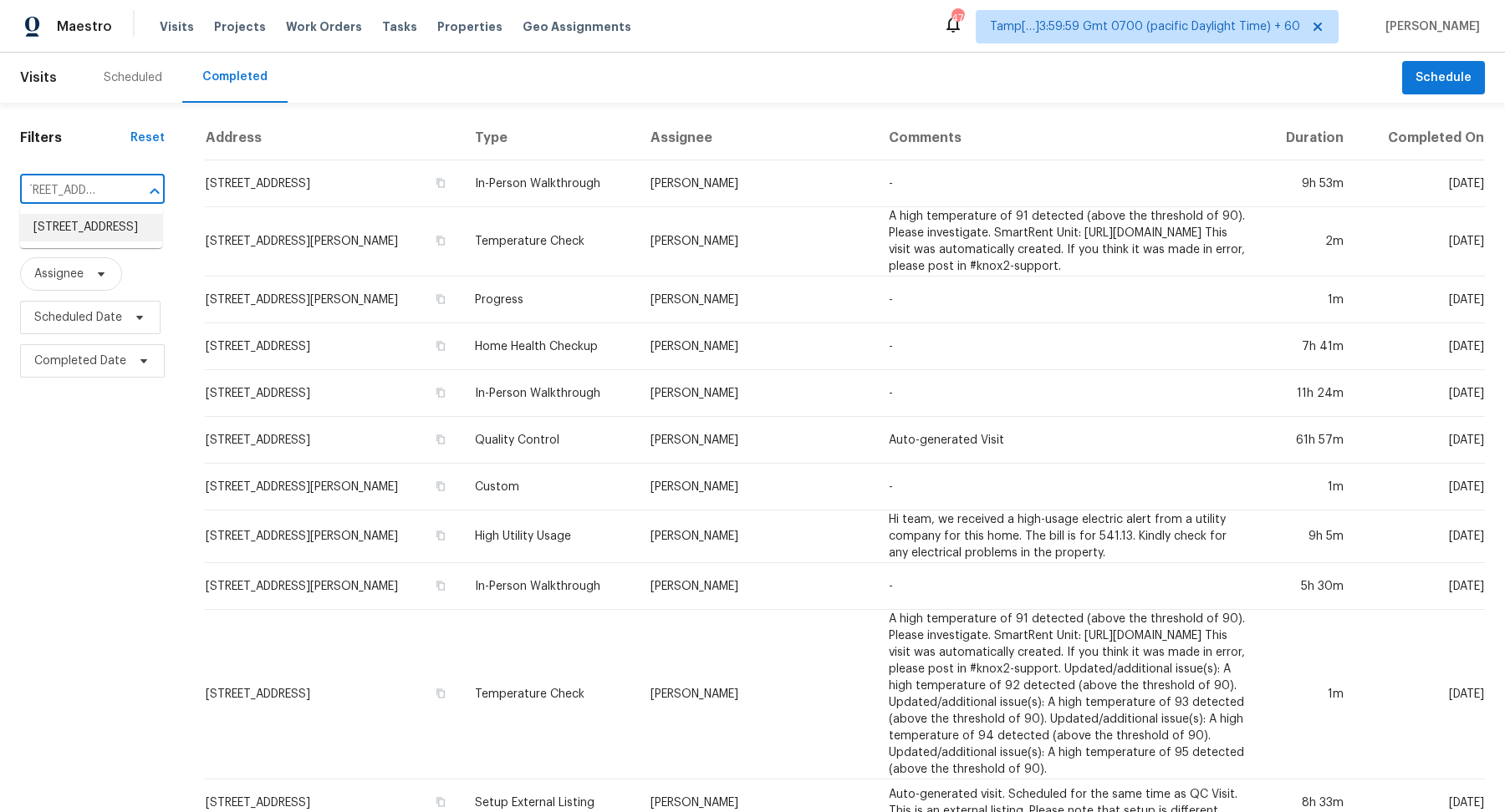
click at [67, 241] on li "[STREET_ADDRESS]" at bounding box center [90, 227] width 142 height 28
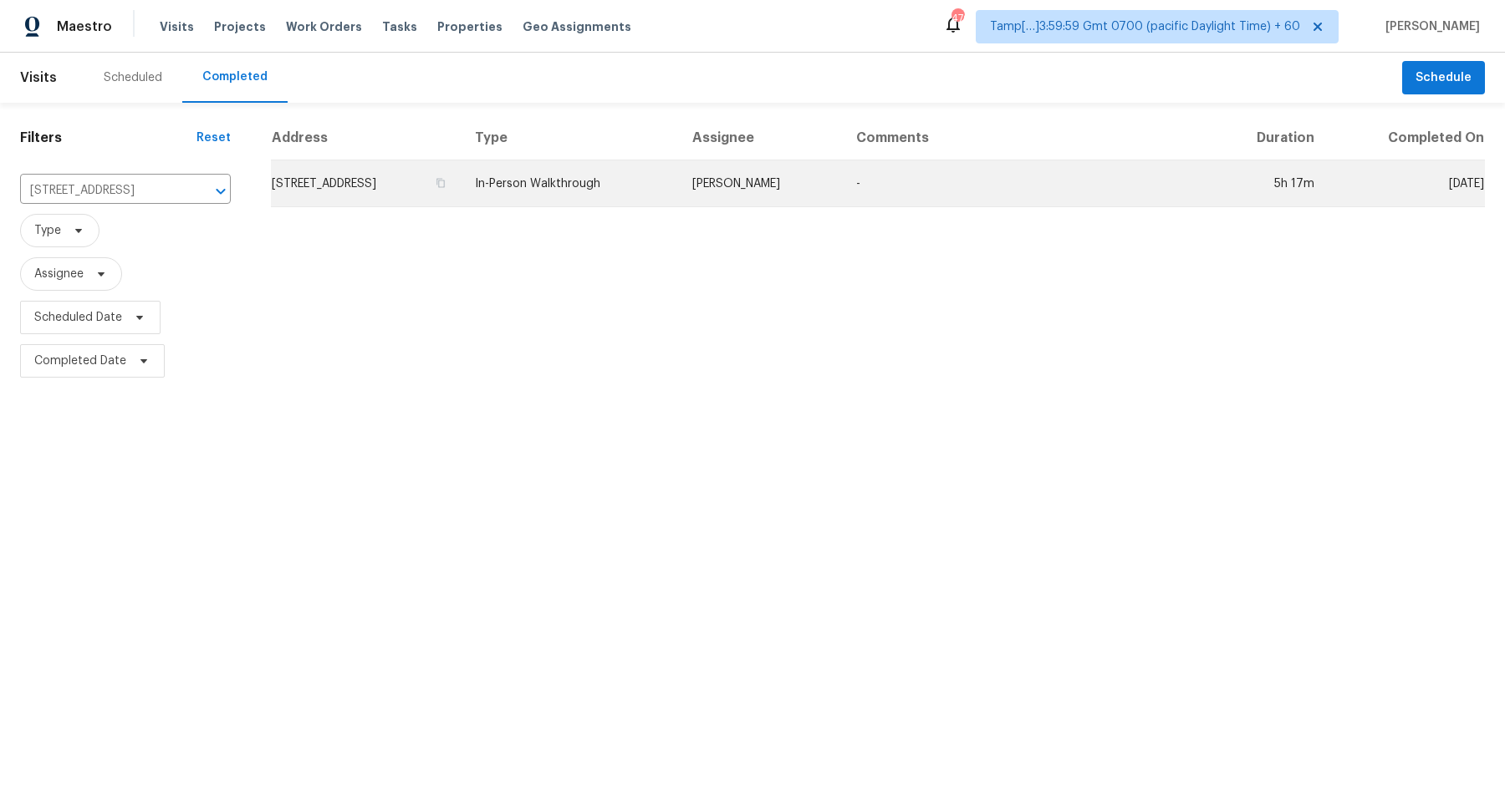
click at [358, 184] on td "[STREET_ADDRESS]" at bounding box center [366, 183] width 191 height 47
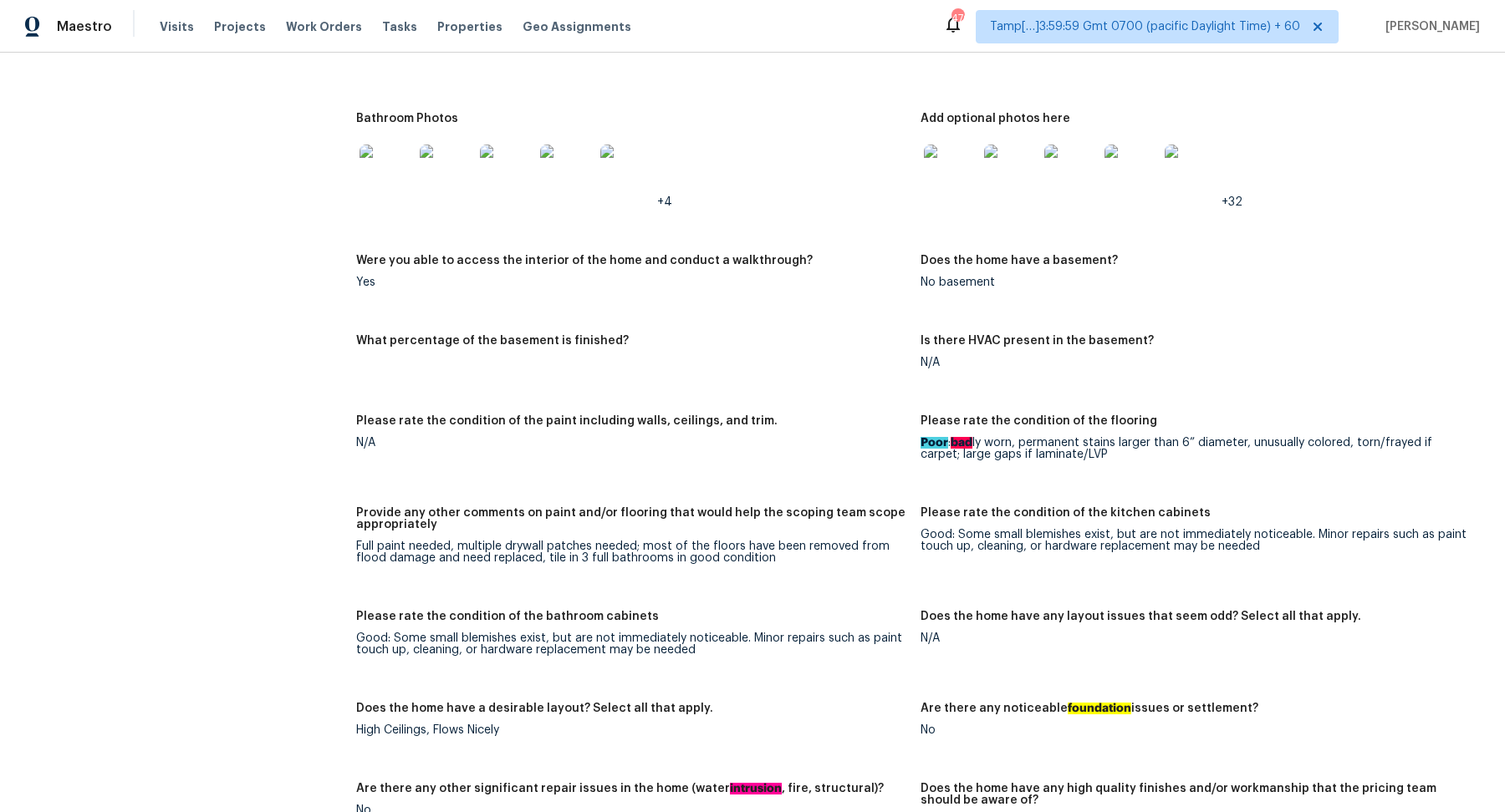
scroll to position [2186, 0]
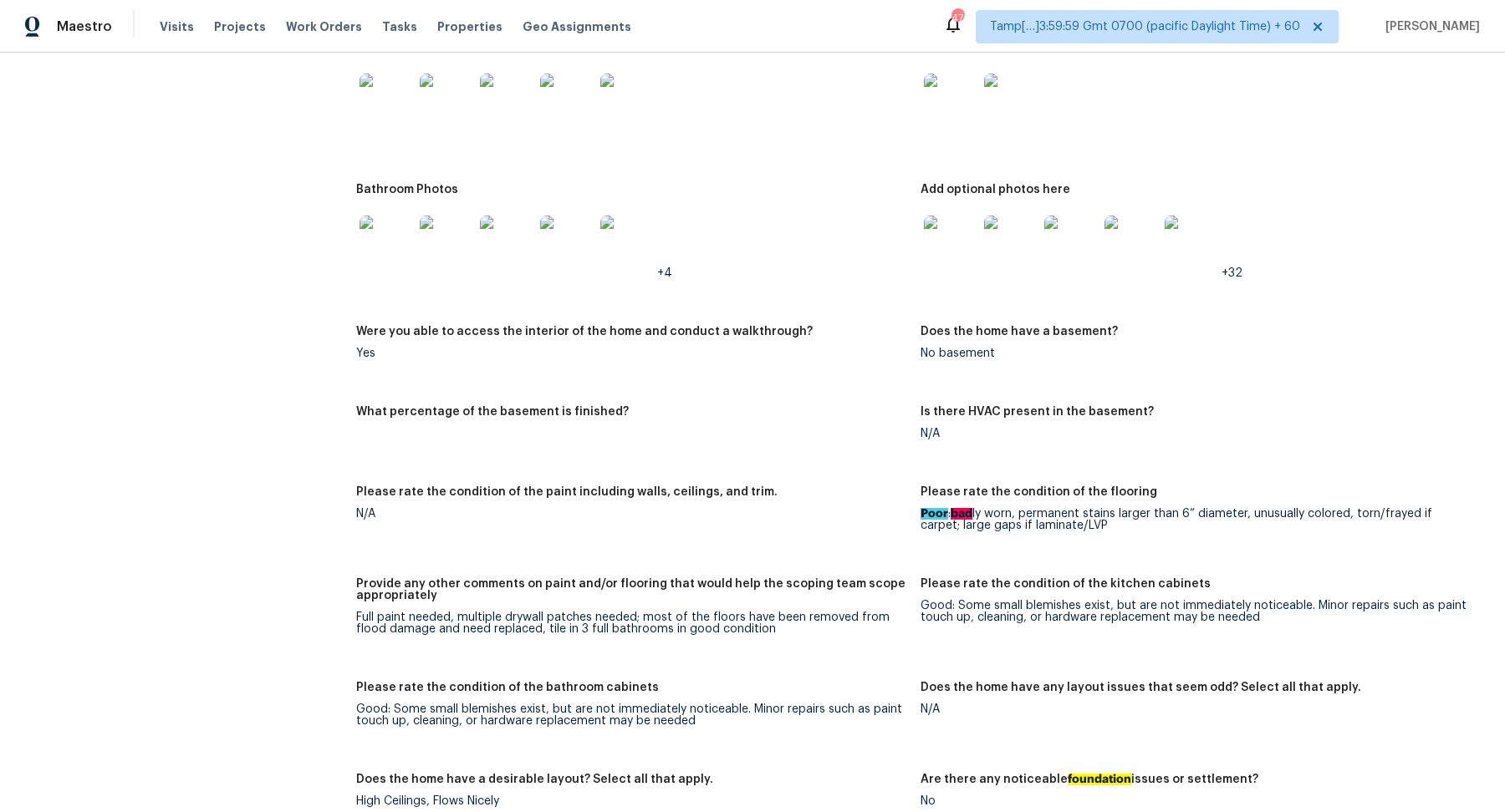
click at [439, 250] on img at bounding box center [446, 242] width 54 height 54
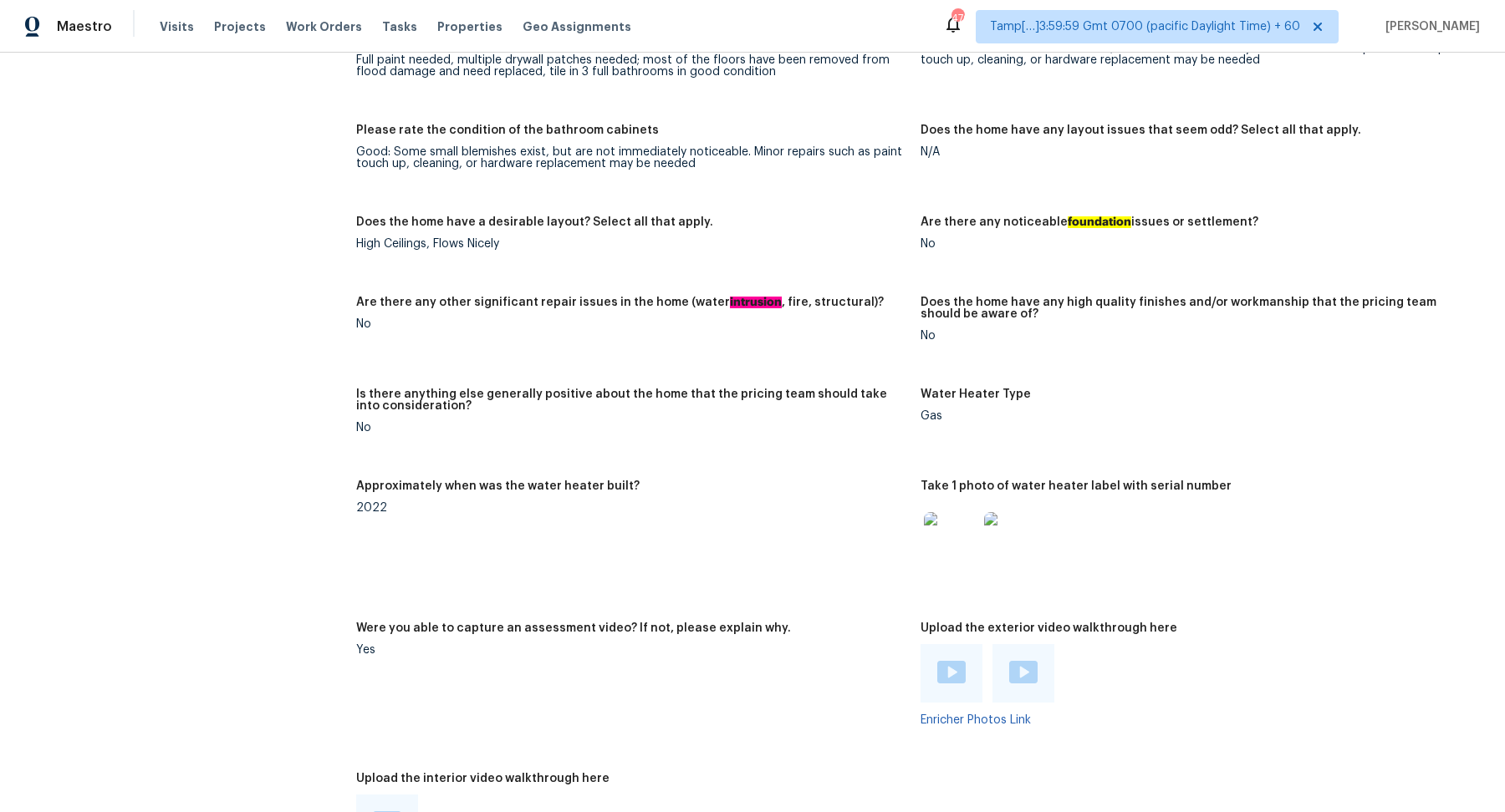
scroll to position [2845, 0]
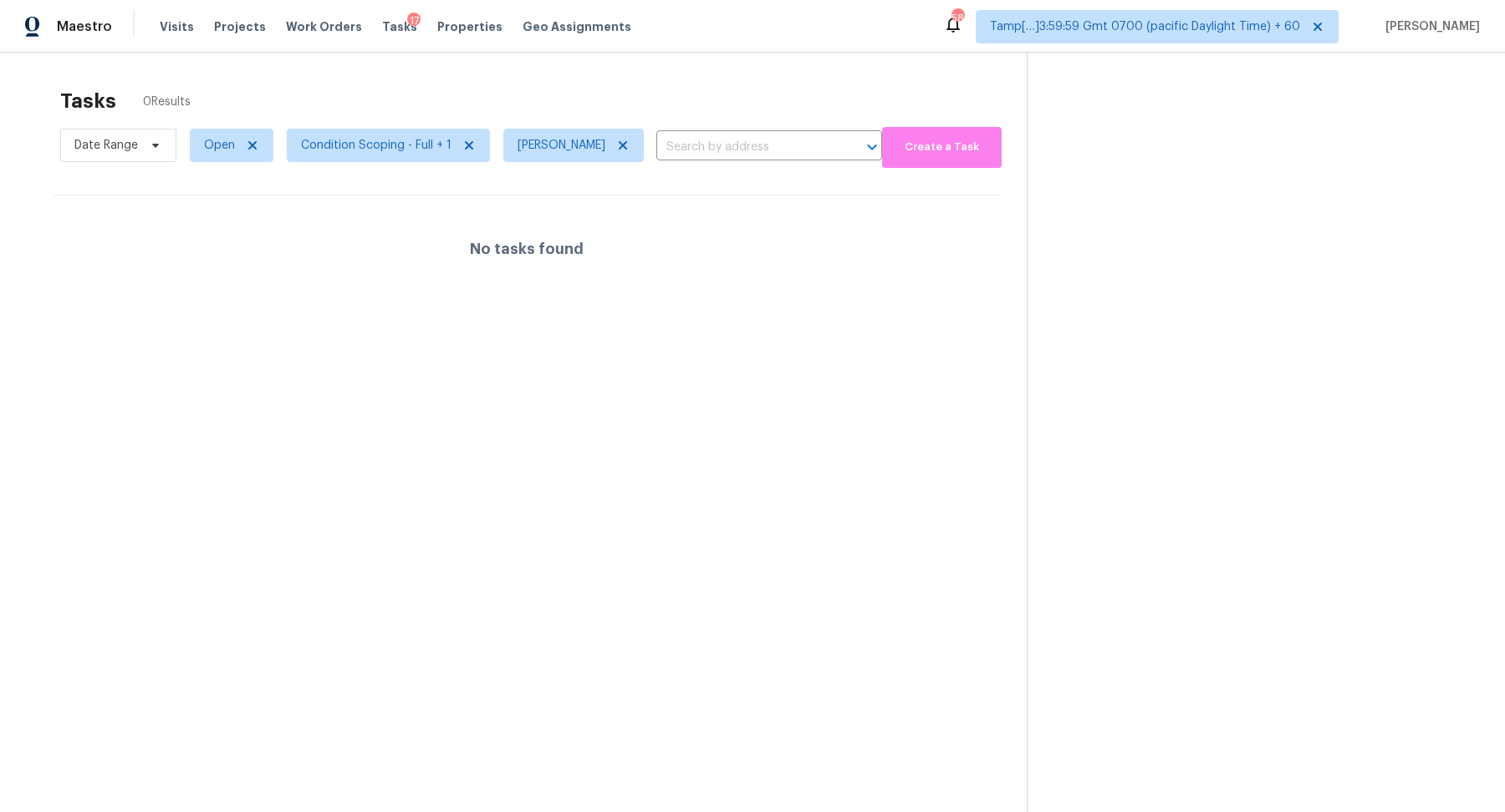
scroll to position [52, 0]
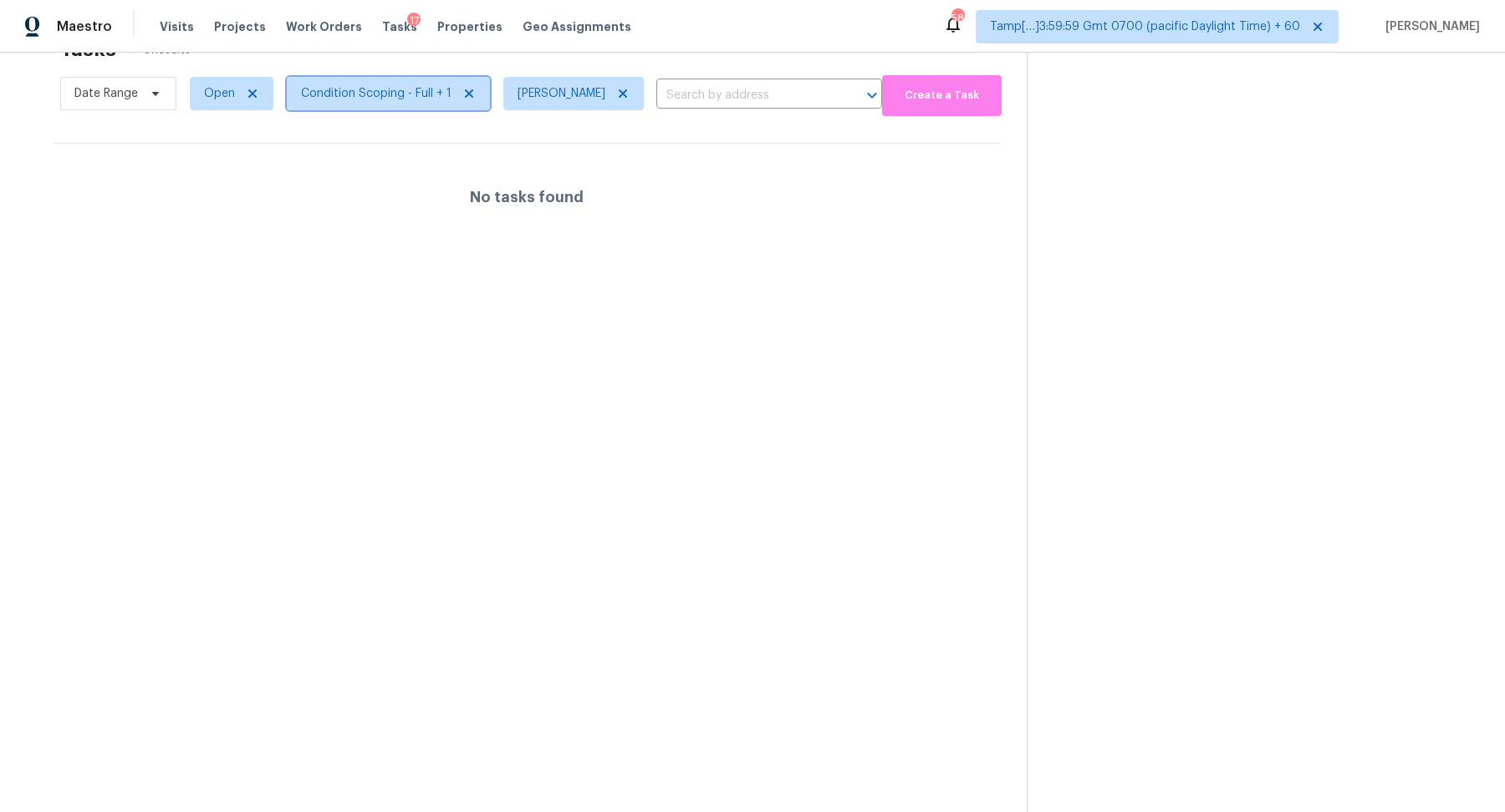
click at [331, 99] on span "Condition Scoping - Full + 1" at bounding box center [376, 93] width 150 height 17
click at [224, 96] on span "Open" at bounding box center [219, 93] width 31 height 17
click at [224, 191] on label "Blocked" at bounding box center [232, 187] width 66 height 17
click at [210, 190] on input "Blocked" at bounding box center [204, 184] width 11 height 11
checkbox input "true"
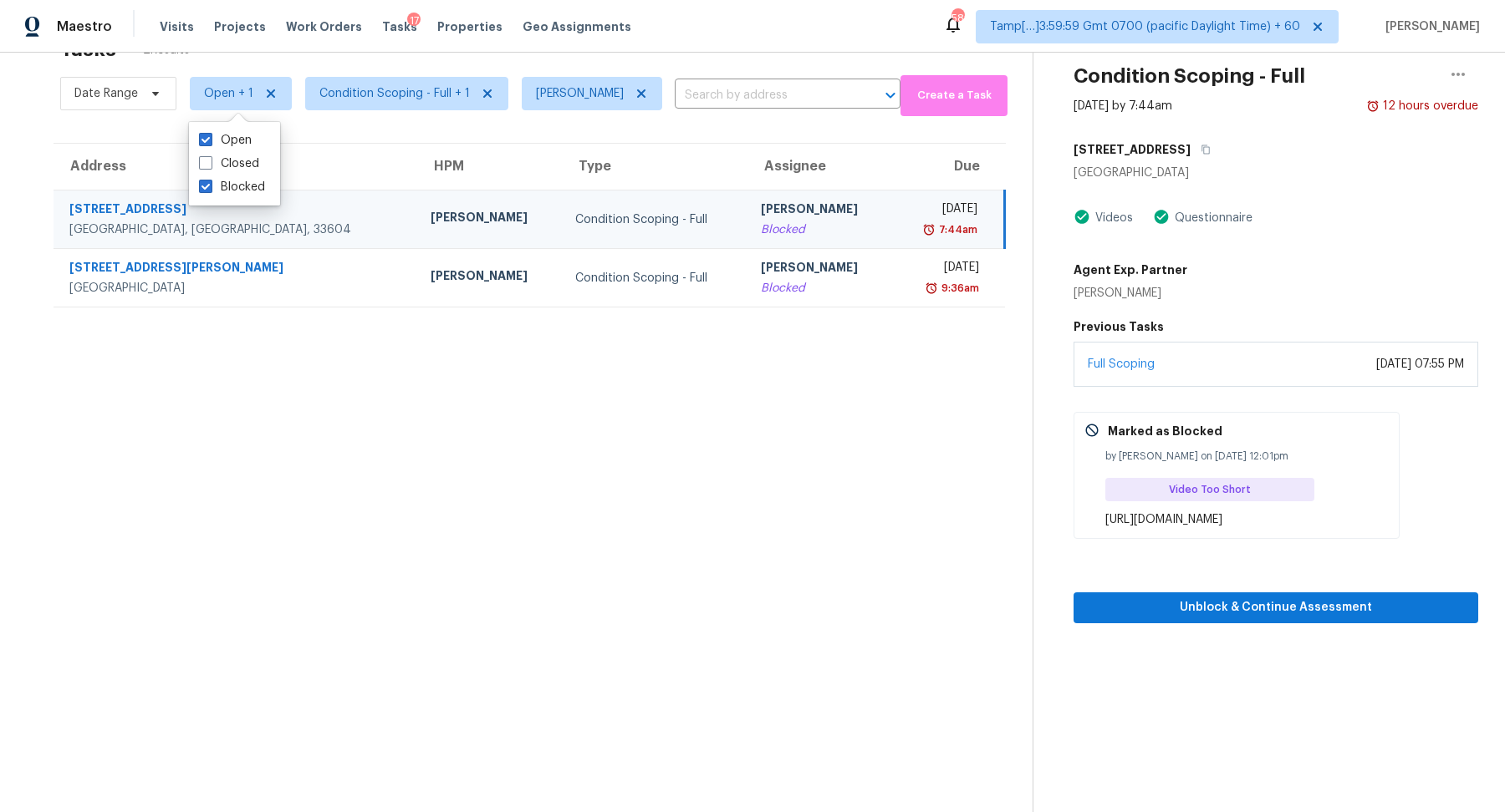
click at [623, 410] on section "Tasks 2 Results Date Range Open + 1 Condition Scoping - Full + 1 Hariharan GV ​…" at bounding box center [530, 420] width 1006 height 786
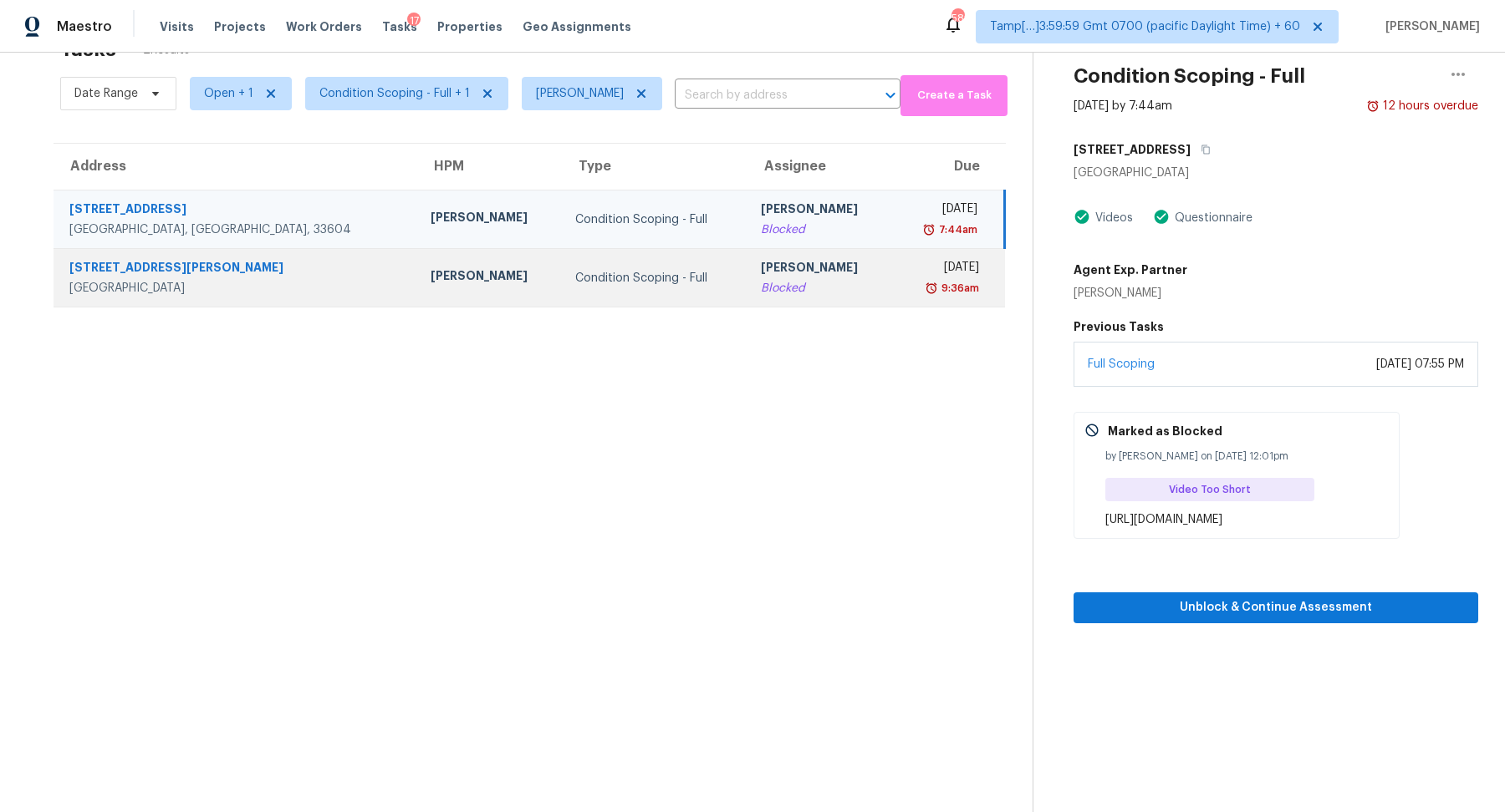
click at [649, 288] on td "Condition Scoping - Full" at bounding box center [654, 278] width 185 height 58
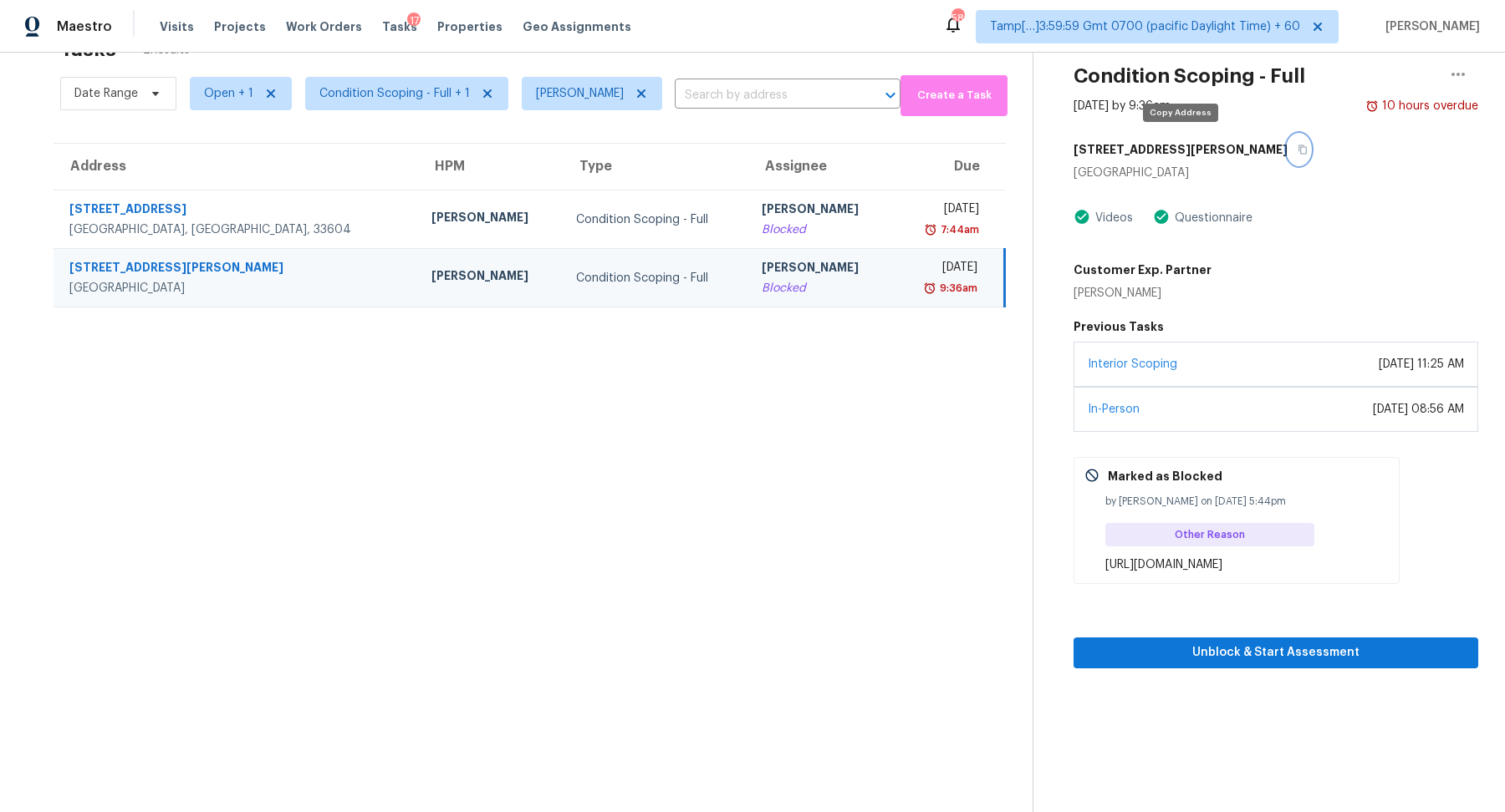
click at [1288, 142] on button "button" at bounding box center [1298, 149] width 22 height 30
